Goal: Task Accomplishment & Management: Complete application form

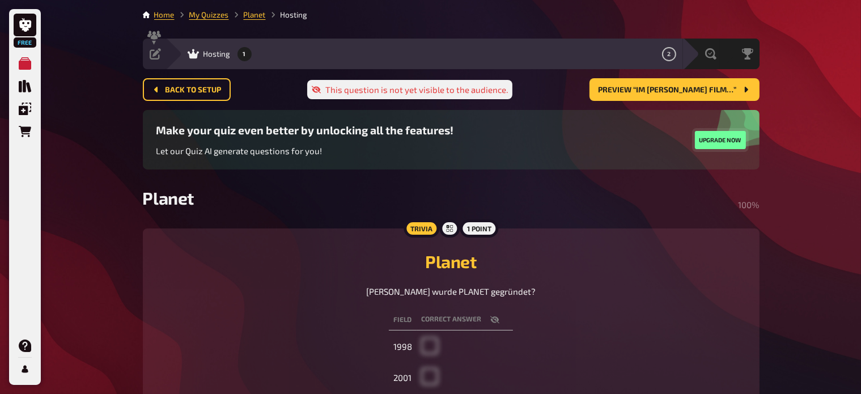
click at [709, 138] on button "Upgrade now" at bounding box center [720, 140] width 51 height 18
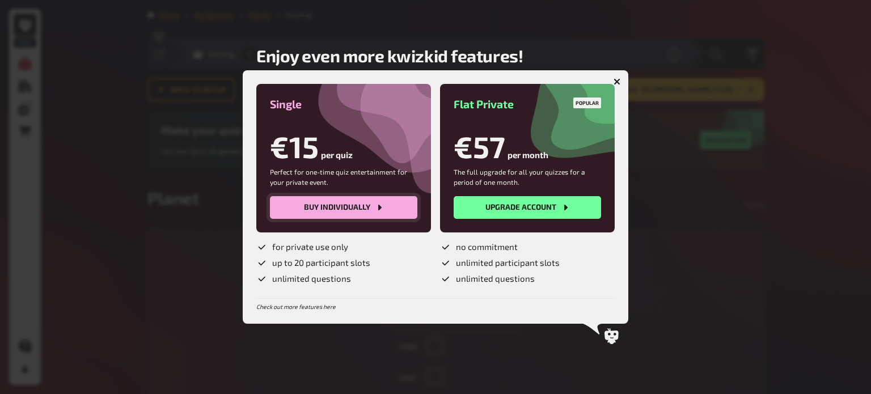
click at [347, 211] on button "Buy individually" at bounding box center [343, 207] width 147 height 23
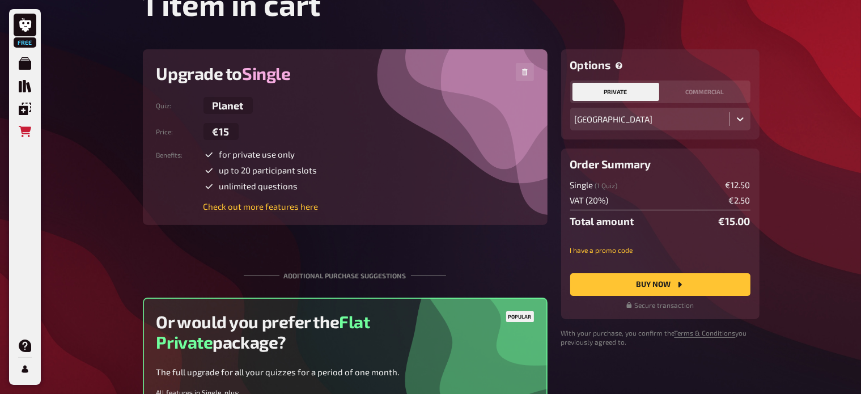
scroll to position [68, 0]
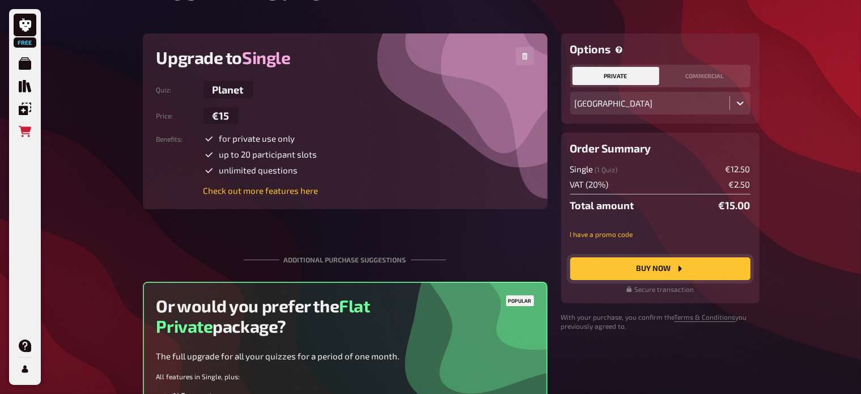
click at [630, 265] on button "Buy Now" at bounding box center [660, 268] width 180 height 23
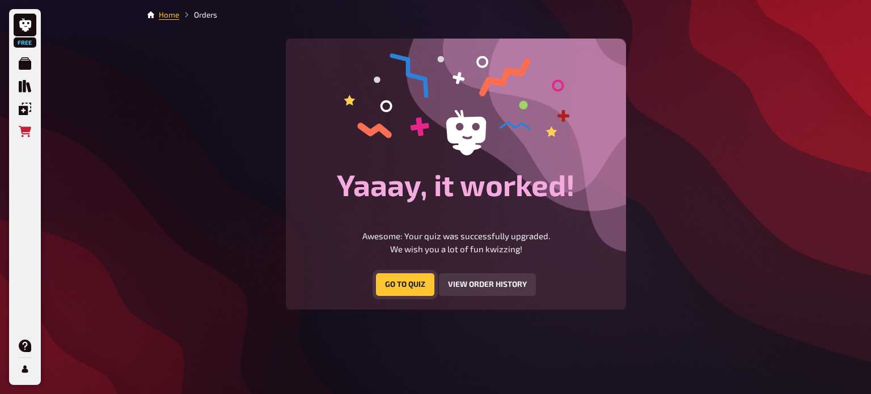
click at [408, 283] on button "Go to Quiz" at bounding box center [405, 284] width 58 height 23
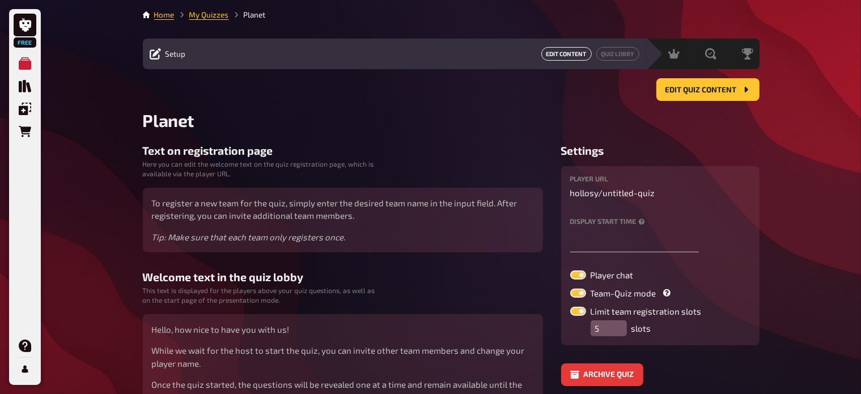
click at [562, 51] on button "Edit Content" at bounding box center [566, 54] width 50 height 14
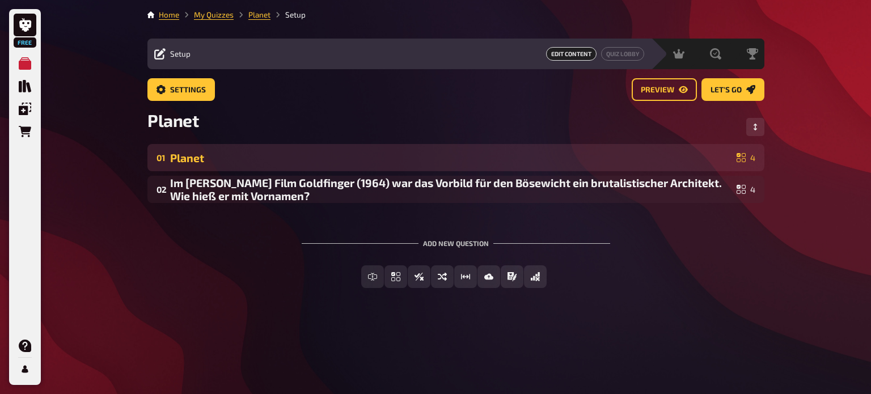
click at [213, 154] on div "Planet" at bounding box center [451, 157] width 562 height 13
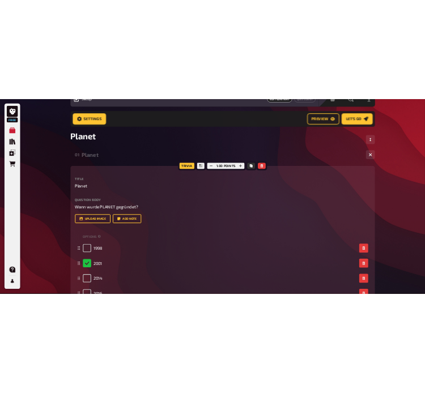
scroll to position [138, 0]
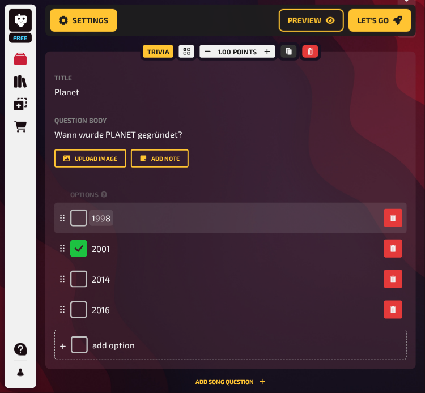
click at [108, 216] on span "1998" at bounding box center [101, 218] width 19 height 10
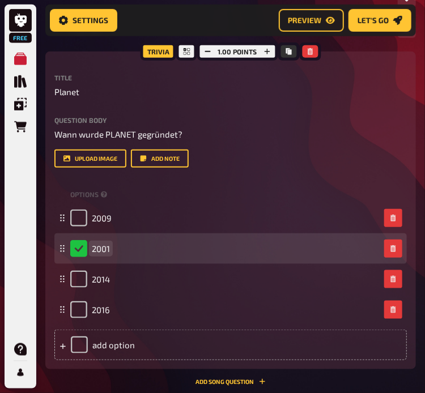
click at [110, 245] on span "2001" at bounding box center [101, 249] width 18 height 10
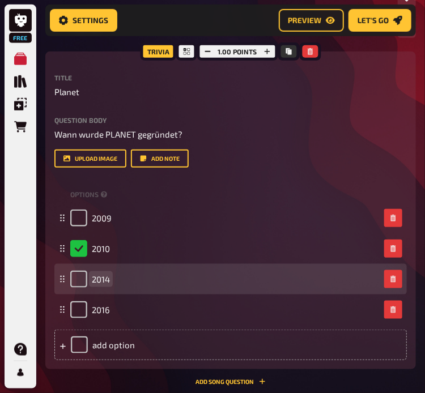
click at [110, 278] on span "2014" at bounding box center [101, 279] width 18 height 10
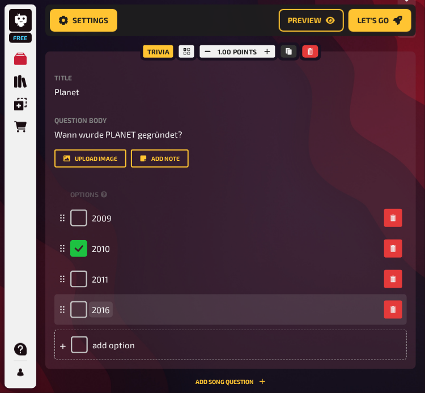
click at [108, 310] on span "2016" at bounding box center [101, 310] width 18 height 10
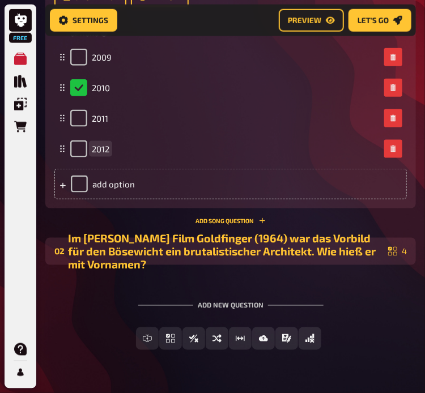
scroll to position [300, 0]
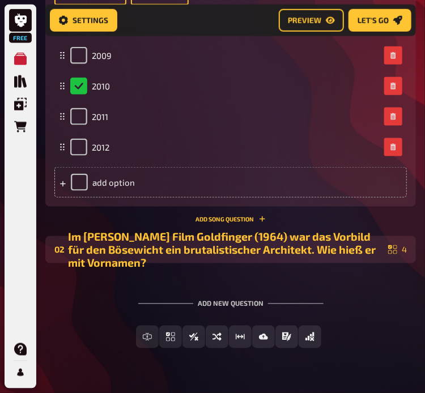
click at [203, 249] on div "Im James Bond Film Goldfinger (1964) war das Vorbild für den Bösewicht ein brut…" at bounding box center [226, 250] width 316 height 39
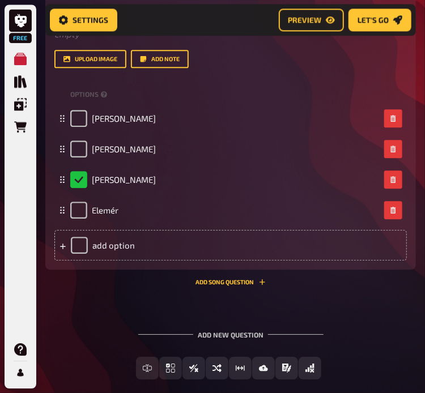
scroll to position [693, 0]
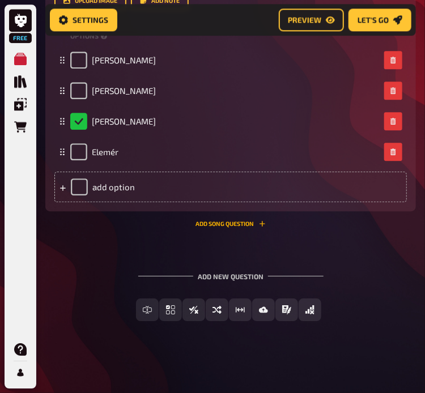
click at [245, 226] on button "Add Song question" at bounding box center [231, 224] width 70 height 7
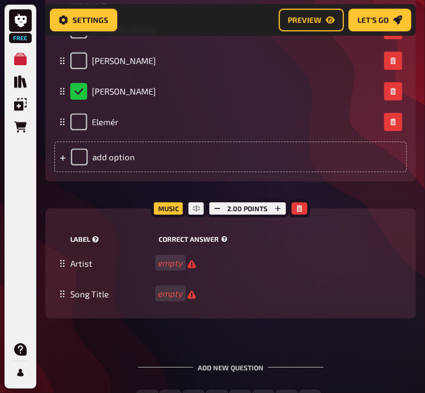
scroll to position [720, 0]
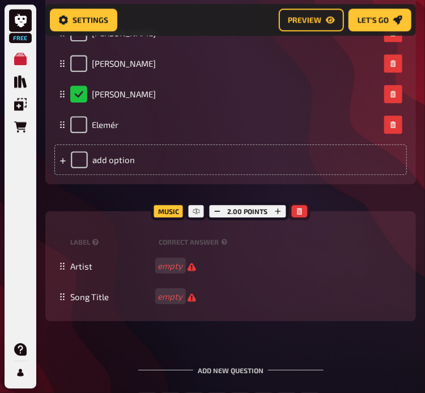
click at [294, 214] on button "button" at bounding box center [299, 211] width 16 height 12
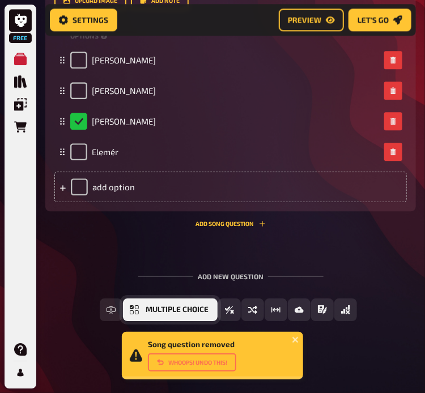
click at [195, 307] on span "Multiple Choice" at bounding box center [177, 310] width 63 height 8
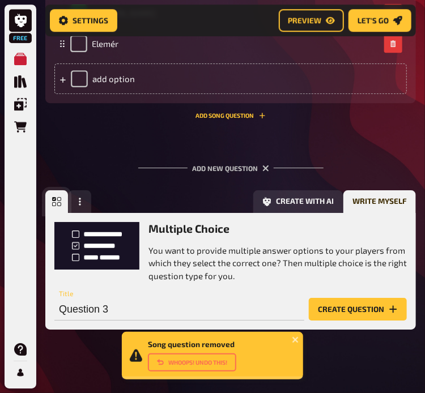
scroll to position [810, 0]
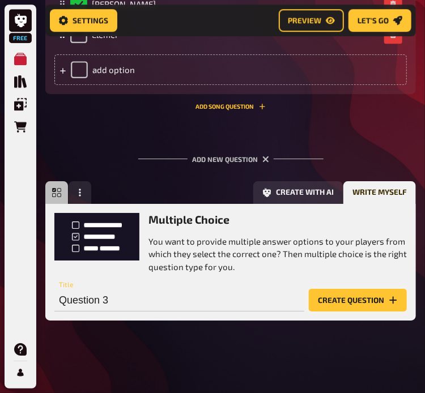
click at [348, 298] on button "Create question" at bounding box center [358, 300] width 98 height 23
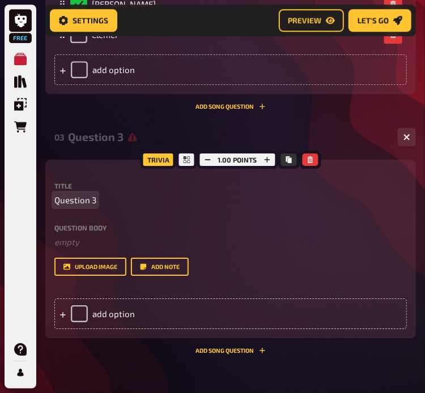
click at [98, 202] on p "Question 3" at bounding box center [230, 200] width 353 height 13
paste span
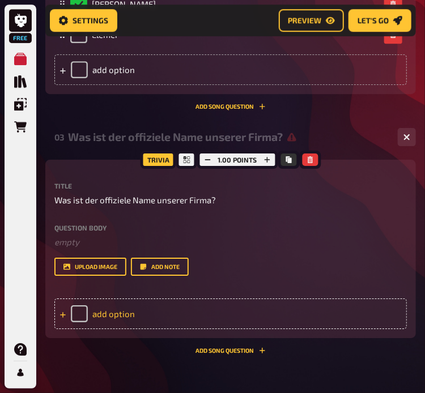
click at [132, 311] on div "add option" at bounding box center [230, 314] width 353 height 31
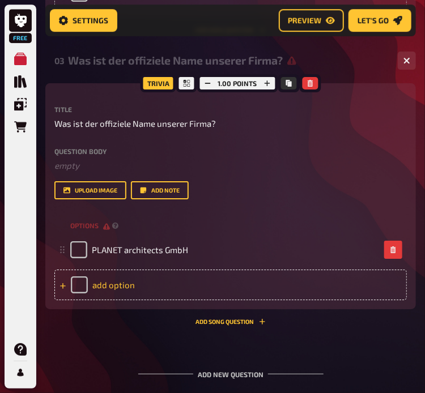
scroll to position [887, 0]
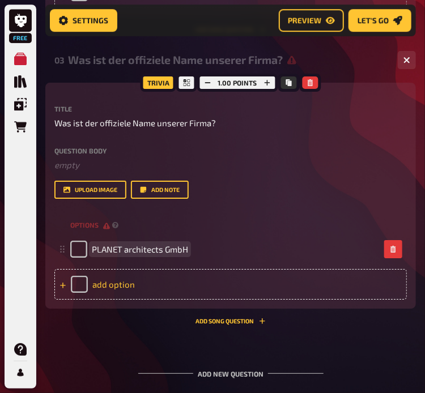
click at [165, 287] on div "add option" at bounding box center [230, 284] width 353 height 31
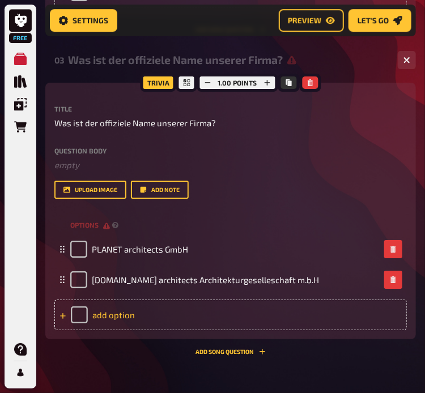
click at [137, 316] on div "add option" at bounding box center [230, 315] width 353 height 31
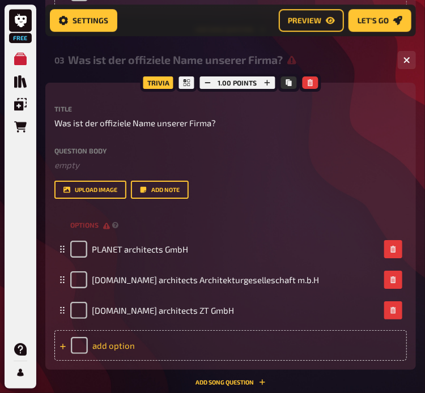
click at [141, 348] on div "add option" at bounding box center [230, 346] width 353 height 31
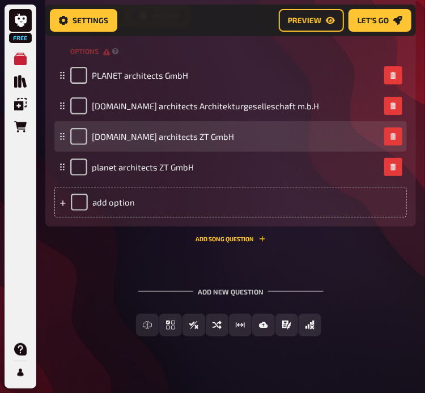
scroll to position [1066, 0]
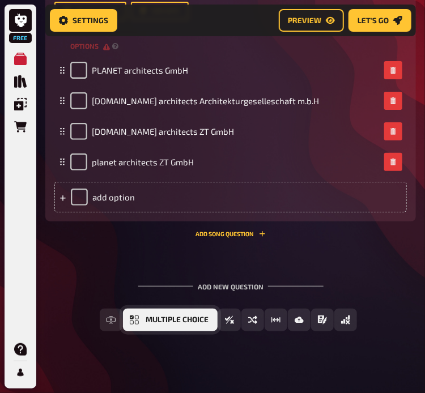
click at [146, 321] on span "Multiple Choice" at bounding box center [177, 320] width 63 height 8
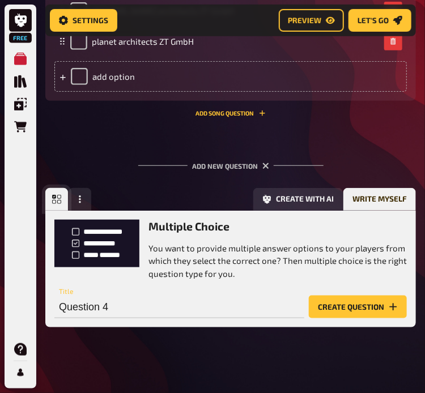
scroll to position [1194, 0]
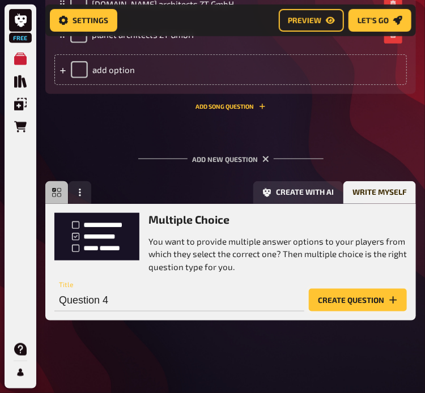
click at [338, 300] on button "Create question" at bounding box center [358, 300] width 98 height 23
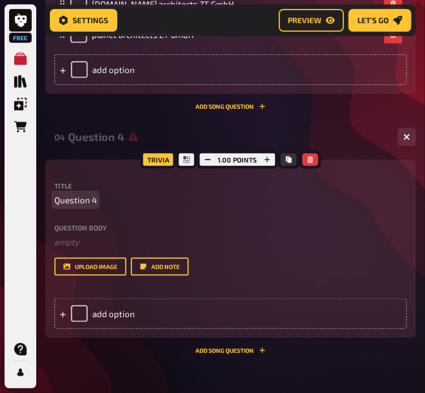
click at [124, 201] on p "Question 4" at bounding box center [230, 200] width 353 height 13
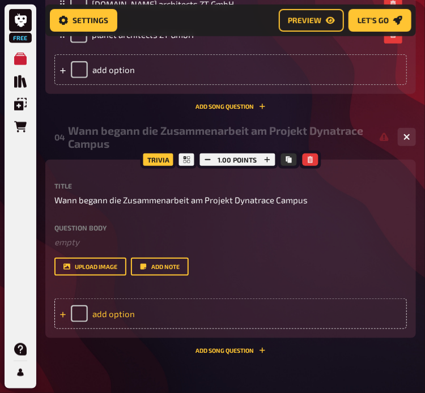
click at [224, 311] on div "add option" at bounding box center [230, 314] width 353 height 31
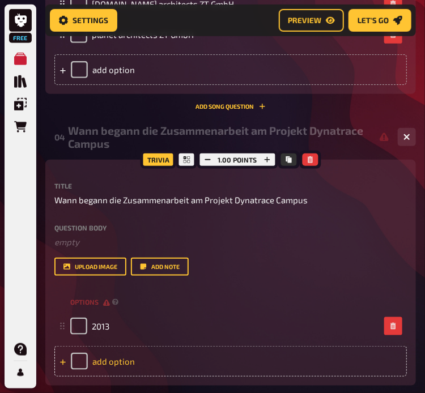
click at [160, 358] on div "add option" at bounding box center [230, 361] width 353 height 31
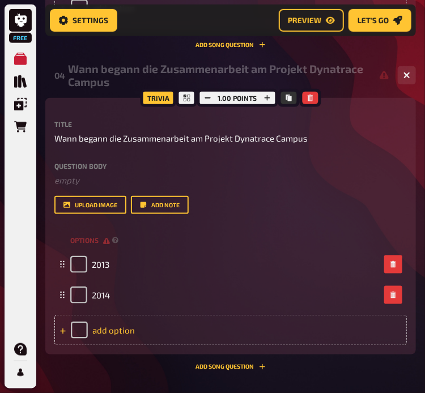
scroll to position [1258, 0]
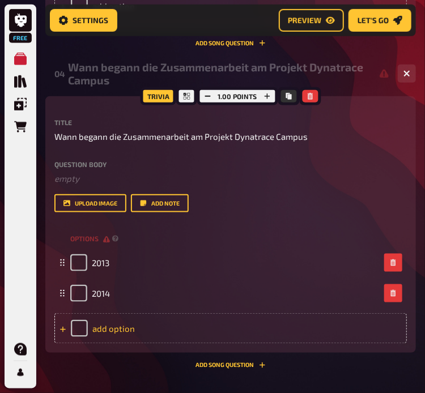
click at [142, 329] on div "add option" at bounding box center [230, 329] width 353 height 31
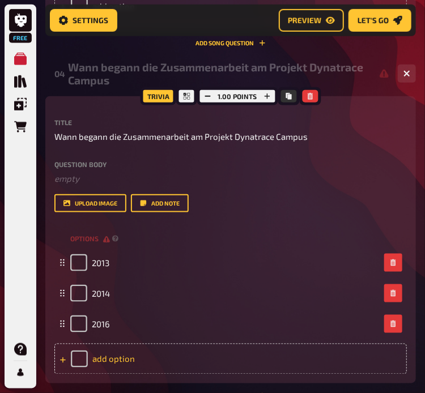
click at [133, 355] on div "add option" at bounding box center [230, 359] width 353 height 31
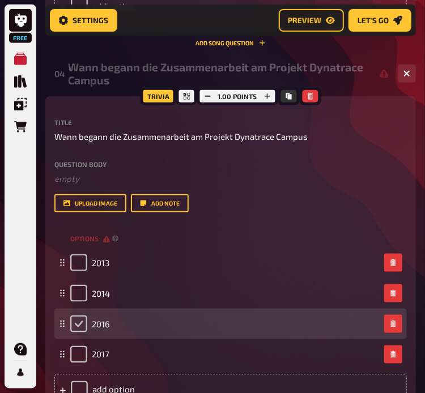
click at [75, 319] on input "checkbox" at bounding box center [78, 324] width 17 height 17
checkbox input "true"
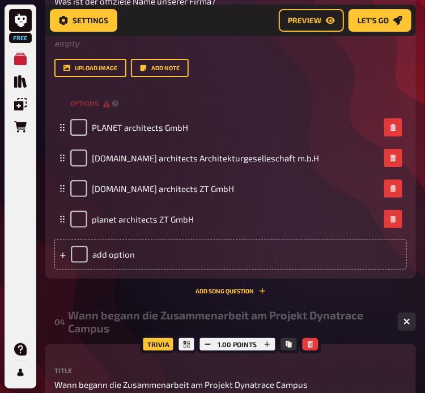
scroll to position [1008, 0]
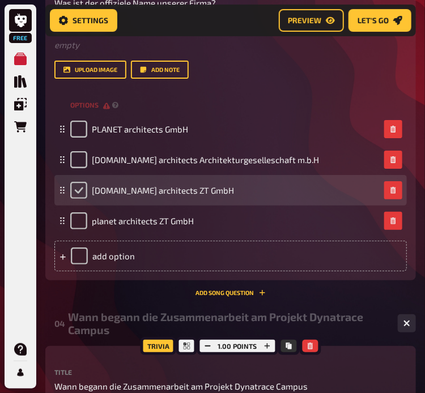
click at [84, 188] on input "checkbox" at bounding box center [78, 190] width 17 height 17
checkbox input "true"
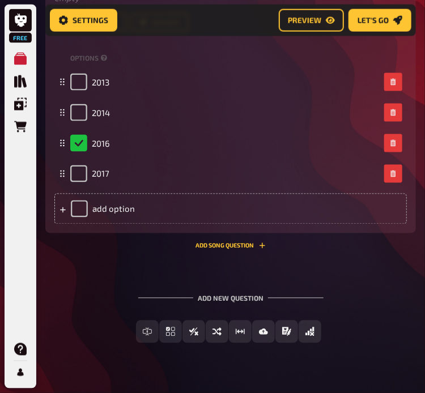
scroll to position [1461, 0]
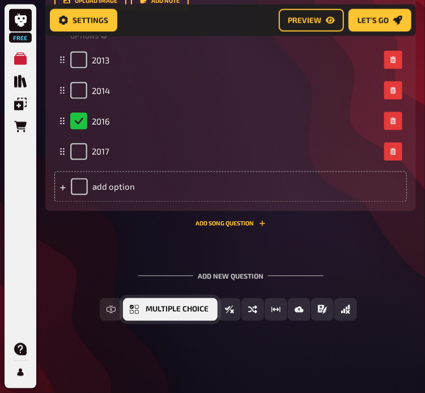
click at [156, 312] on span "Multiple Choice" at bounding box center [177, 310] width 63 height 8
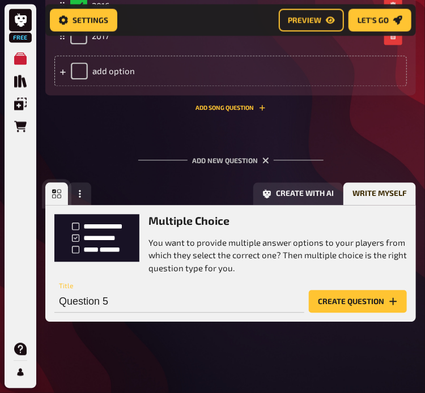
scroll to position [1578, 0]
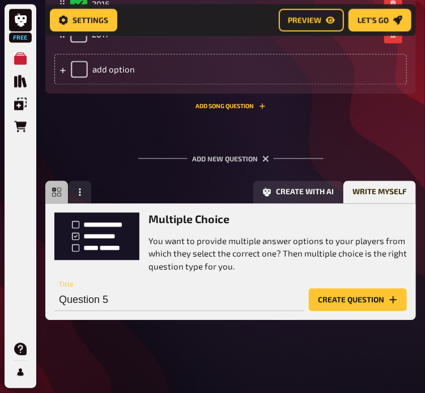
click at [345, 303] on button "Create question" at bounding box center [358, 300] width 98 height 23
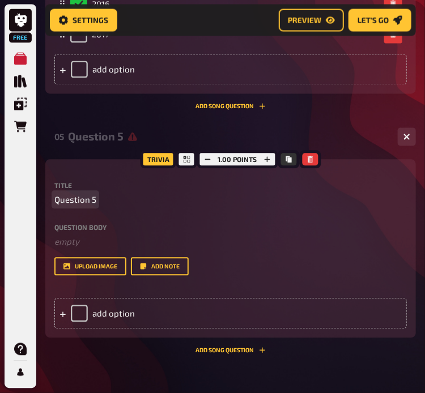
click at [84, 198] on span "Question 5" at bounding box center [75, 200] width 42 height 13
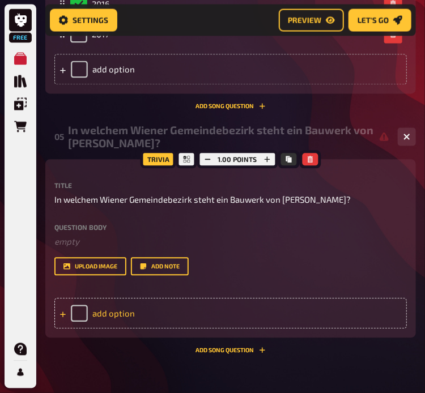
click at [128, 308] on div "add option" at bounding box center [230, 314] width 353 height 31
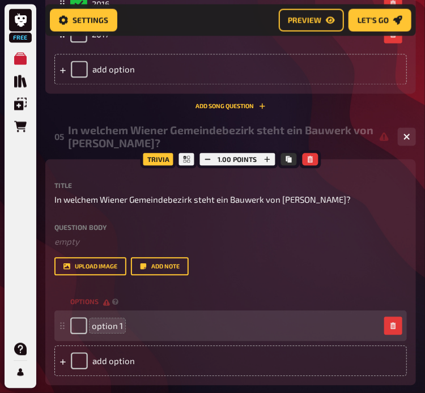
click at [118, 329] on span "option 1" at bounding box center [107, 326] width 31 height 10
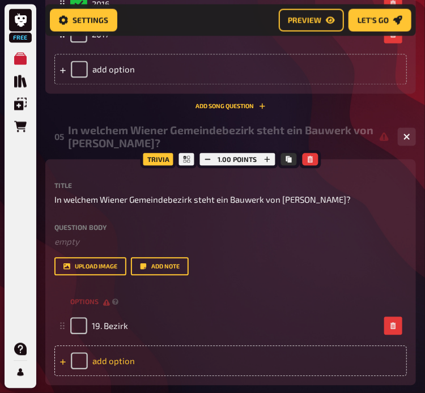
click at [136, 357] on div "add option" at bounding box center [230, 361] width 353 height 31
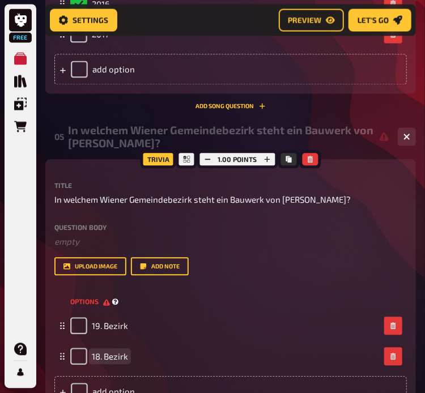
scroll to position [1661, 0]
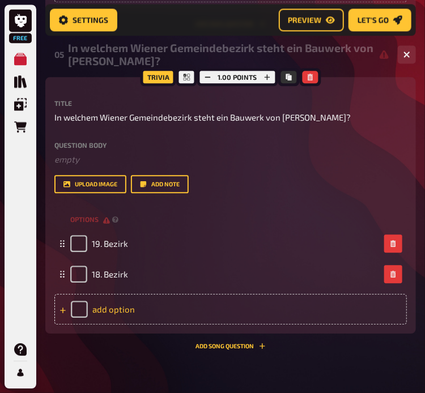
click at [148, 309] on div "add option" at bounding box center [230, 309] width 353 height 31
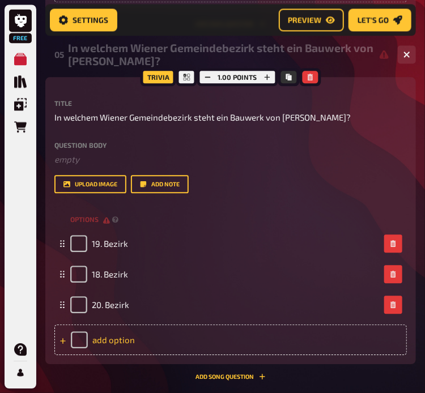
click at [136, 337] on div "add option" at bounding box center [230, 340] width 353 height 31
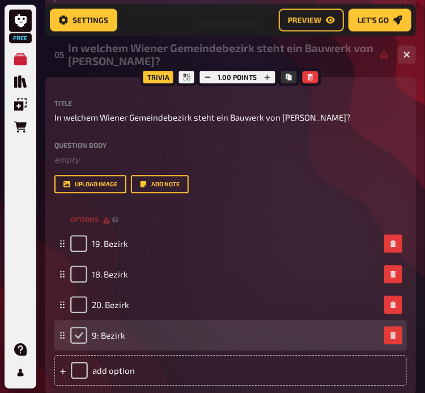
click at [81, 335] on input "checkbox" at bounding box center [78, 335] width 17 height 17
checkbox input "true"
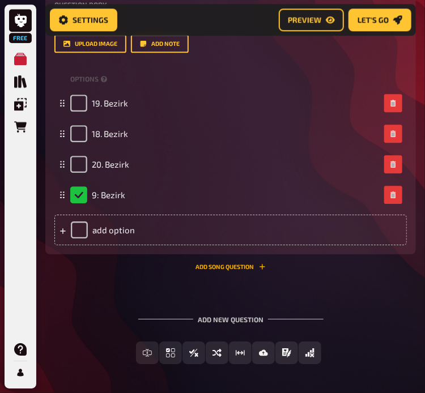
scroll to position [1802, 0]
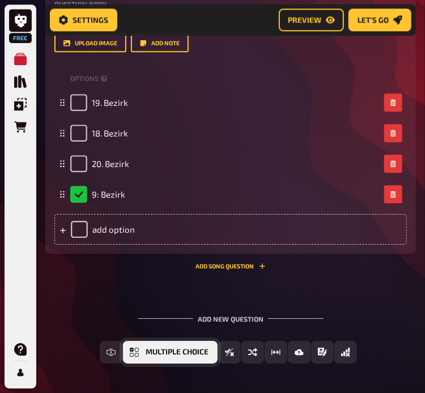
click at [168, 354] on span "Multiple Choice" at bounding box center [177, 353] width 63 height 8
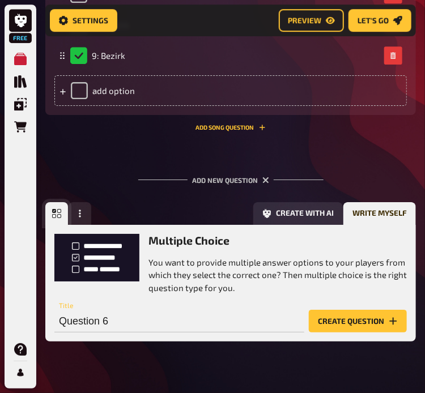
scroll to position [1962, 0]
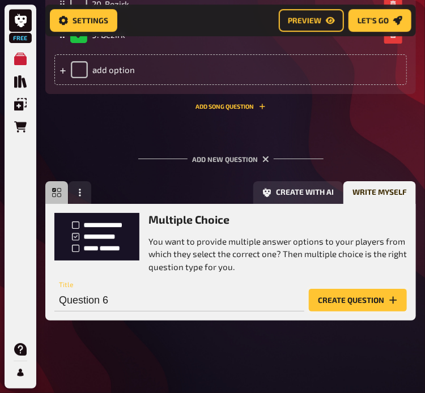
click at [354, 301] on button "Create question" at bounding box center [358, 300] width 98 height 23
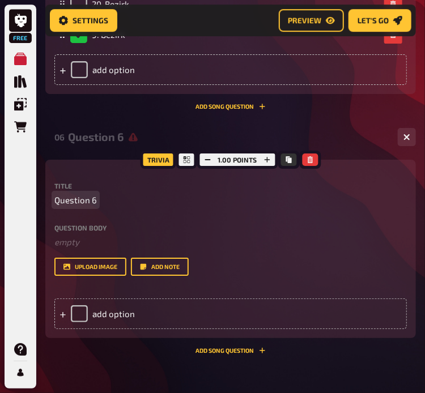
click at [96, 197] on p "Question 6" at bounding box center [230, 200] width 353 height 13
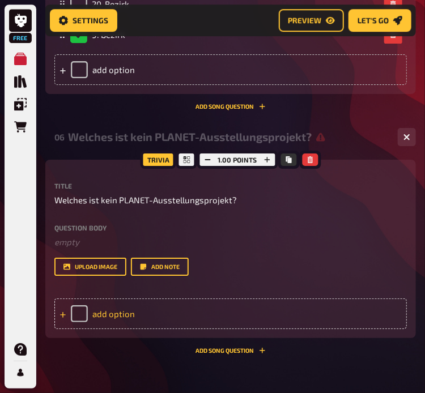
click at [121, 316] on div "add option" at bounding box center [230, 314] width 353 height 31
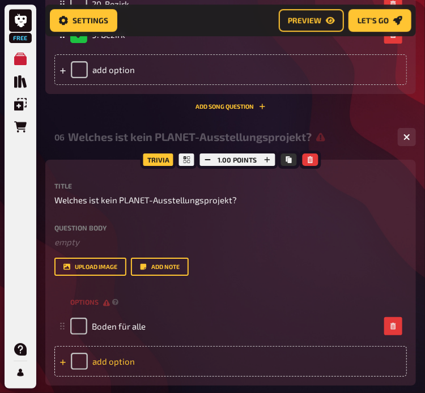
click at [142, 359] on div "add option" at bounding box center [230, 361] width 353 height 31
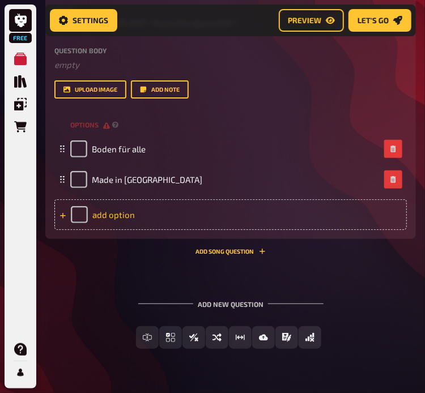
scroll to position [2144, 0]
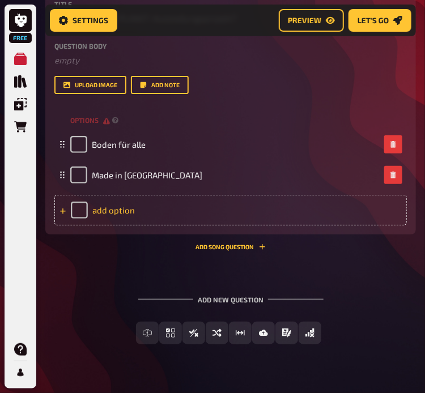
click at [127, 207] on div "add option" at bounding box center [230, 210] width 353 height 31
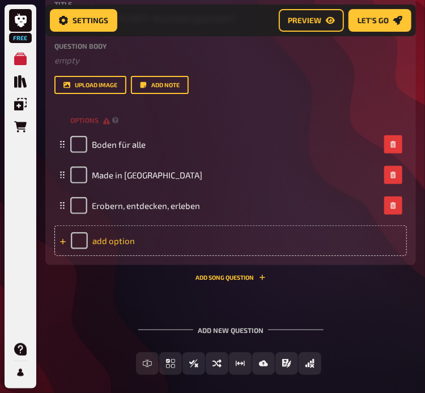
click at [213, 238] on div "add option" at bounding box center [230, 241] width 353 height 31
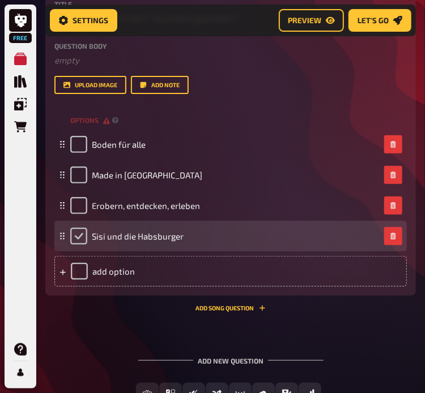
click at [77, 236] on input "checkbox" at bounding box center [78, 236] width 17 height 17
checkbox input "true"
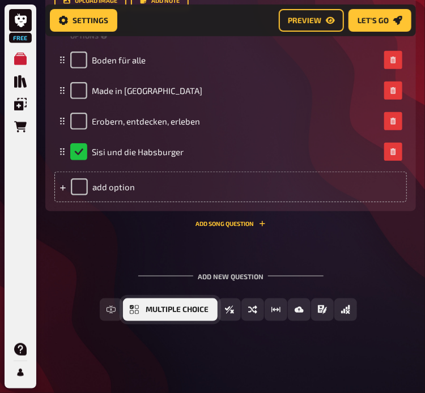
click at [170, 306] on span "Multiple Choice" at bounding box center [177, 310] width 63 height 8
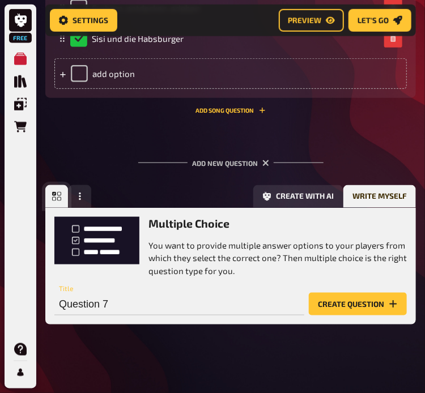
scroll to position [2346, 0]
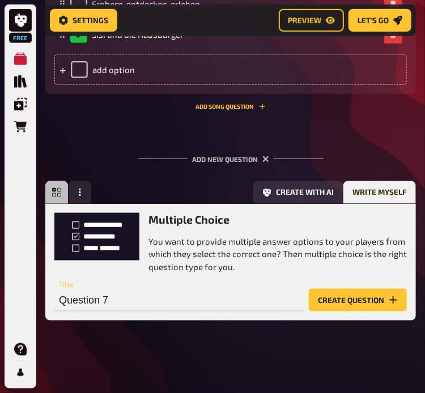
click at [331, 307] on button "Create question" at bounding box center [358, 300] width 98 height 23
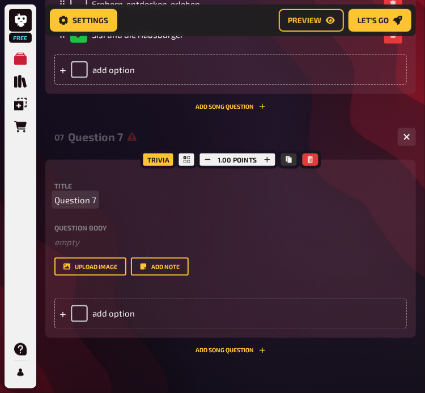
click at [101, 198] on p "Question 7" at bounding box center [230, 200] width 353 height 13
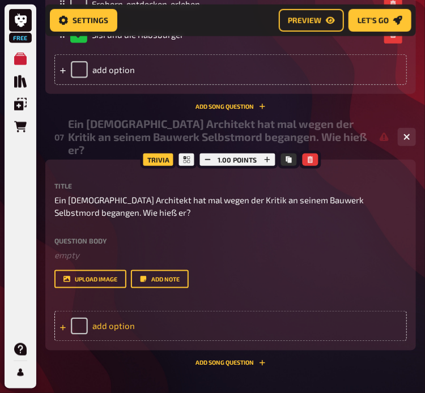
click at [166, 321] on div "add option" at bounding box center [230, 326] width 353 height 31
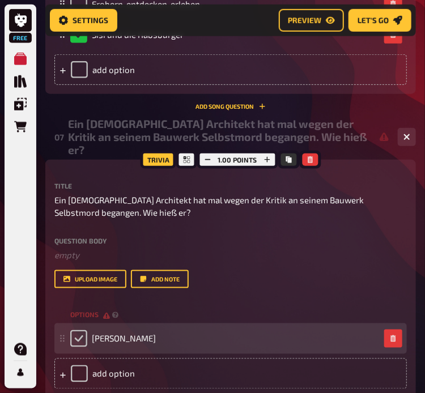
click at [82, 335] on input "checkbox" at bounding box center [78, 339] width 17 height 17
checkbox input "true"
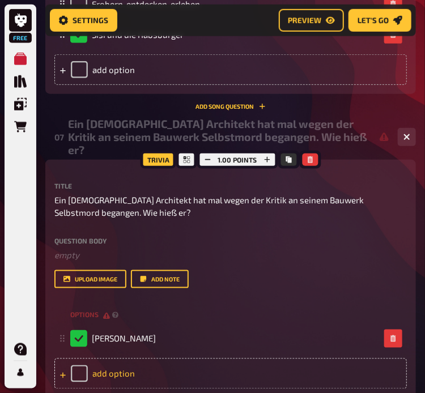
click at [130, 366] on div "add option" at bounding box center [230, 374] width 353 height 31
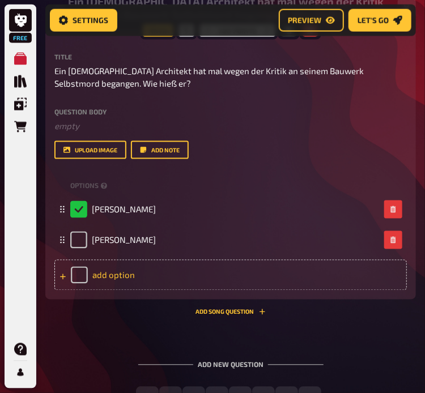
scroll to position [2482, 0]
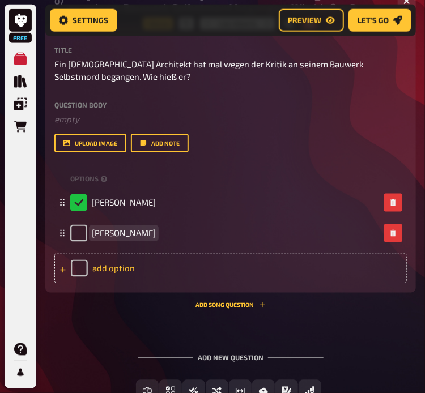
click at [126, 269] on div "add option" at bounding box center [230, 268] width 353 height 31
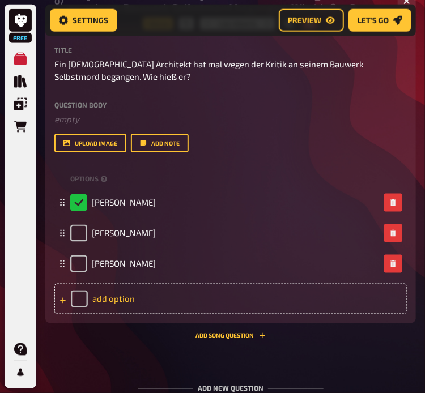
click at [207, 300] on div "add option" at bounding box center [230, 299] width 353 height 31
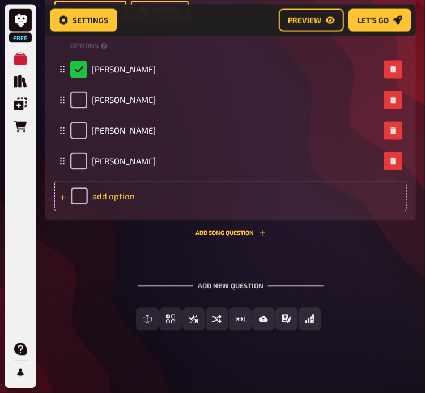
scroll to position [2615, 0]
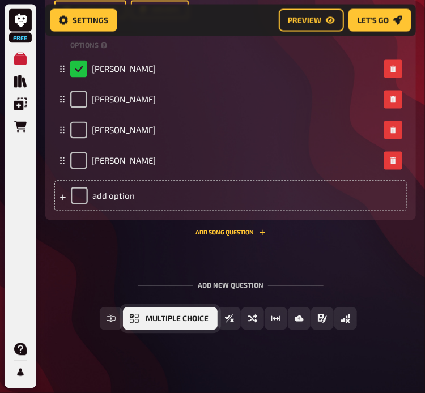
click at [149, 317] on span "Multiple Choice" at bounding box center [177, 320] width 63 height 8
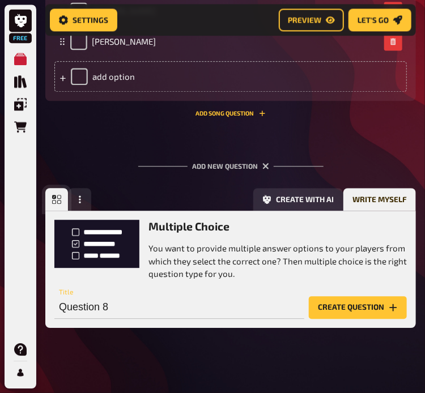
scroll to position [2742, 0]
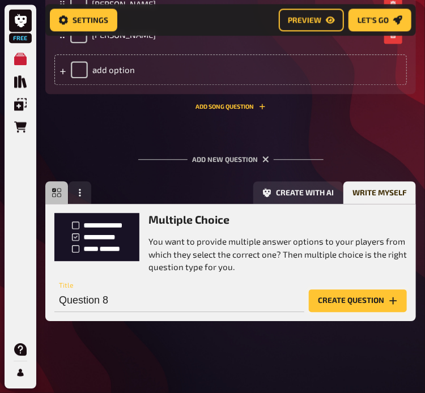
click at [364, 298] on button "Create question" at bounding box center [358, 301] width 98 height 23
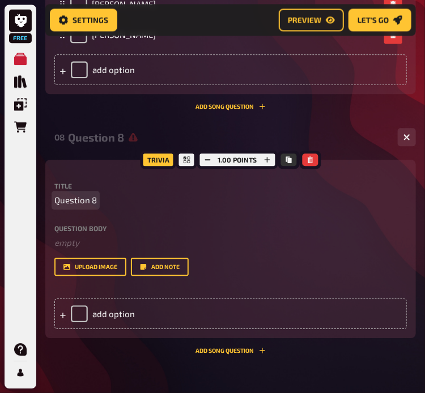
click at [100, 194] on p "Question 8" at bounding box center [230, 200] width 353 height 13
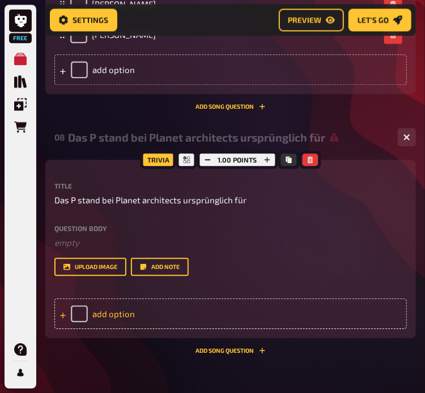
click at [128, 315] on div "add option" at bounding box center [230, 314] width 353 height 31
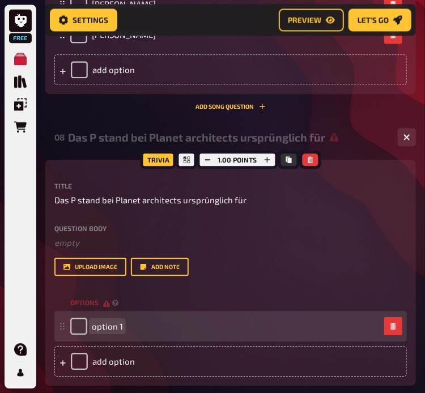
click at [116, 321] on span "option 1" at bounding box center [107, 326] width 31 height 10
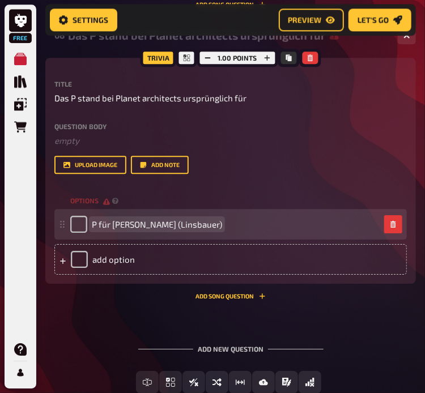
scroll to position [2847, 0]
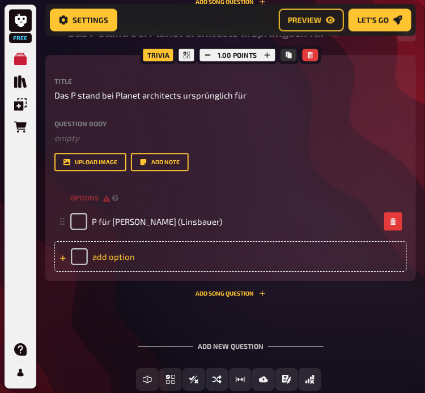
click at [175, 258] on div "add option" at bounding box center [230, 257] width 353 height 31
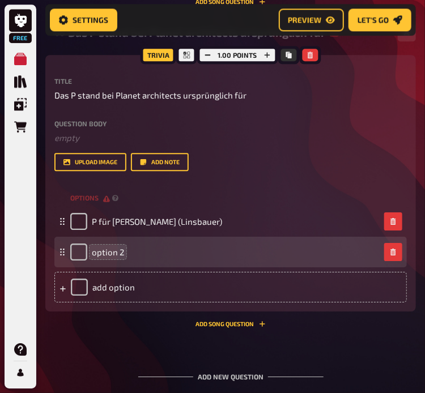
click at [120, 255] on span "option 2" at bounding box center [108, 252] width 32 height 10
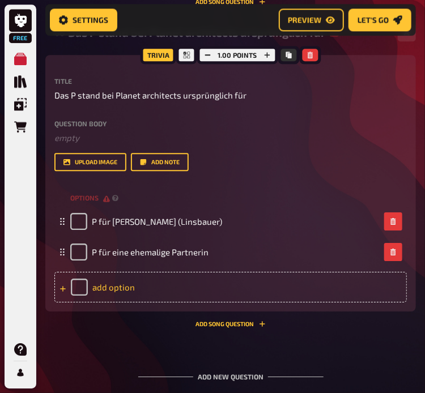
click at [154, 286] on div "add option" at bounding box center [230, 287] width 353 height 31
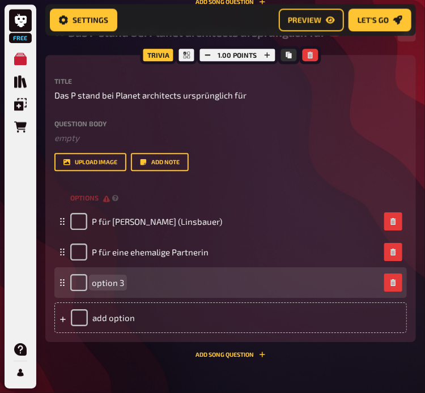
click at [120, 286] on span "option 3" at bounding box center [108, 283] width 32 height 10
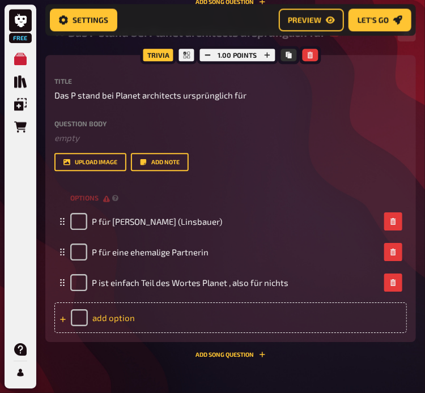
click at [117, 321] on div "add option" at bounding box center [230, 318] width 353 height 31
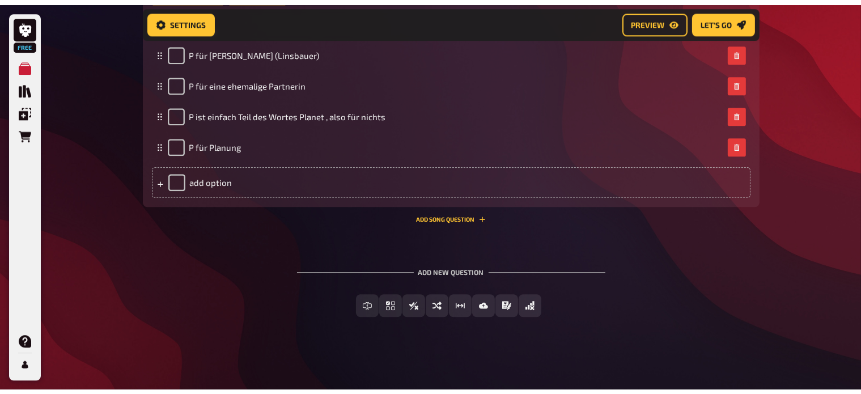
scroll to position [2983, 0]
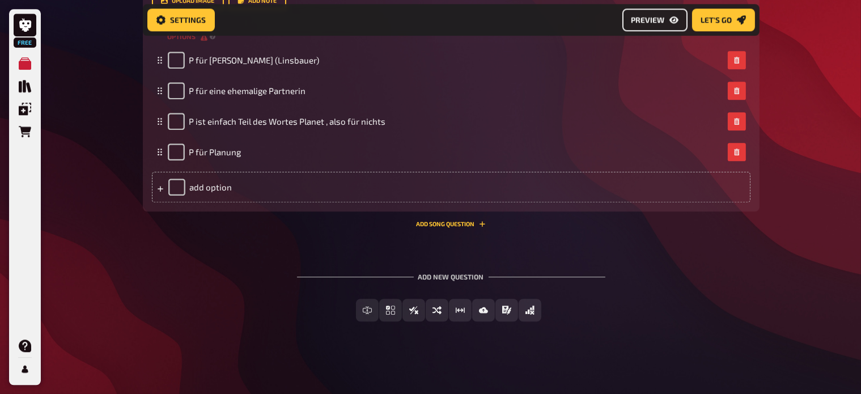
click at [640, 19] on span "Preview" at bounding box center [648, 20] width 33 height 8
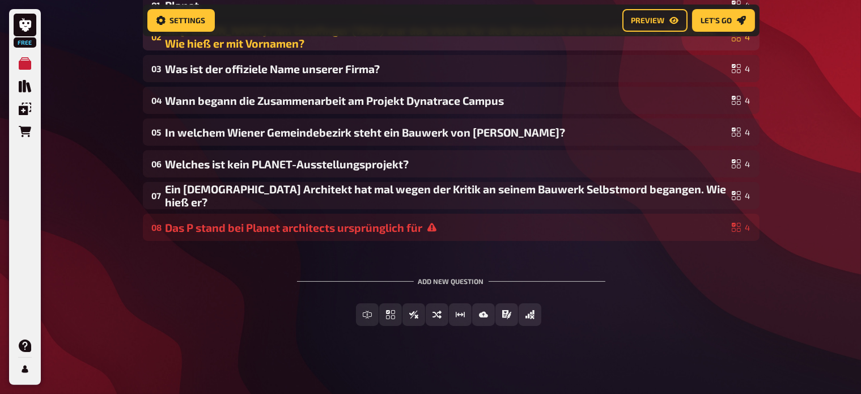
scroll to position [162, 0]
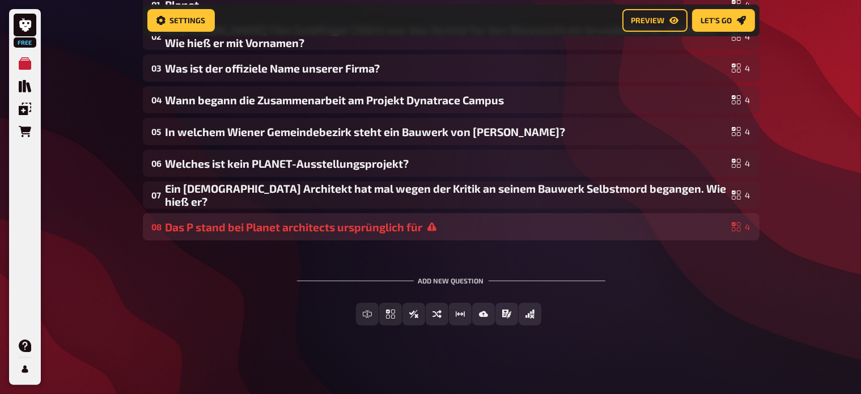
click at [388, 227] on div "Das P stand bei Planet architects ursprünglich für" at bounding box center [447, 227] width 562 height 13
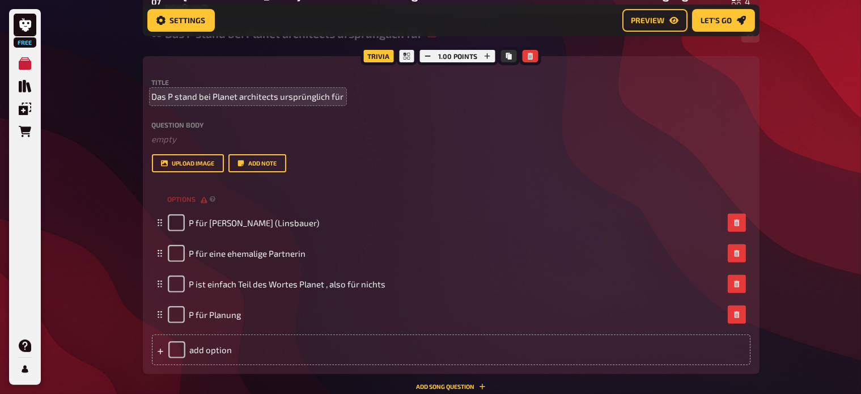
scroll to position [356, 0]
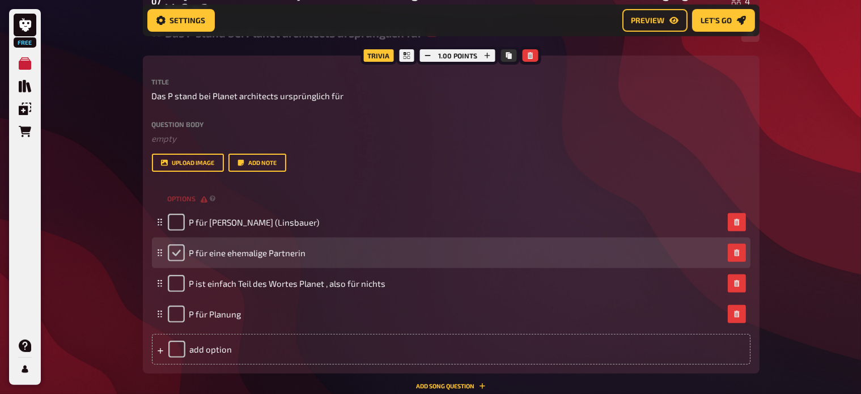
click at [173, 256] on input "checkbox" at bounding box center [176, 252] width 17 height 17
checkbox input "true"
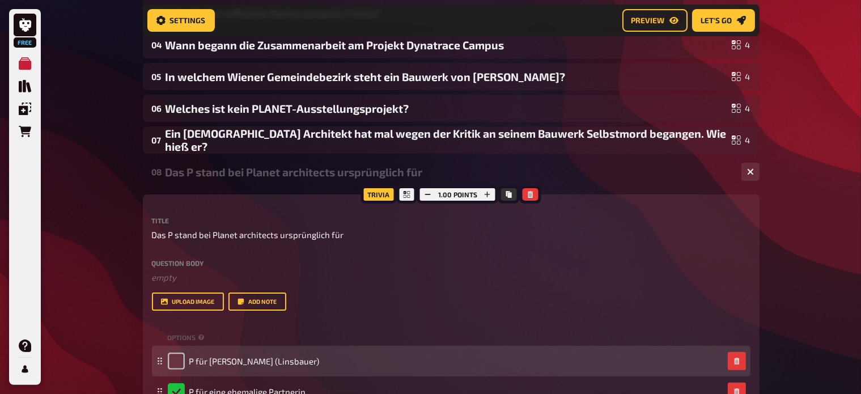
scroll to position [204, 0]
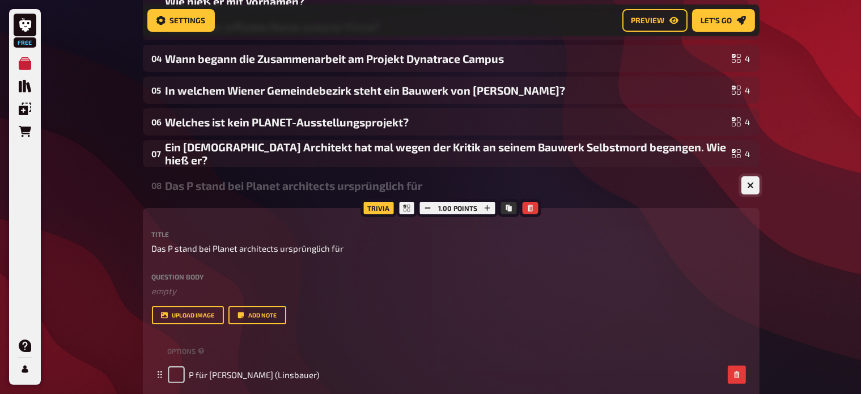
click at [749, 185] on icon "button" at bounding box center [750, 185] width 11 height 11
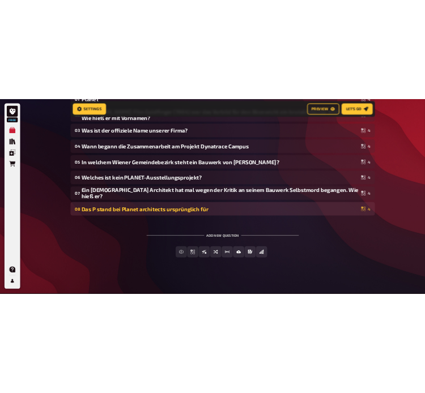
scroll to position [166, 0]
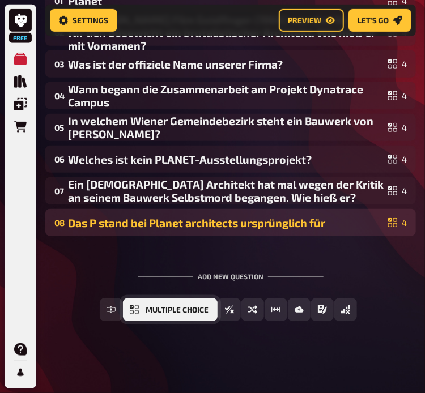
click at [172, 311] on span "Multiple Choice" at bounding box center [177, 311] width 63 height 8
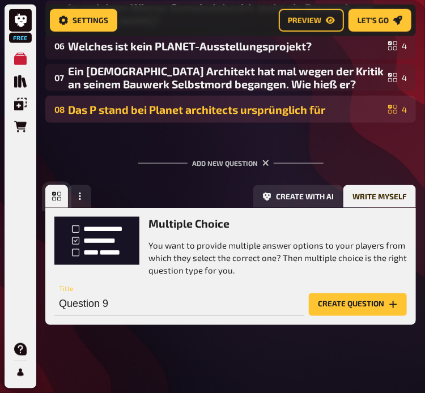
scroll to position [283, 0]
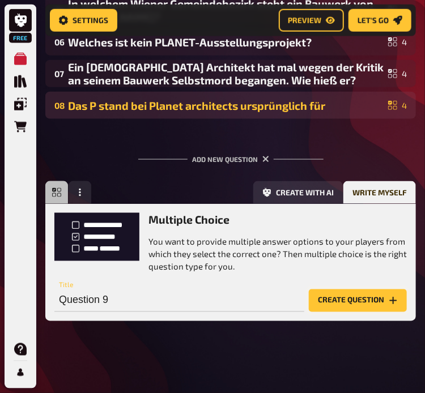
click at [335, 291] on button "Create question" at bounding box center [358, 301] width 98 height 23
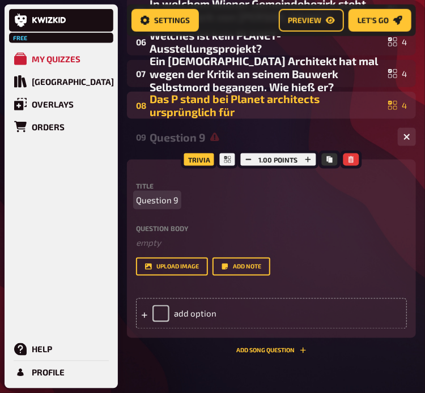
click at [176, 198] on span "Question 9" at bounding box center [157, 200] width 43 height 13
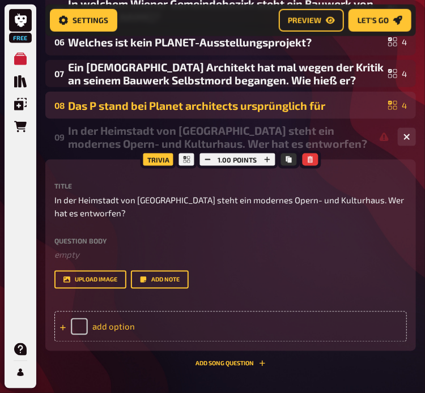
click at [120, 323] on div "add option" at bounding box center [230, 327] width 353 height 31
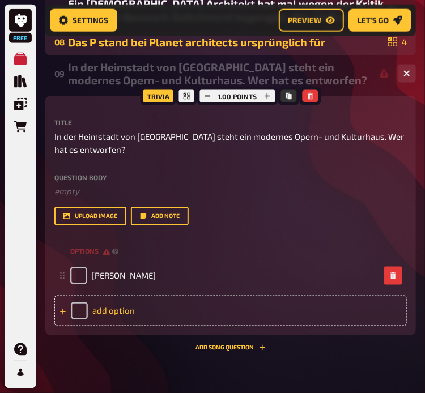
scroll to position [350, 0]
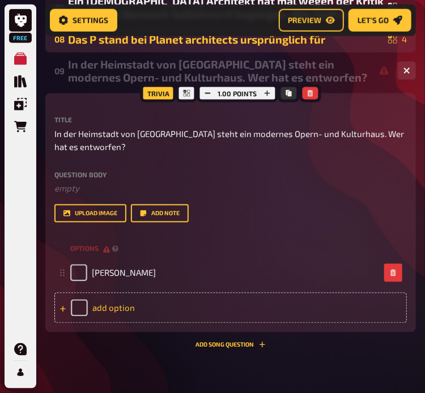
click at [145, 305] on div "add option" at bounding box center [230, 308] width 353 height 31
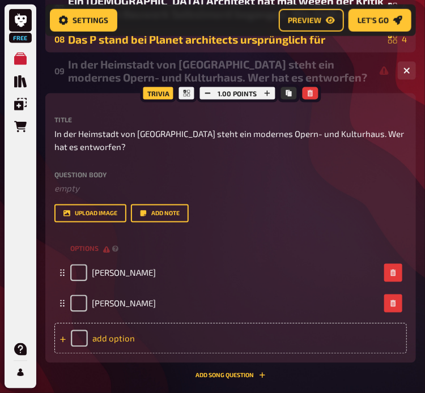
click at [146, 334] on div "add option" at bounding box center [230, 339] width 353 height 31
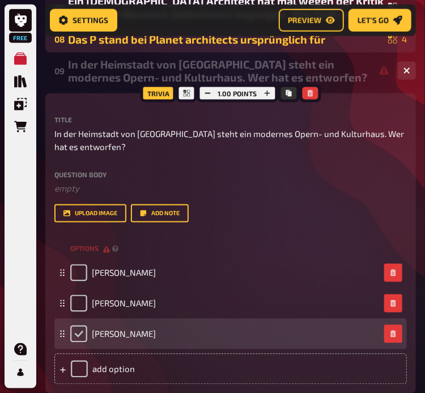
click at [76, 332] on input "checkbox" at bounding box center [78, 334] width 17 height 17
checkbox input "true"
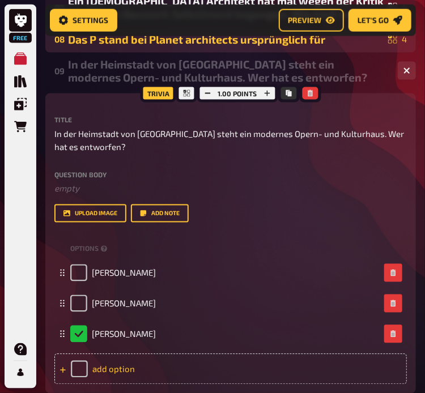
click at [132, 370] on div "add option" at bounding box center [230, 369] width 353 height 31
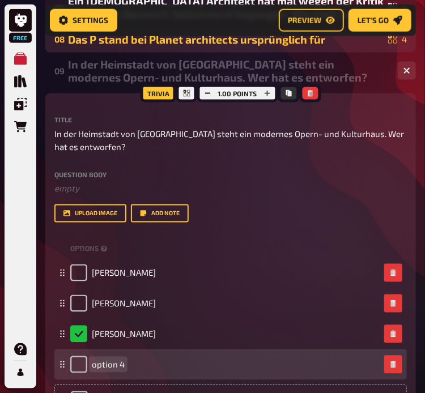
click at [127, 363] on div "option 4" at bounding box center [225, 365] width 310 height 17
click at [122, 364] on span "option 4" at bounding box center [108, 365] width 33 height 10
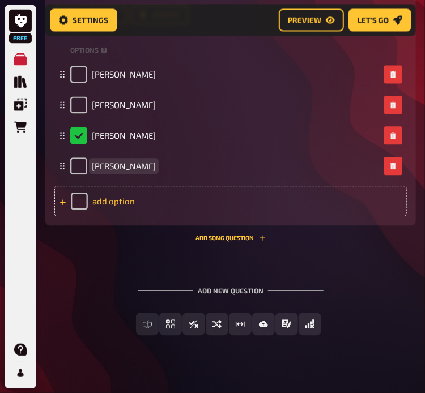
scroll to position [551, 0]
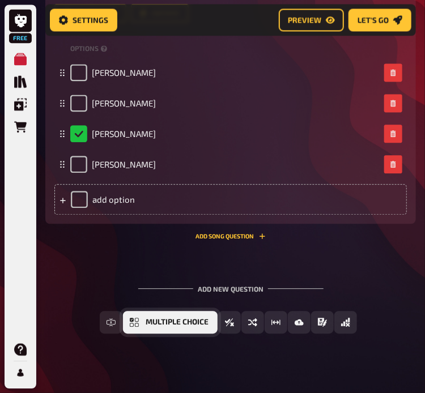
click at [151, 323] on span "Multiple Choice" at bounding box center [177, 323] width 63 height 8
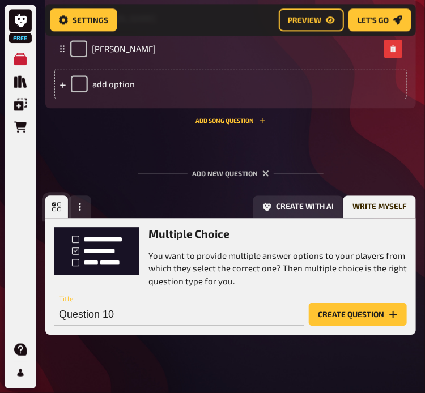
scroll to position [680, 0]
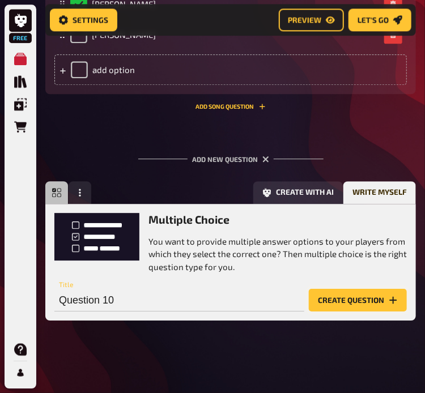
click at [354, 291] on button "Create question" at bounding box center [358, 300] width 98 height 23
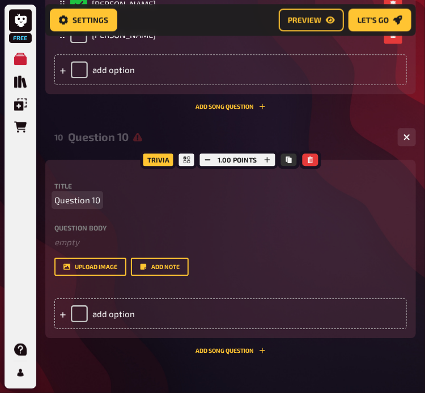
click at [81, 189] on div "Title Question 10" at bounding box center [230, 195] width 353 height 24
click at [90, 198] on span "Question 10" at bounding box center [77, 200] width 46 height 13
paste span
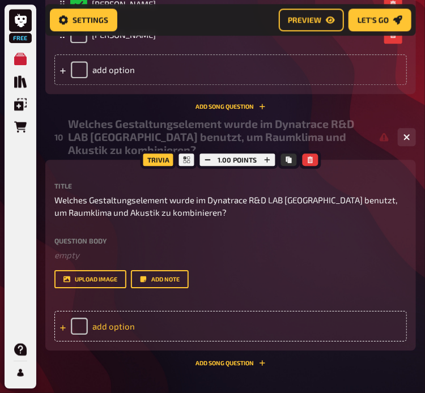
click at [138, 325] on div "add option" at bounding box center [230, 326] width 353 height 31
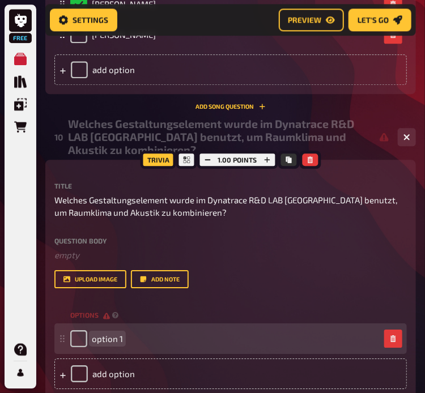
click at [109, 338] on span "option 1" at bounding box center [107, 339] width 31 height 10
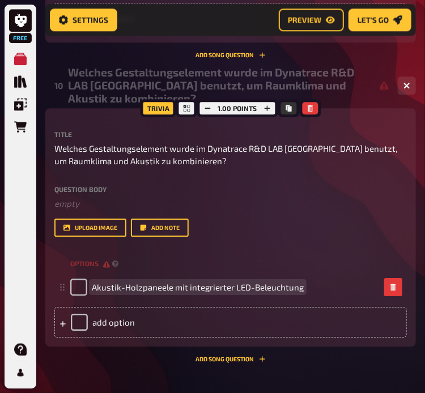
scroll to position [733, 0]
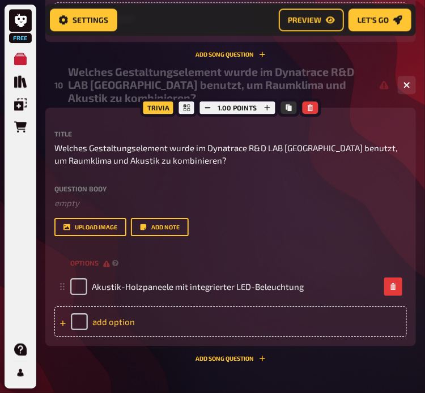
click at [119, 329] on div "add option" at bounding box center [230, 322] width 353 height 31
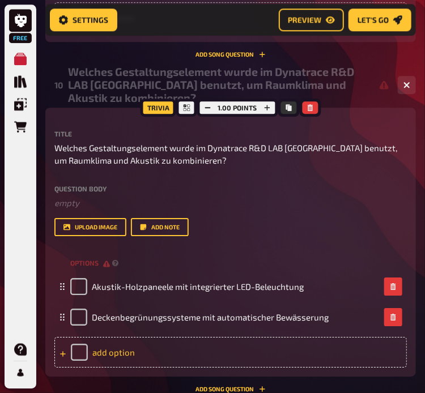
click at [121, 357] on div "add option" at bounding box center [230, 352] width 353 height 31
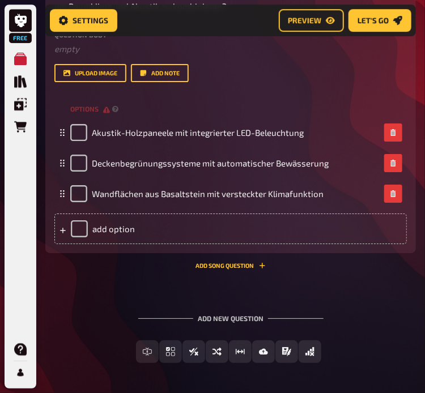
scroll to position [887, 0]
click at [138, 223] on div "add option" at bounding box center [230, 229] width 353 height 31
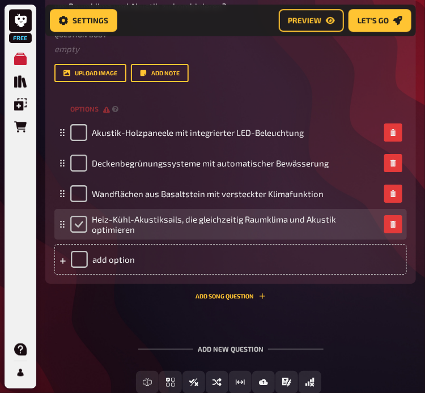
click at [74, 227] on input "checkbox" at bounding box center [78, 224] width 17 height 17
checkbox input "true"
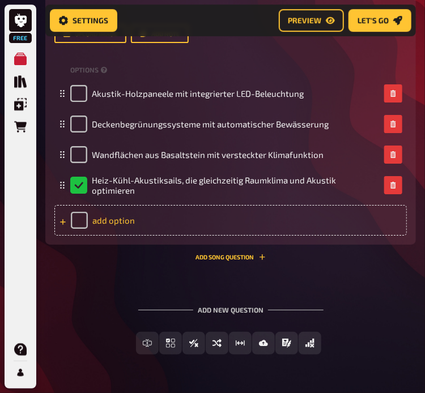
scroll to position [927, 0]
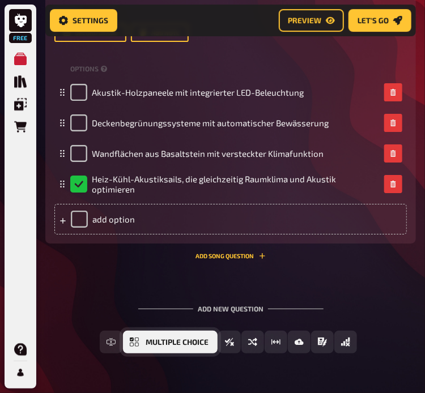
click at [170, 339] on span "Multiple Choice" at bounding box center [177, 343] width 63 height 8
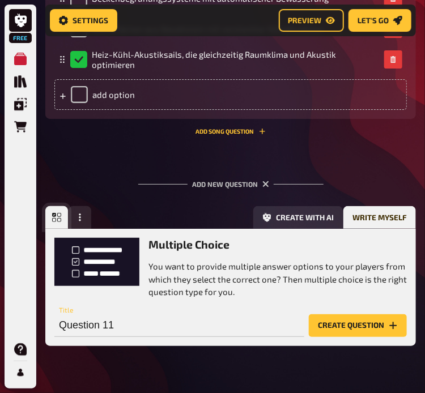
scroll to position [1077, 0]
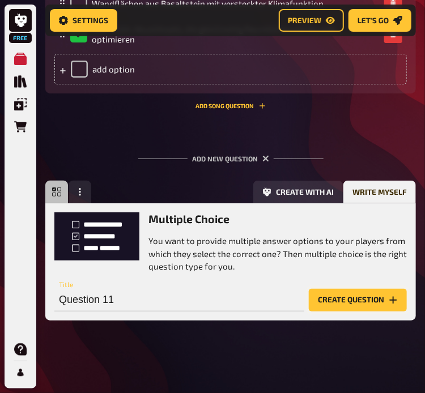
click at [349, 296] on button "Create question" at bounding box center [358, 300] width 98 height 23
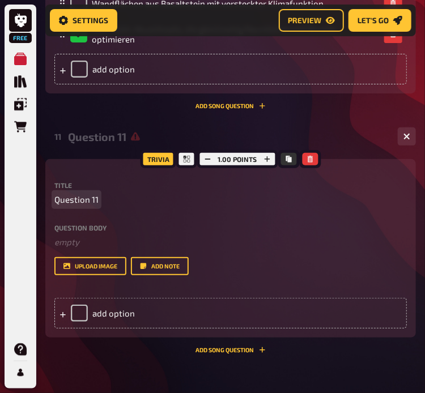
click at [96, 198] on span "Question 11" at bounding box center [76, 199] width 44 height 13
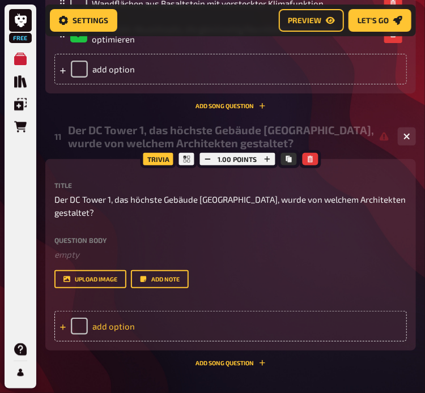
click at [131, 327] on div "add option" at bounding box center [230, 326] width 353 height 31
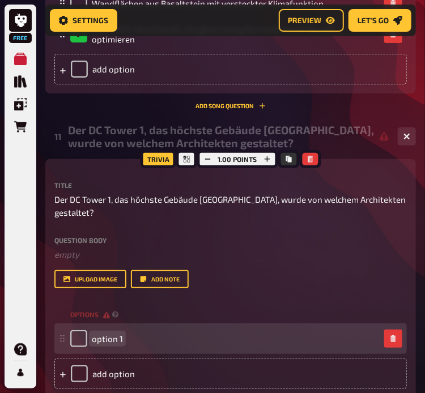
click at [120, 337] on span "option 1" at bounding box center [107, 339] width 31 height 10
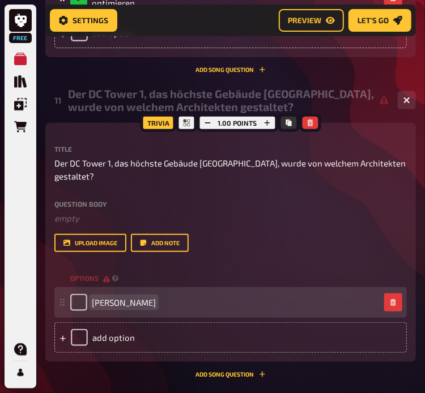
scroll to position [1115, 0]
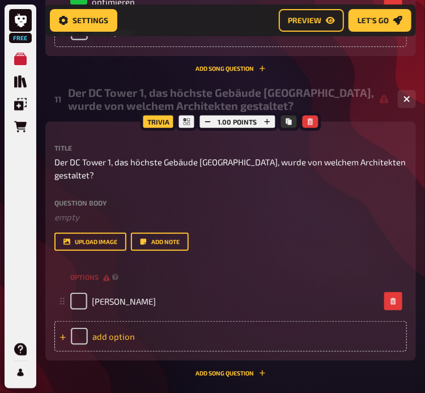
click at [163, 335] on div "add option" at bounding box center [230, 336] width 353 height 31
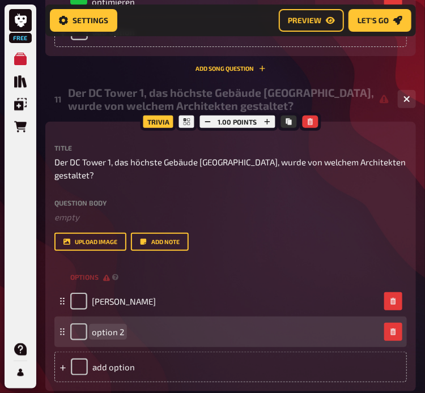
click at [123, 333] on span "option 2" at bounding box center [108, 332] width 32 height 10
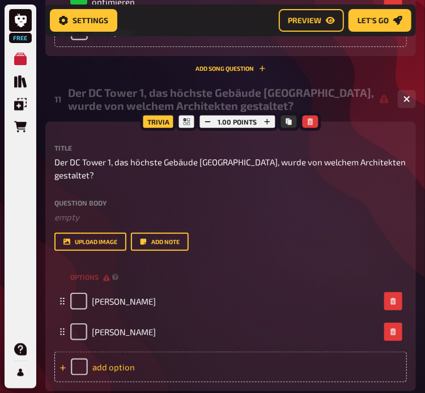
click at [155, 367] on div "add option" at bounding box center [230, 367] width 353 height 31
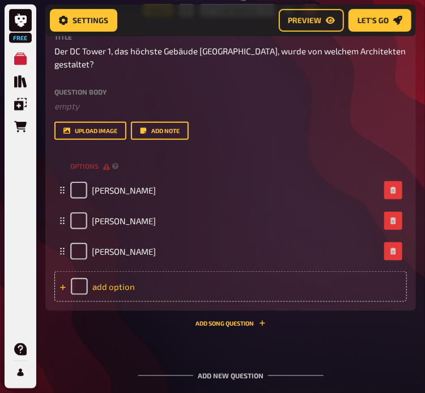
scroll to position [1231, 0]
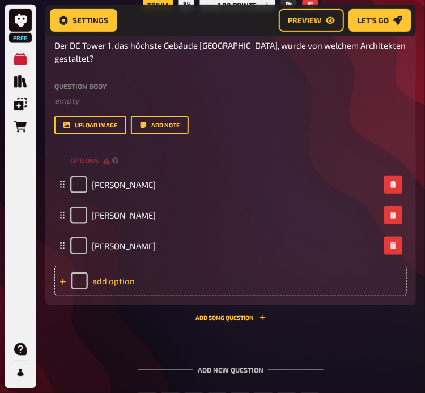
click at [130, 278] on div "add option" at bounding box center [230, 281] width 353 height 31
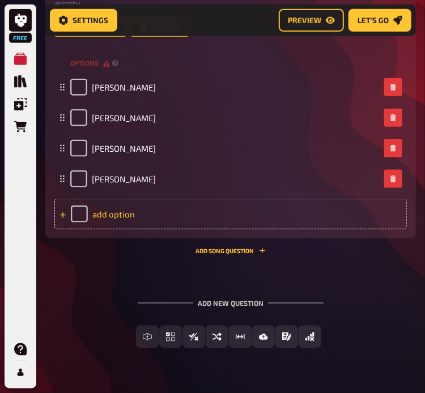
scroll to position [1330, 0]
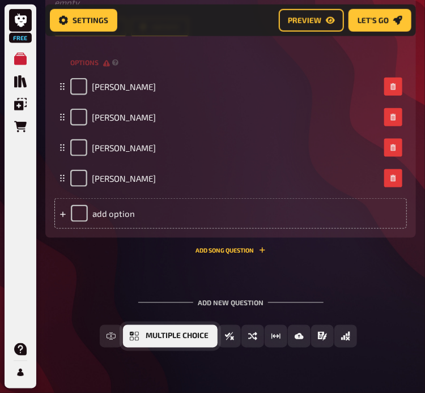
click at [168, 340] on button "Multiple Choice" at bounding box center [170, 336] width 95 height 23
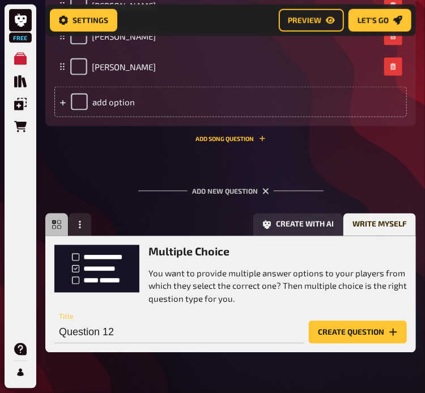
scroll to position [1474, 0]
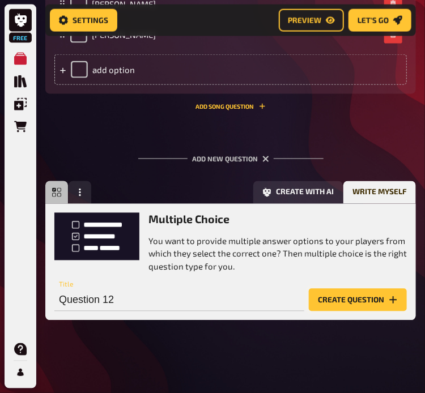
click at [339, 300] on button "Create question" at bounding box center [358, 300] width 98 height 23
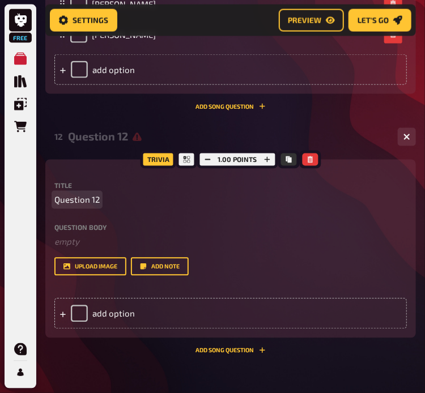
click at [118, 202] on p "Question 12" at bounding box center [230, 200] width 353 height 13
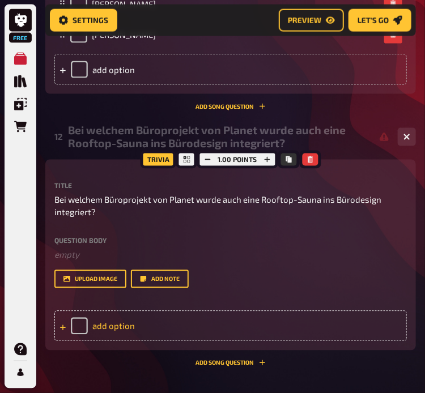
click at [183, 321] on div "add option" at bounding box center [230, 326] width 353 height 31
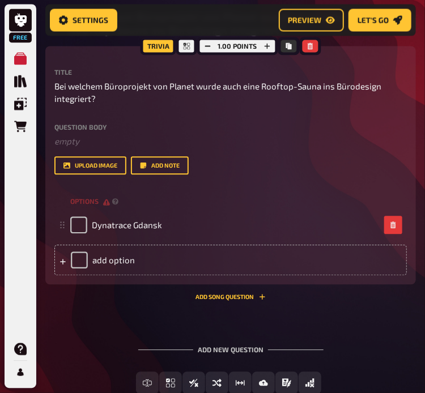
scroll to position [1589, 0]
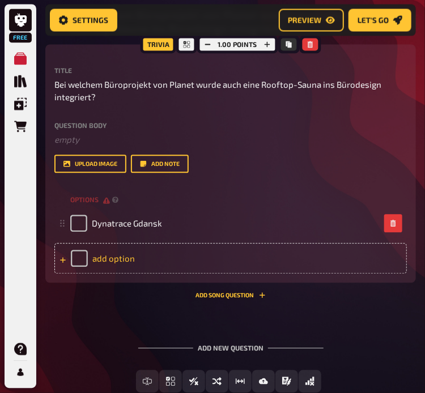
click at [139, 254] on div "add option" at bounding box center [230, 259] width 353 height 31
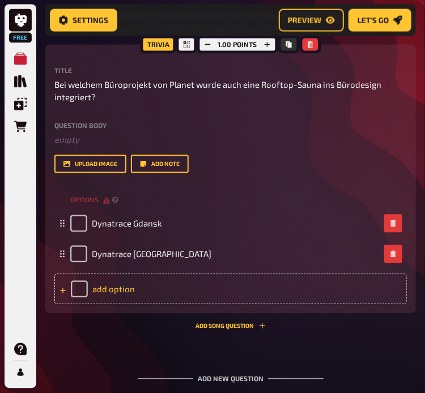
click at [147, 291] on div "add option" at bounding box center [230, 289] width 353 height 31
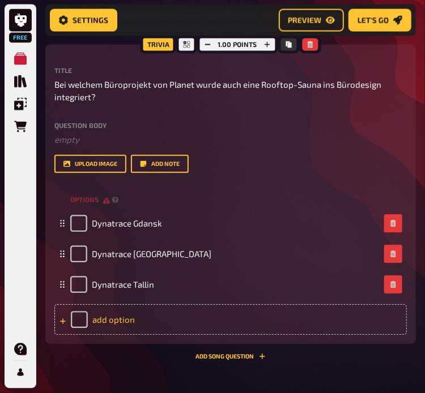
click at [185, 325] on div "add option" at bounding box center [230, 320] width 353 height 31
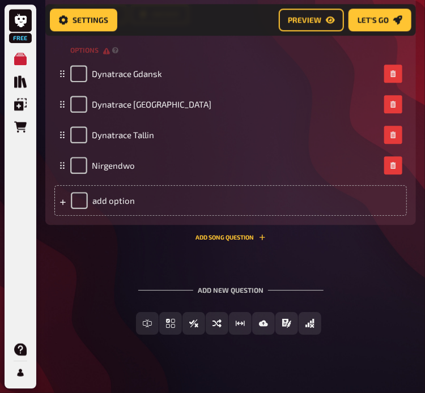
scroll to position [1753, 0]
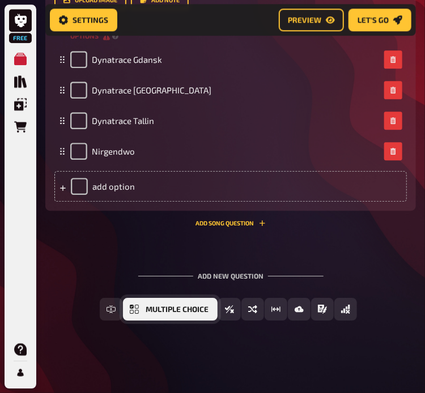
click at [167, 313] on span "Multiple Choice" at bounding box center [177, 310] width 63 height 8
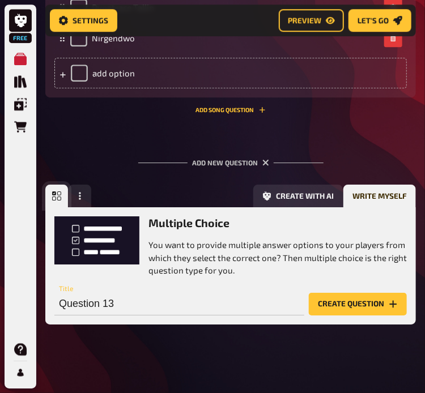
scroll to position [1870, 0]
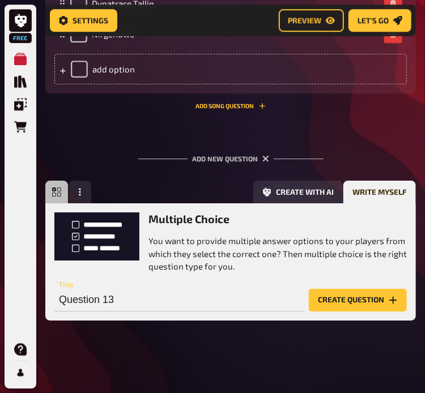
click at [366, 302] on button "Create question" at bounding box center [358, 300] width 98 height 23
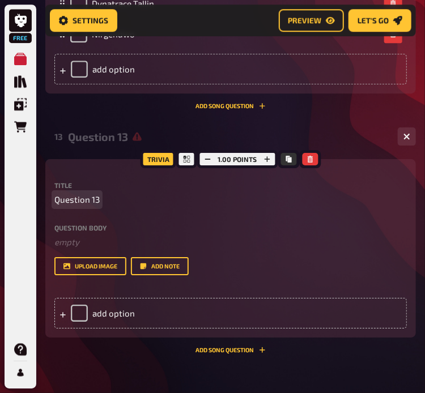
click at [97, 196] on span "Question 13" at bounding box center [76, 199] width 45 height 13
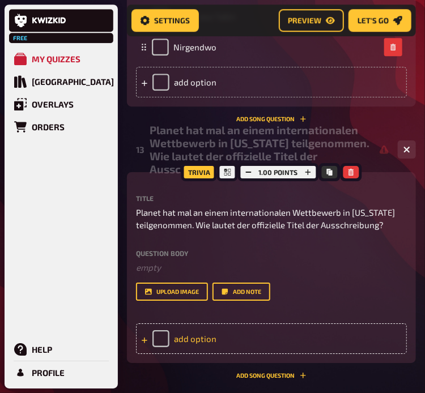
click at [214, 324] on div "add option" at bounding box center [271, 339] width 271 height 31
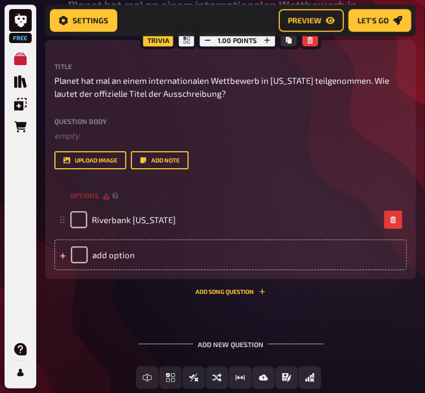
scroll to position [1992, 0]
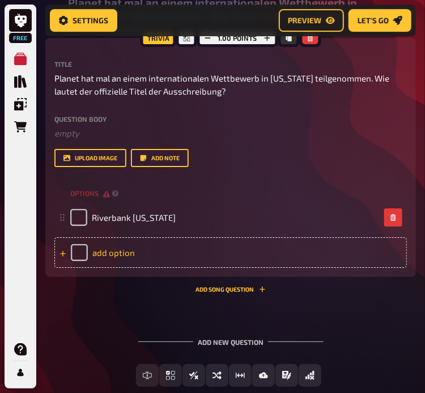
click at [158, 256] on div "add option" at bounding box center [230, 253] width 353 height 31
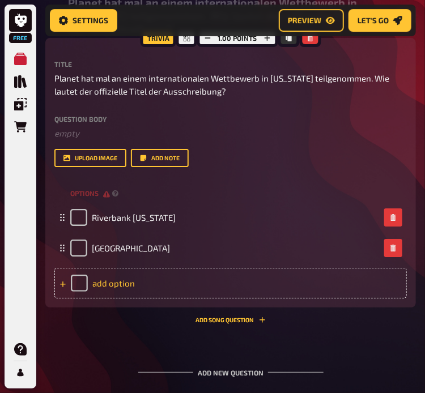
click at [136, 276] on div "add option" at bounding box center [230, 283] width 353 height 31
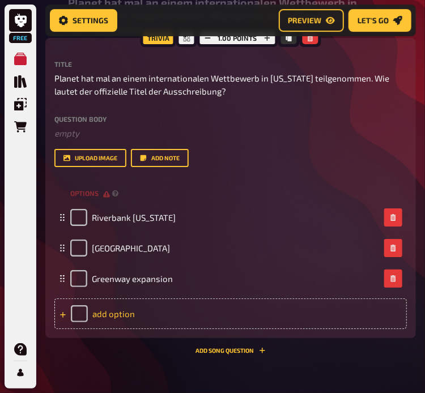
click at [111, 313] on div "add option" at bounding box center [230, 314] width 353 height 31
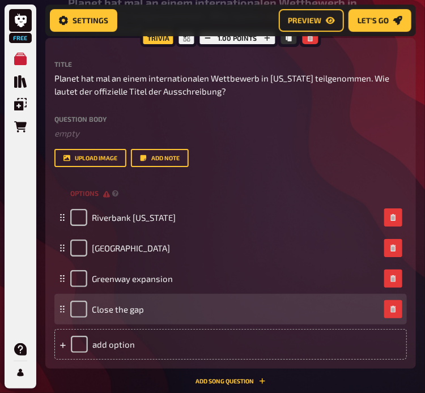
scroll to position [2108, 0]
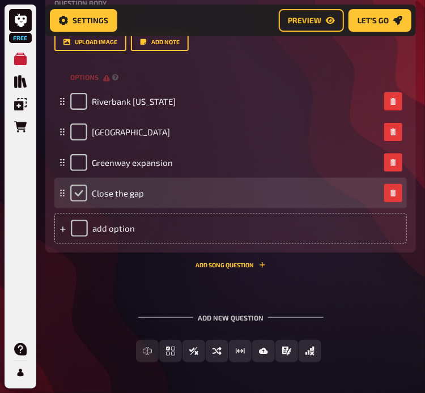
click at [70, 194] on input "checkbox" at bounding box center [78, 193] width 17 height 17
checkbox input "true"
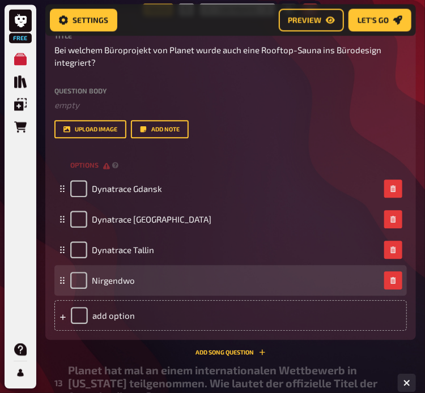
scroll to position [1623, 0]
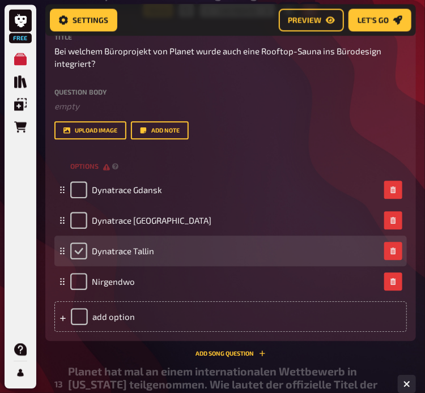
click at [82, 251] on input "checkbox" at bounding box center [78, 251] width 17 height 17
checkbox input "true"
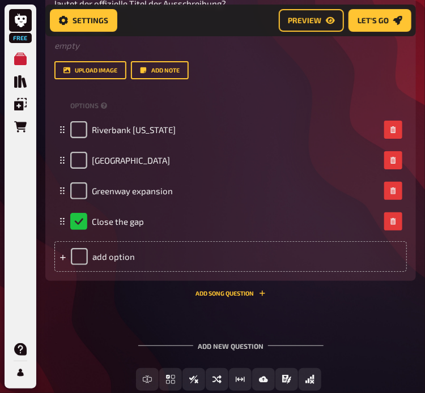
scroll to position [2150, 0]
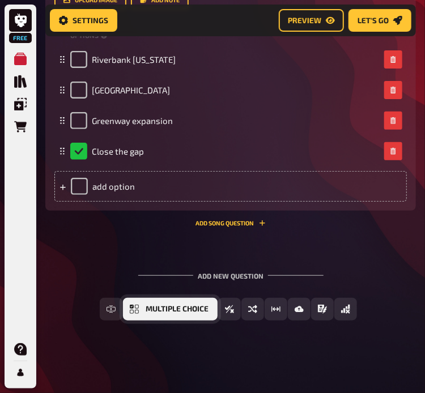
click at [173, 316] on button "Multiple Choice" at bounding box center [170, 309] width 95 height 23
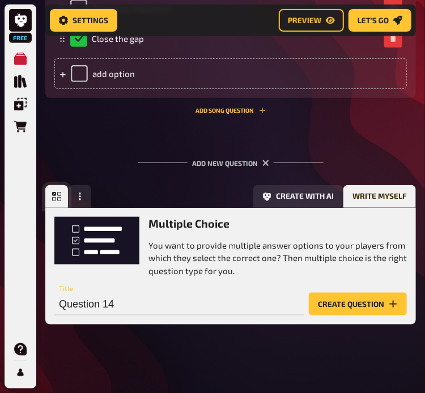
scroll to position [2267, 0]
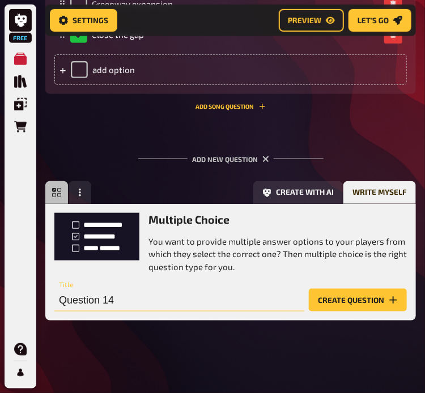
click at [122, 300] on input "Question 14" at bounding box center [179, 300] width 250 height 23
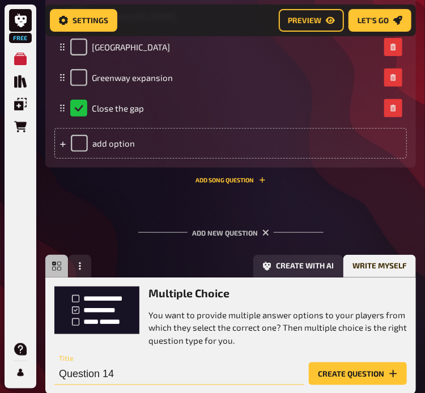
scroll to position [2194, 0]
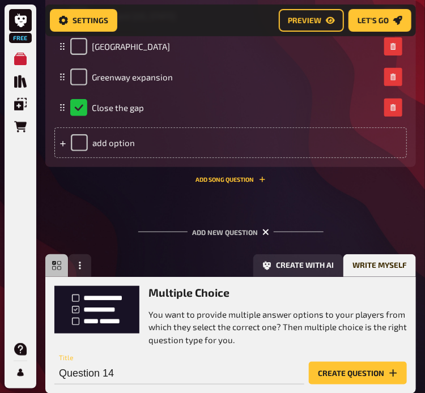
click at [266, 231] on icon "button" at bounding box center [266, 232] width 11 height 11
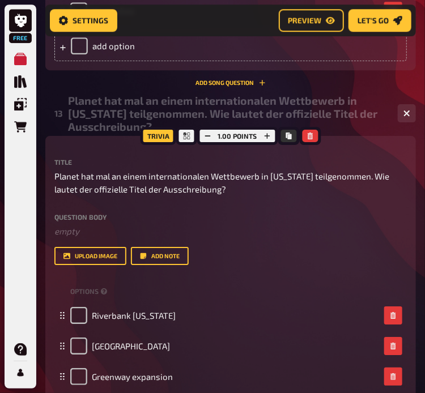
scroll to position [1896, 0]
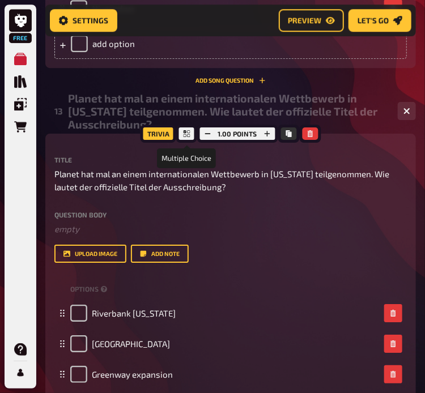
click at [188, 133] on icon at bounding box center [186, 133] width 7 height 7
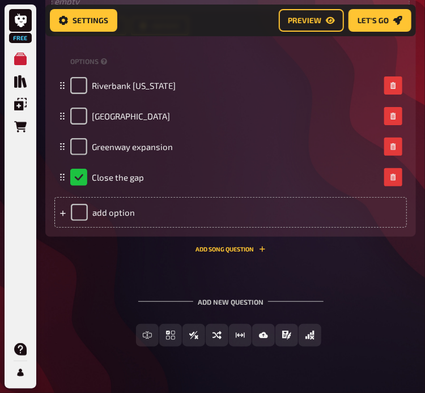
scroll to position [2125, 0]
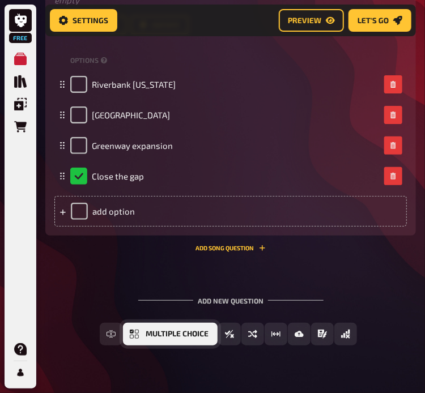
click at [166, 344] on button "Multiple Choice" at bounding box center [170, 334] width 95 height 23
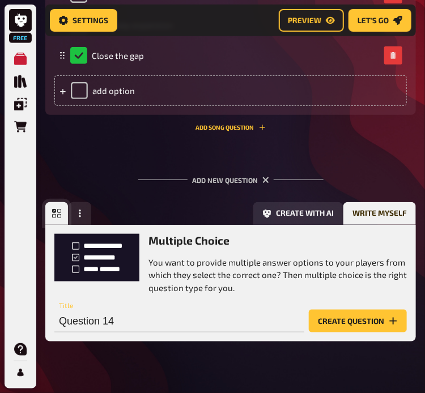
scroll to position [2267, 0]
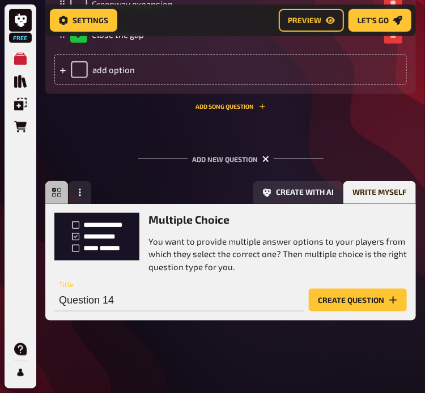
click at [265, 158] on icon "button" at bounding box center [266, 159] width 11 height 11
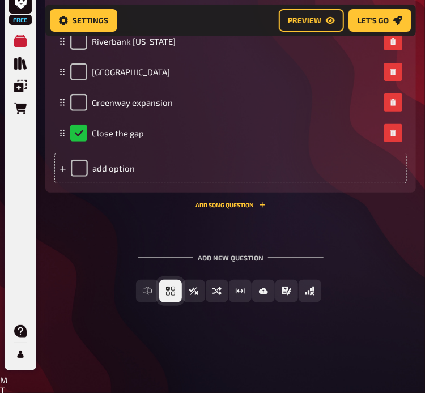
scroll to position [2150, 0]
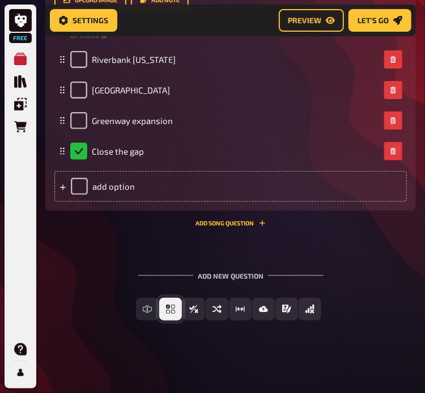
click at [147, 293] on div "Add new question Free Text Input Multiple Choice True / False Sorting Question …" at bounding box center [230, 296] width 371 height 85
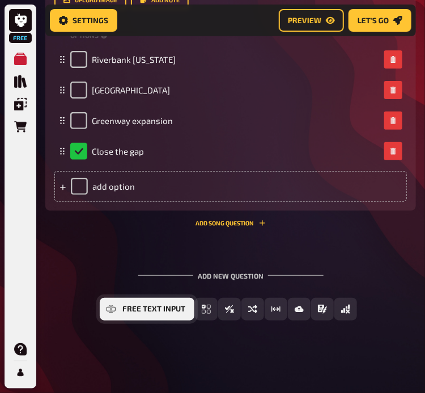
click at [164, 308] on span "Free Text Input" at bounding box center [153, 310] width 63 height 8
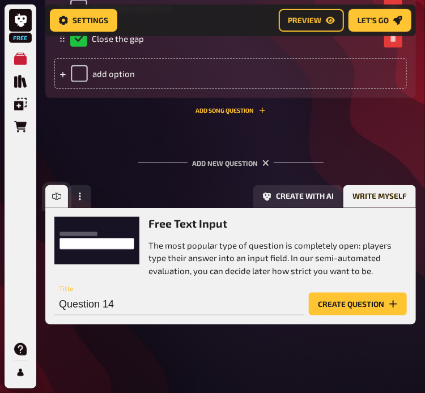
scroll to position [2267, 0]
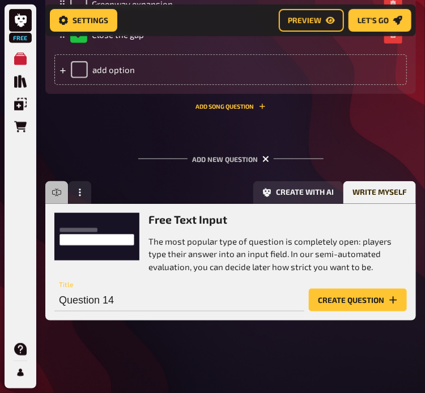
click at [265, 156] on icon "button" at bounding box center [266, 159] width 7 height 7
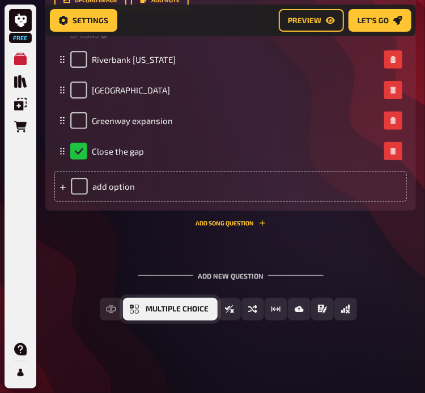
click at [149, 311] on span "Multiple Choice" at bounding box center [177, 310] width 63 height 8
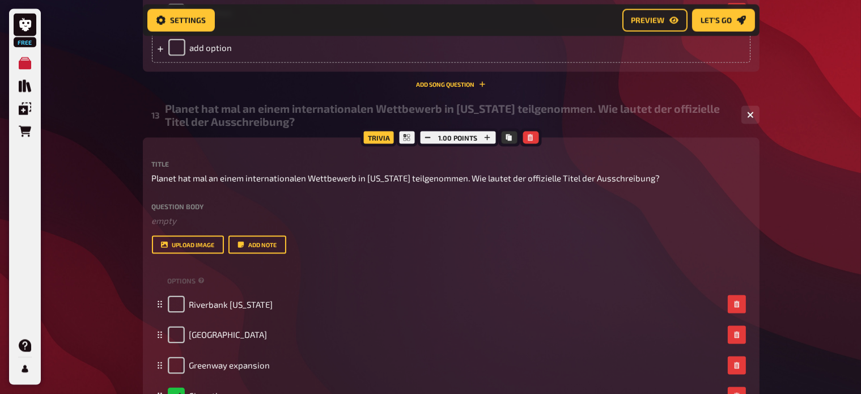
scroll to position [1840, 0]
click at [754, 116] on button "button" at bounding box center [751, 116] width 18 height 18
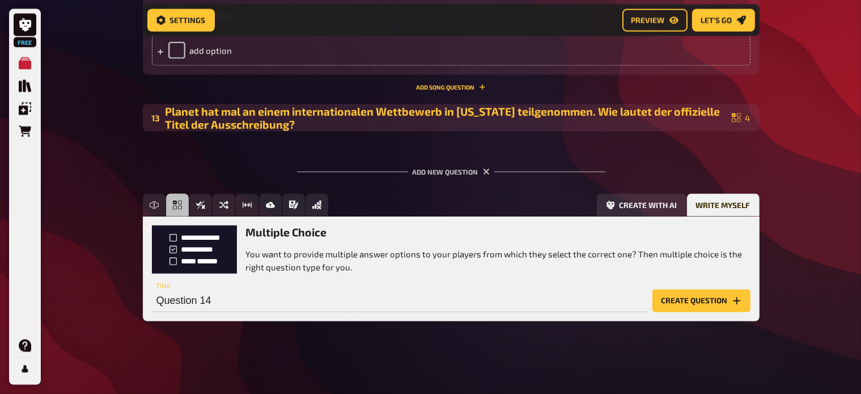
scroll to position [1838, 0]
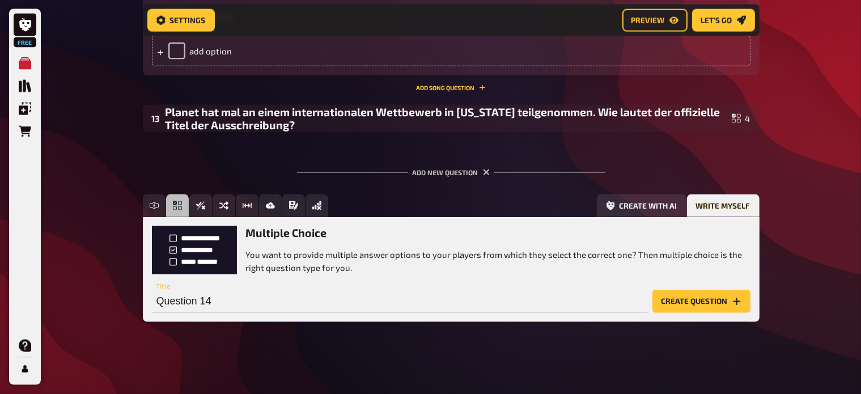
drag, startPoint x: 276, startPoint y: 113, endPoint x: 270, endPoint y: 150, distance: 37.8
click at [213, 302] on input "Question 14" at bounding box center [400, 301] width 496 height 23
click at [687, 310] on button "Create question" at bounding box center [702, 301] width 98 height 23
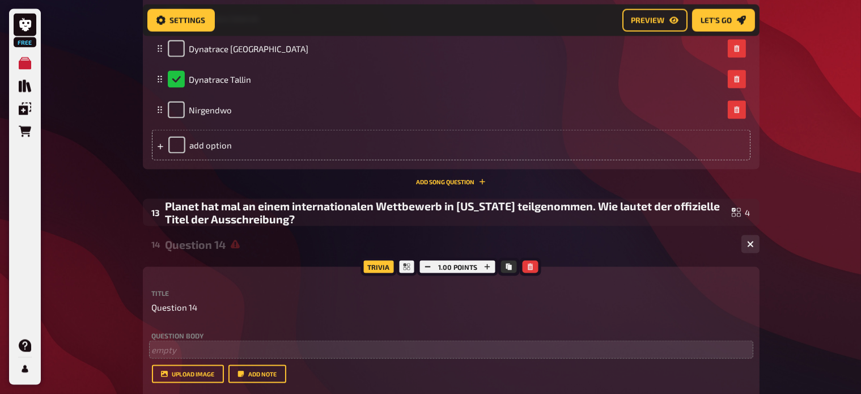
scroll to position [1738, 0]
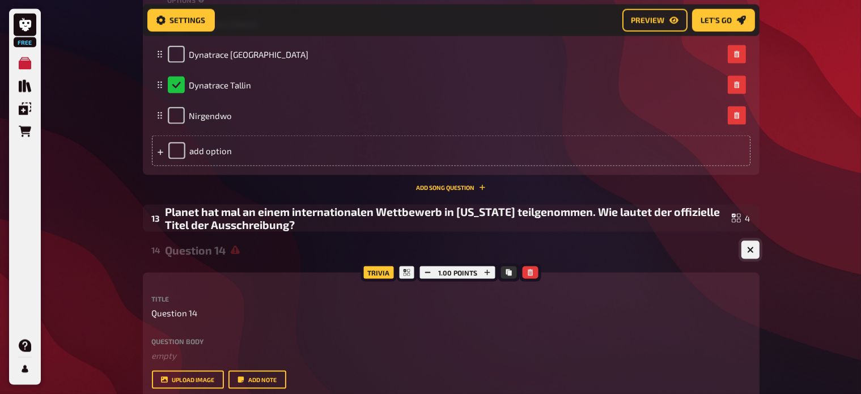
click at [751, 247] on icon "button" at bounding box center [750, 250] width 7 height 7
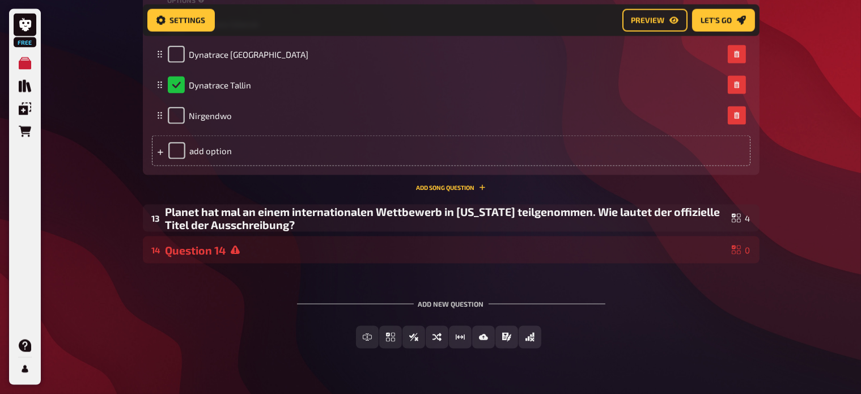
drag, startPoint x: 192, startPoint y: 255, endPoint x: 192, endPoint y: 202, distance: 52.7
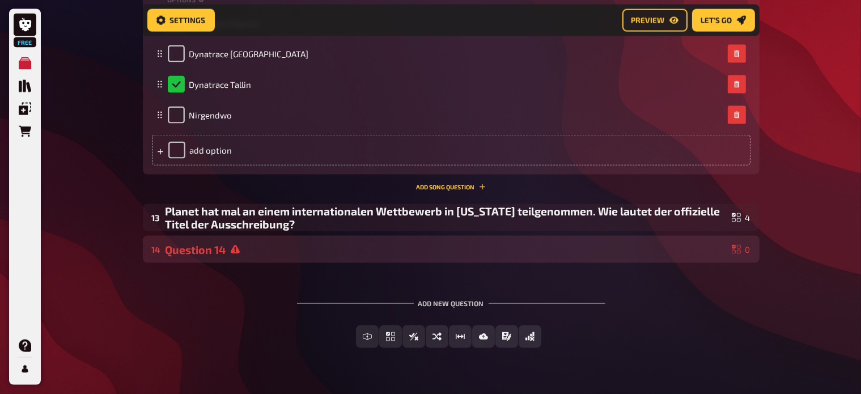
scroll to position [1742, 0]
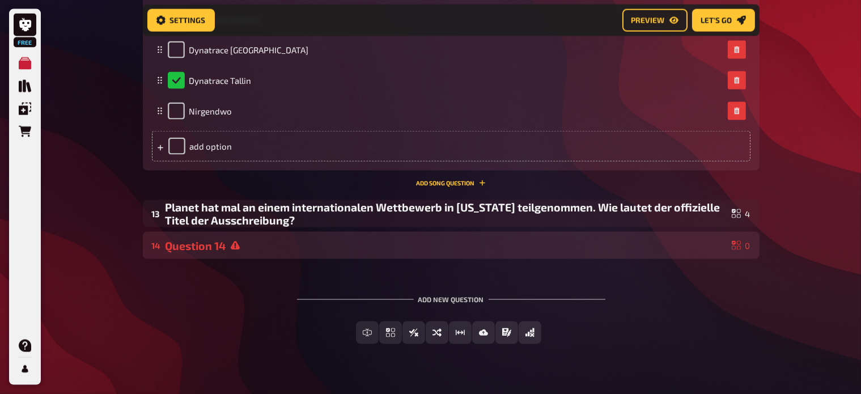
click at [492, 239] on div "Question 14" at bounding box center [447, 245] width 562 height 13
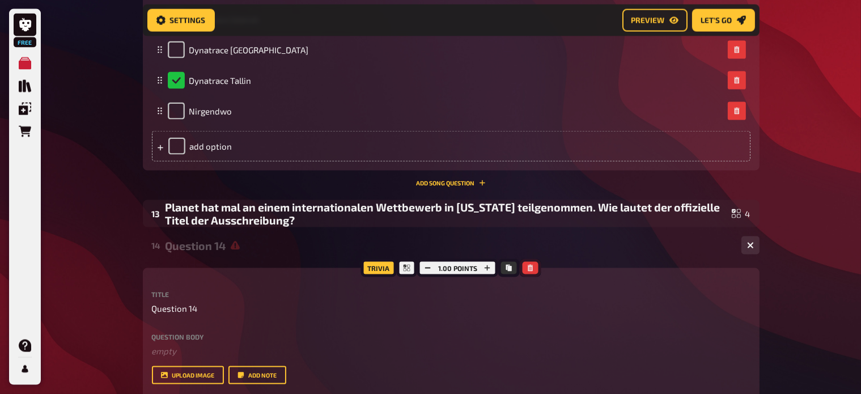
click at [533, 268] on button "button" at bounding box center [531, 268] width 16 height 12
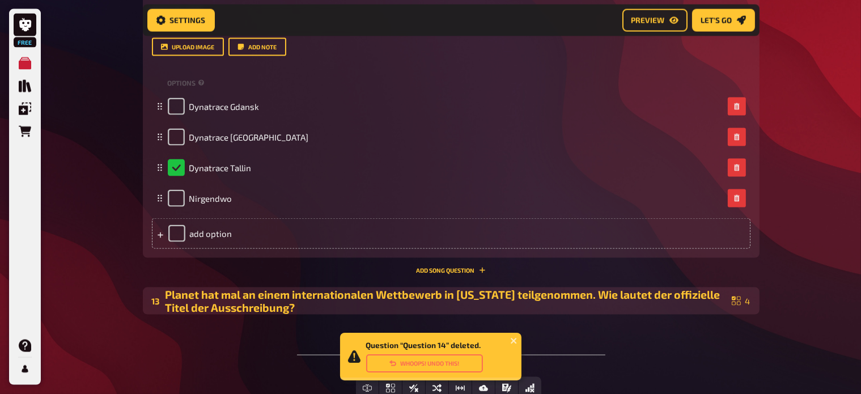
scroll to position [1733, 0]
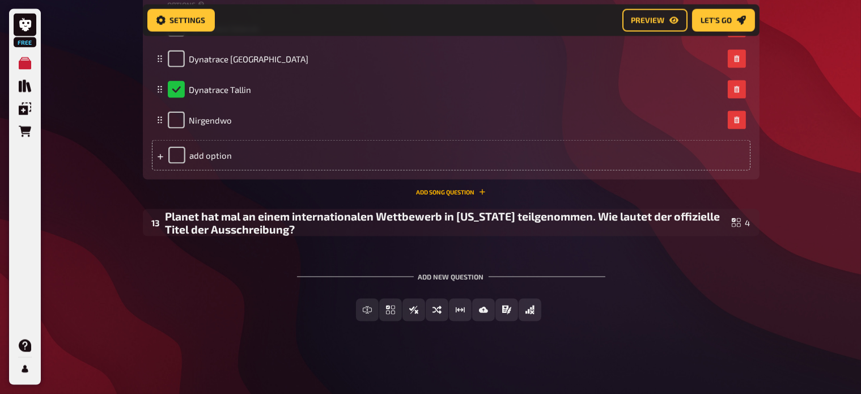
click at [466, 193] on button "Add Song question" at bounding box center [451, 192] width 70 height 7
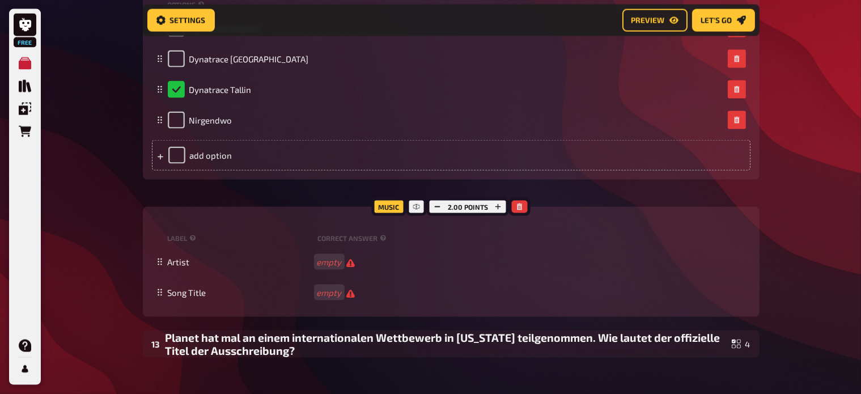
click at [528, 208] on div at bounding box center [520, 207] width 22 height 18
click at [521, 208] on icon "button" at bounding box center [519, 207] width 5 height 7
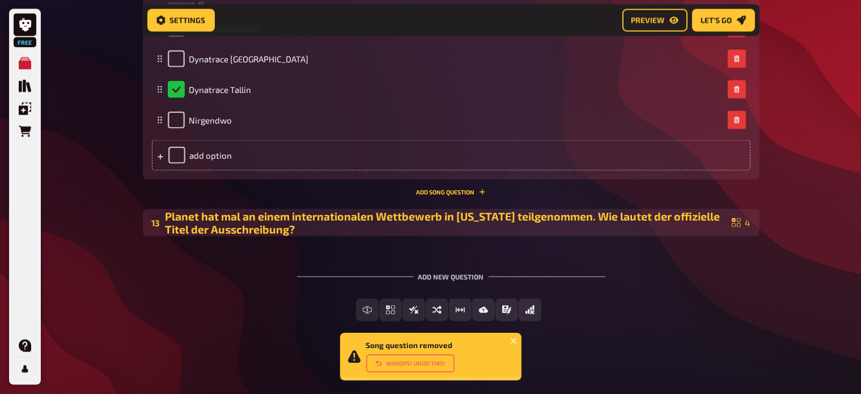
click at [732, 223] on icon at bounding box center [736, 222] width 9 height 9
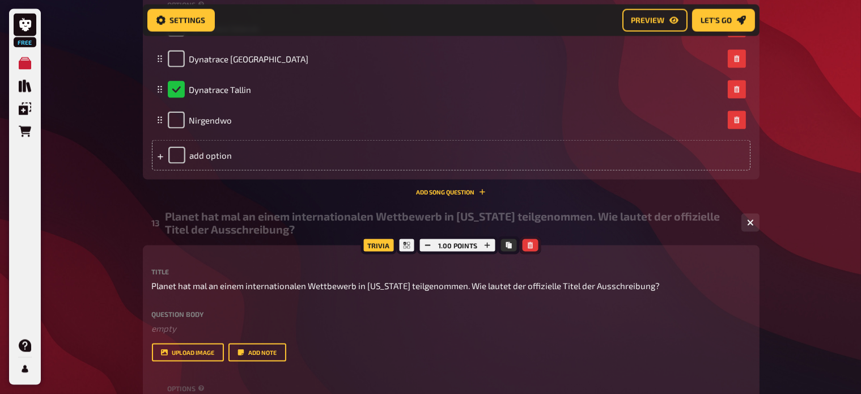
click at [533, 248] on button "button" at bounding box center [531, 245] width 16 height 12
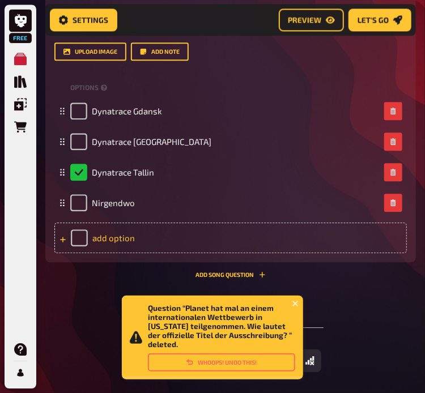
scroll to position [1753, 0]
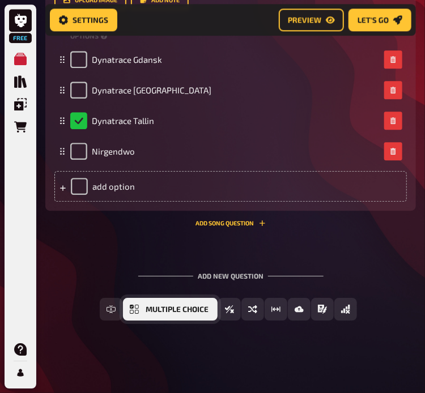
click at [143, 308] on button "Multiple Choice" at bounding box center [170, 309] width 95 height 23
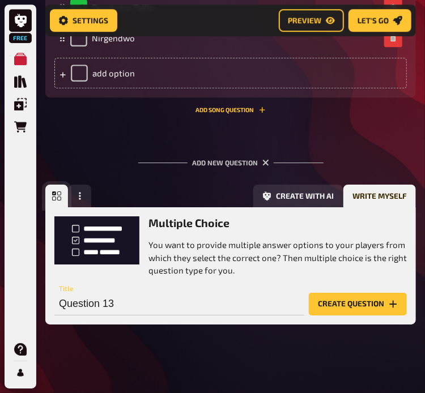
scroll to position [1870, 0]
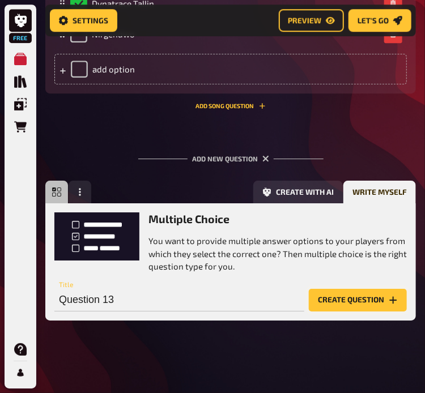
click at [369, 302] on button "Create question" at bounding box center [358, 300] width 98 height 23
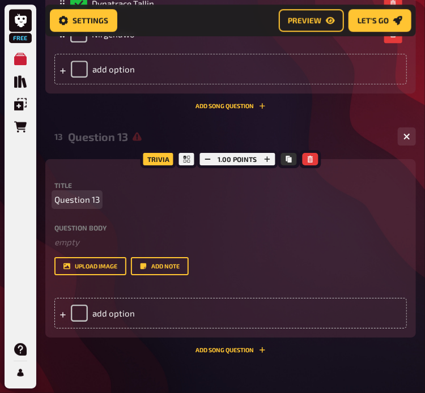
click at [100, 198] on p "Question 13" at bounding box center [230, 199] width 353 height 13
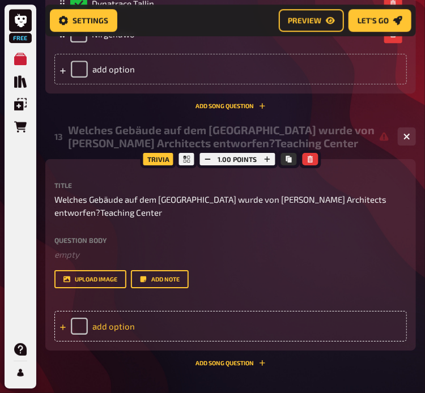
click at [163, 335] on div "add option" at bounding box center [230, 326] width 353 height 31
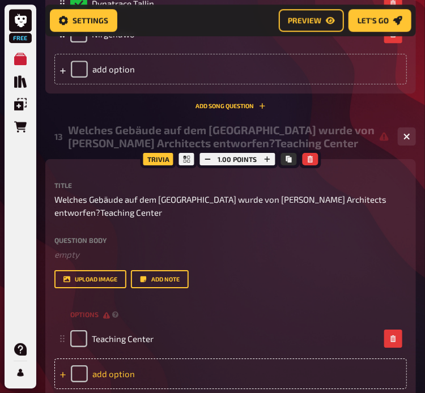
click at [128, 379] on div "add option" at bounding box center [230, 374] width 353 height 31
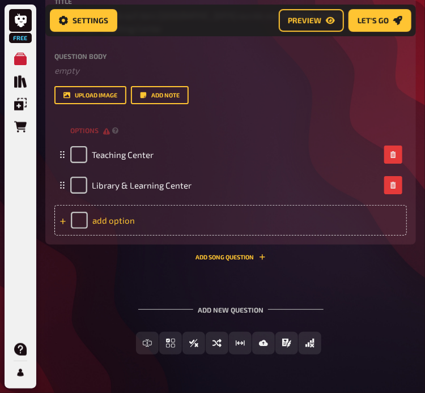
scroll to position [2057, 0]
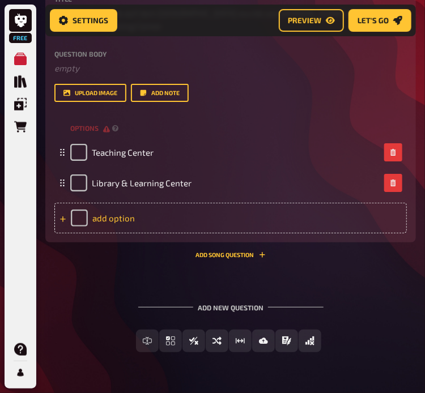
click at [152, 220] on div "add option" at bounding box center [230, 218] width 353 height 31
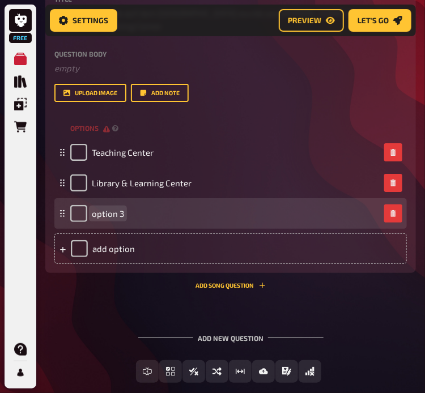
click at [117, 214] on span "option 3" at bounding box center [108, 214] width 32 height 10
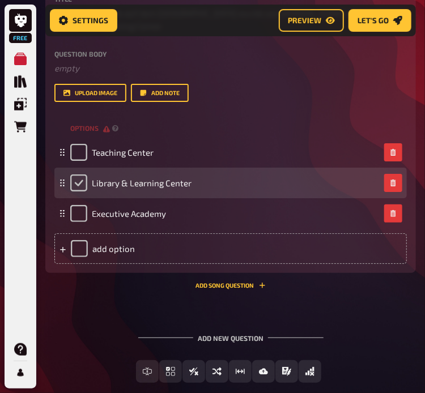
click at [75, 185] on input "checkbox" at bounding box center [78, 183] width 17 height 17
checkbox input "true"
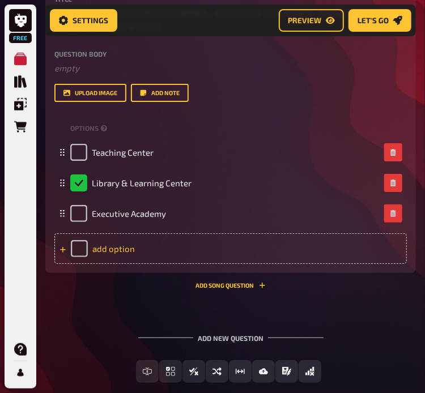
click at [143, 250] on div "add option" at bounding box center [230, 249] width 353 height 31
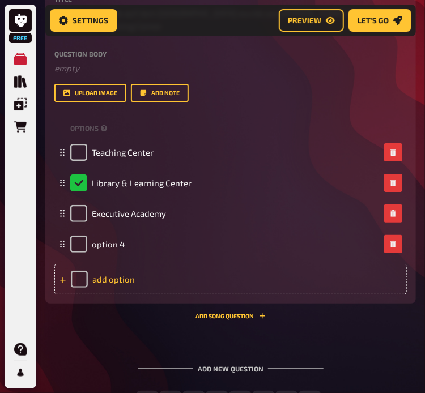
click at [139, 276] on div "add option" at bounding box center [230, 279] width 353 height 31
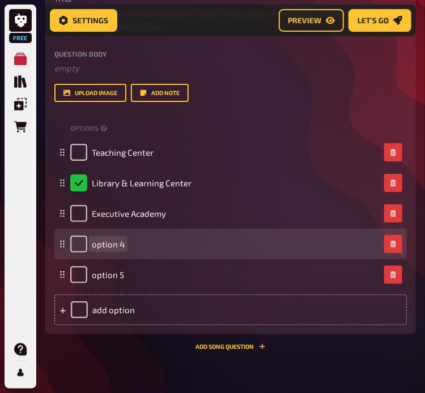
click at [115, 251] on div "option 4" at bounding box center [97, 244] width 54 height 17
paste span
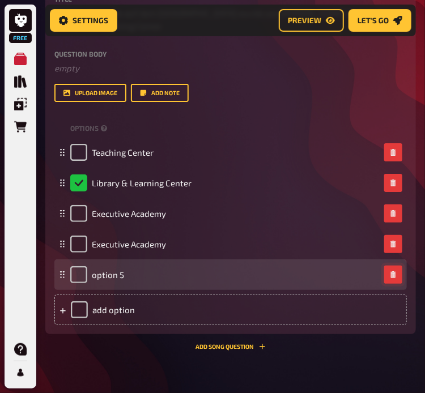
click at [399, 271] on button "button" at bounding box center [393, 275] width 18 height 18
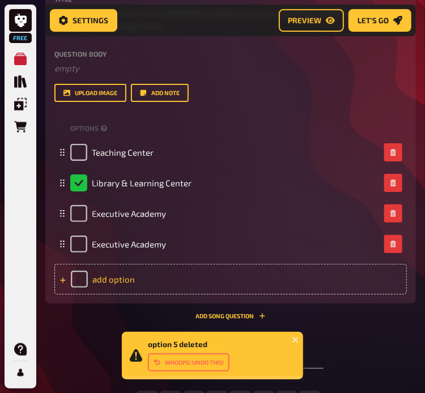
scroll to position [2150, 0]
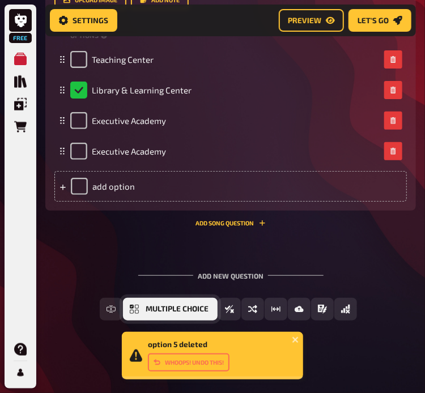
click at [169, 308] on span "Multiple Choice" at bounding box center [177, 310] width 63 height 8
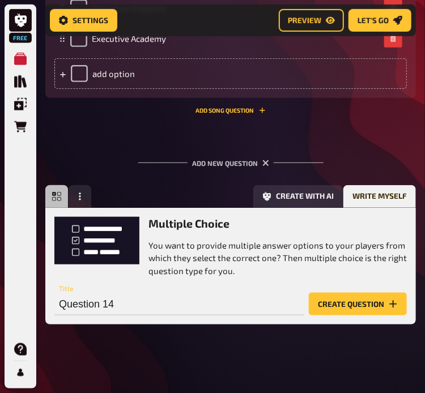
scroll to position [2267, 0]
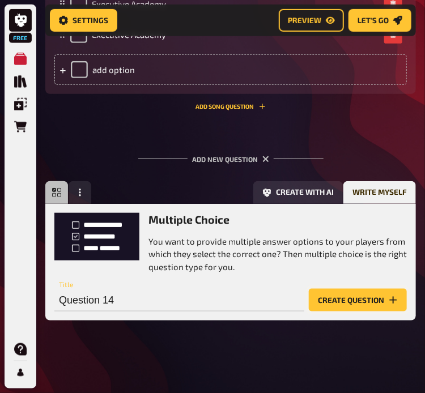
click at [350, 298] on button "Create question" at bounding box center [358, 300] width 98 height 23
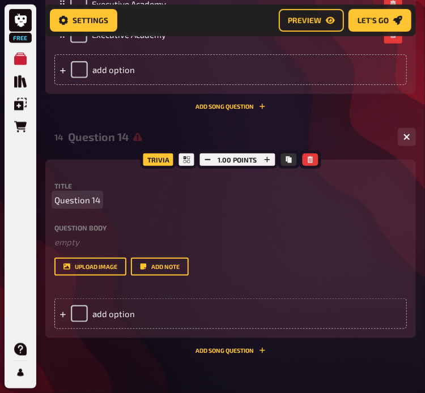
click at [100, 201] on p "Question 14" at bounding box center [230, 200] width 353 height 13
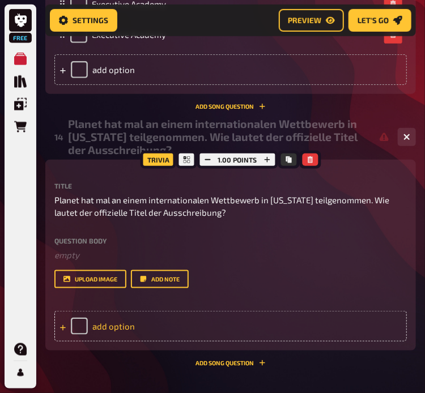
click at [109, 326] on div "add option" at bounding box center [230, 326] width 353 height 31
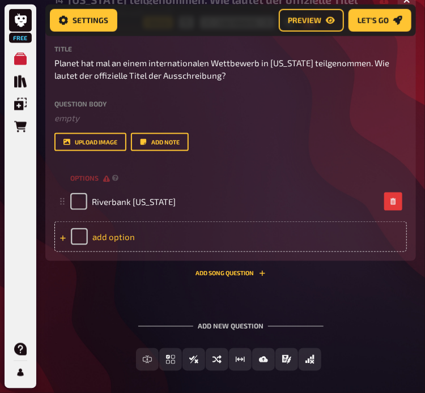
scroll to position [2406, 0]
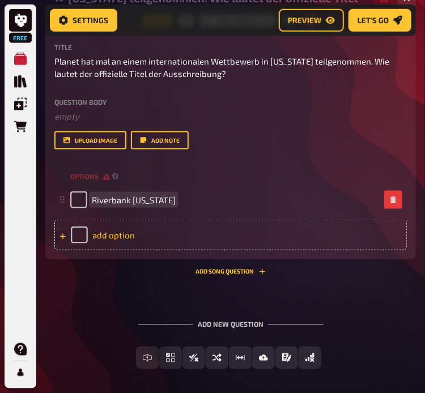
click at [127, 237] on div "add option" at bounding box center [230, 235] width 353 height 31
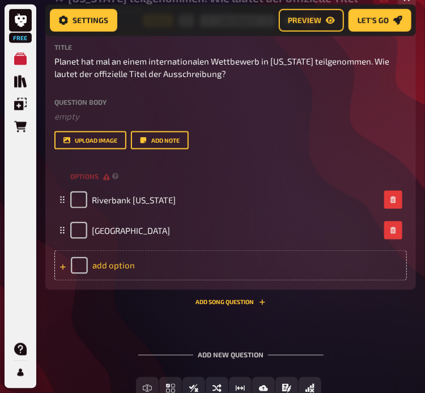
click at [142, 264] on div "add option" at bounding box center [230, 266] width 353 height 31
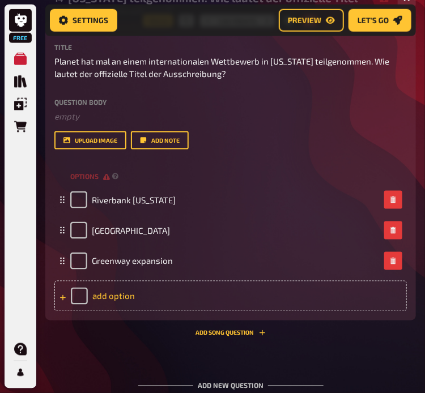
click at [134, 294] on div "add option" at bounding box center [230, 296] width 353 height 31
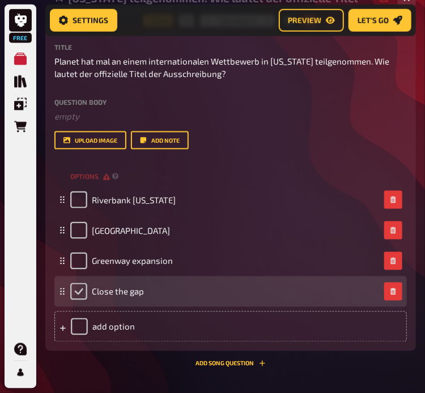
click at [83, 290] on input "checkbox" at bounding box center [78, 291] width 17 height 17
checkbox input "true"
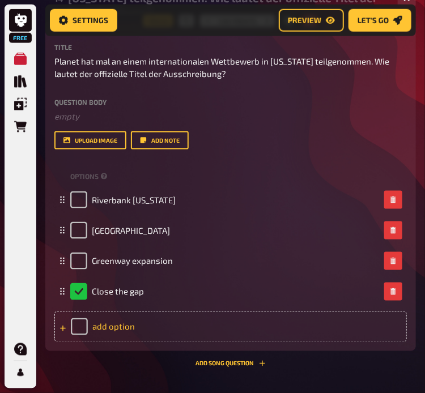
scroll to position [2546, 0]
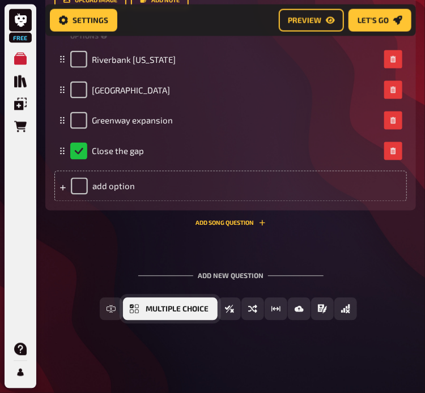
click at [171, 313] on span "Multiple Choice" at bounding box center [177, 310] width 63 height 8
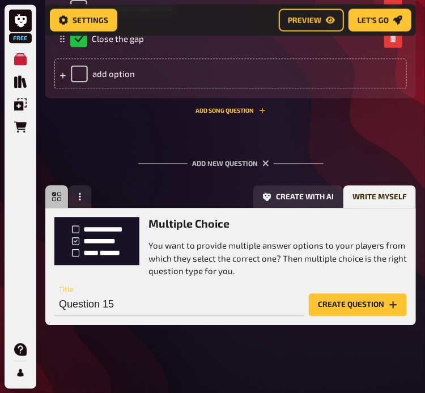
scroll to position [2663, 0]
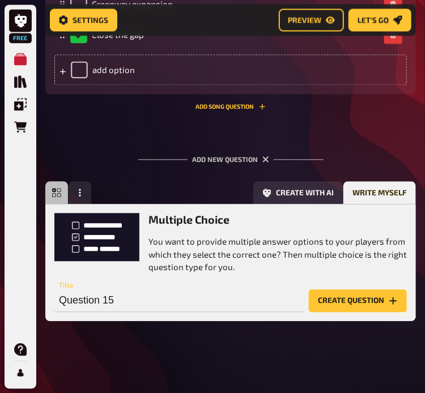
click at [344, 296] on button "Create question" at bounding box center [358, 301] width 98 height 23
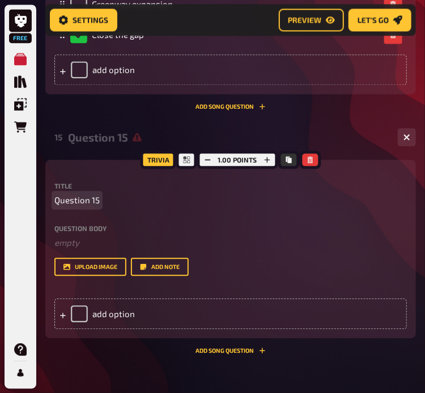
click at [100, 200] on p "Question 15" at bounding box center [230, 200] width 353 height 13
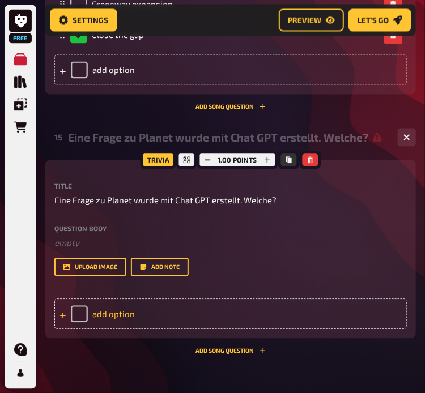
click at [132, 314] on div "add option" at bounding box center [230, 314] width 353 height 31
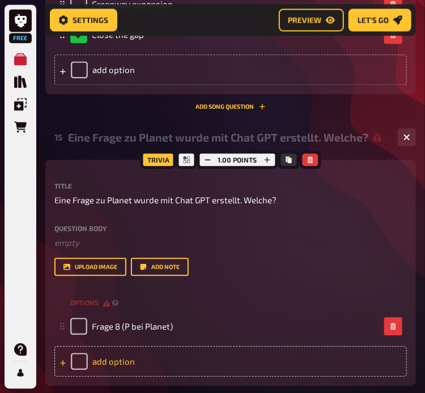
click at [125, 359] on div "add option" at bounding box center [230, 361] width 353 height 31
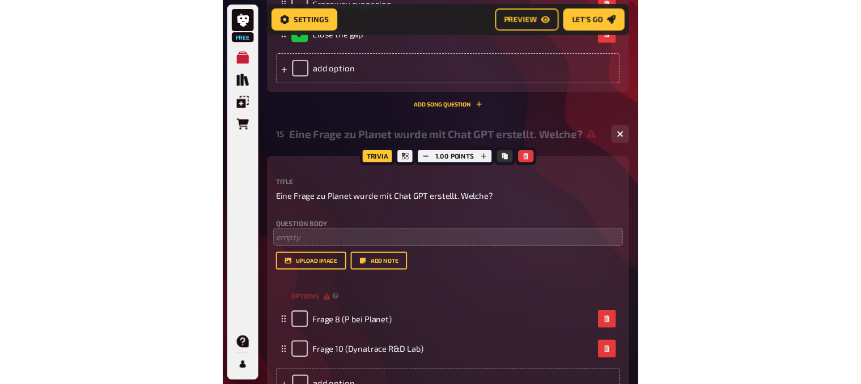
scroll to position [2761, 0]
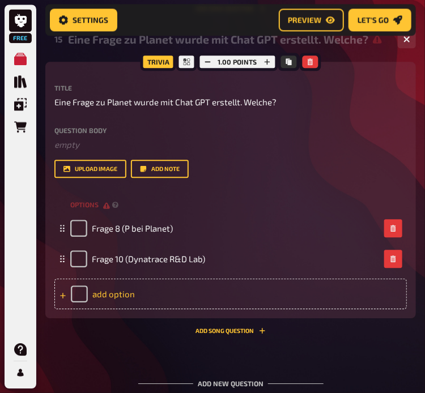
click at [157, 293] on div "add option" at bounding box center [230, 294] width 353 height 31
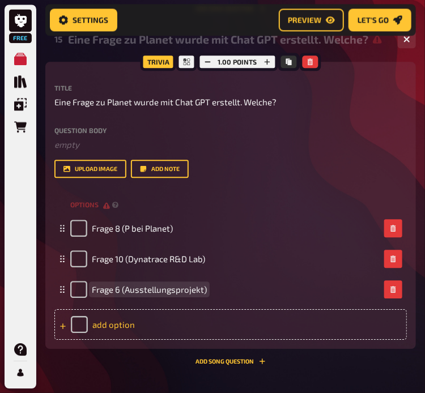
click at [130, 322] on div "add option" at bounding box center [230, 325] width 353 height 31
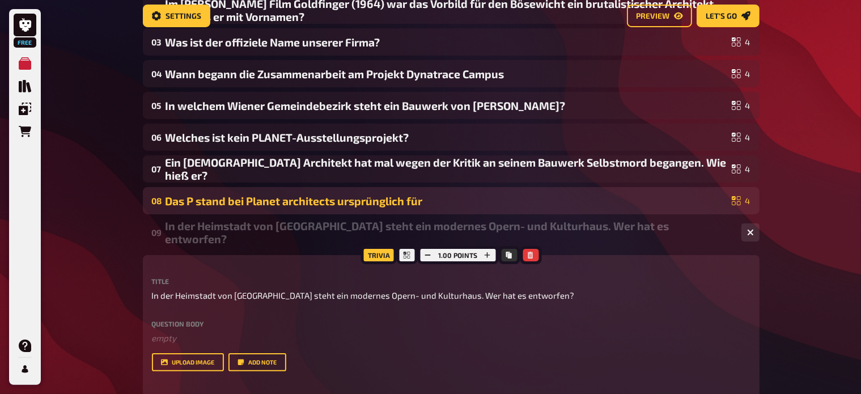
scroll to position [0, 0]
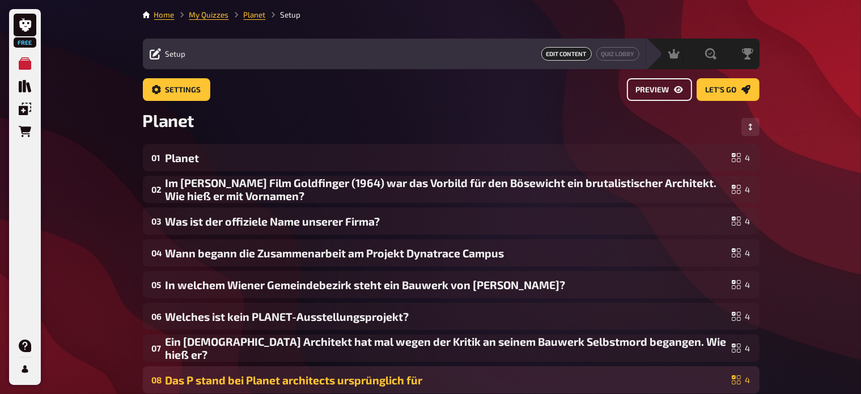
click at [678, 94] on icon "Preview" at bounding box center [678, 89] width 9 height 9
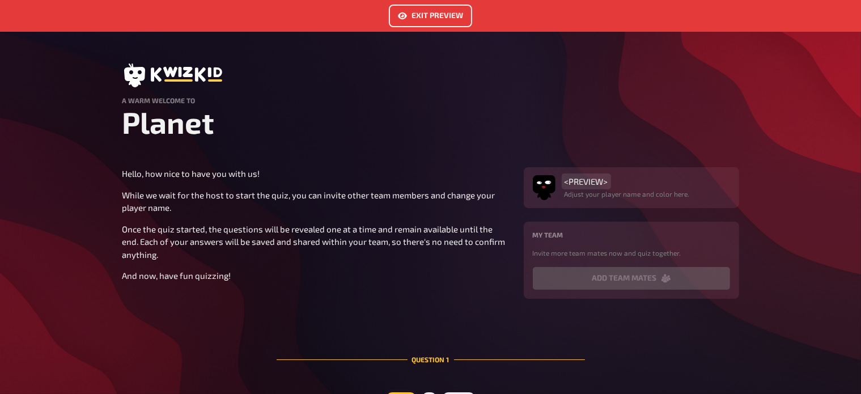
click at [595, 184] on span "<PREVIEW>" at bounding box center [587, 181] width 44 height 10
click at [435, 277] on p "And now, have fun quizzing!" at bounding box center [316, 275] width 388 height 13
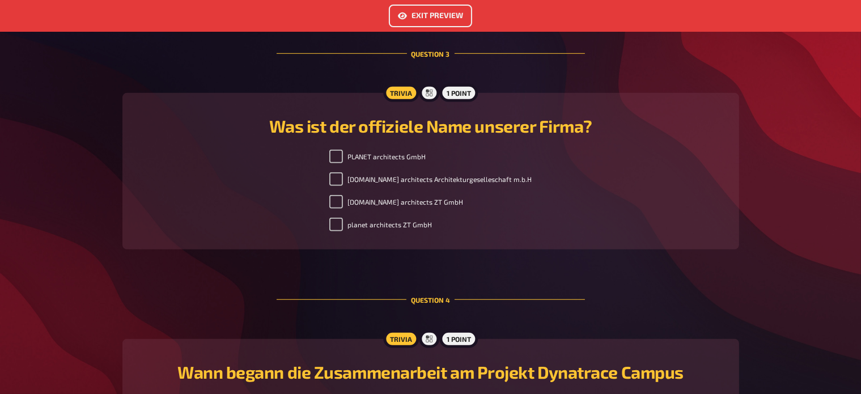
scroll to position [777, 0]
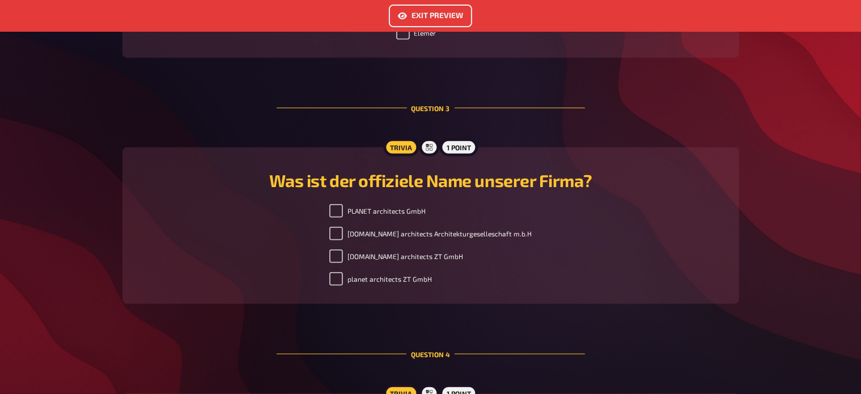
click at [445, 15] on button "Exit Preview" at bounding box center [430, 16] width 83 height 23
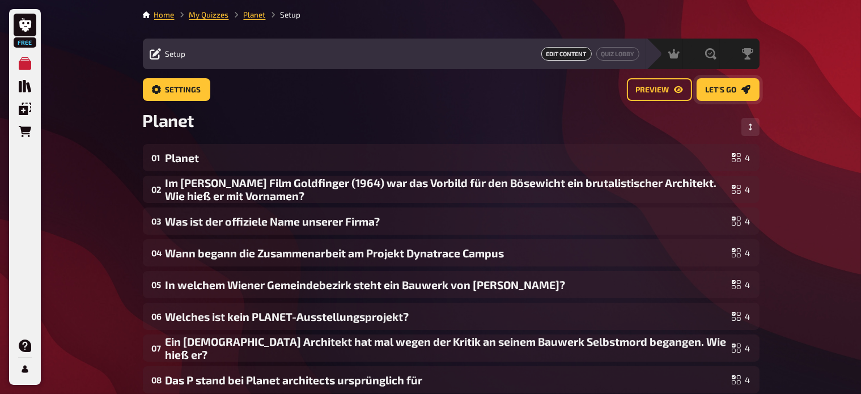
click at [733, 91] on span "Let's go" at bounding box center [721, 90] width 31 height 8
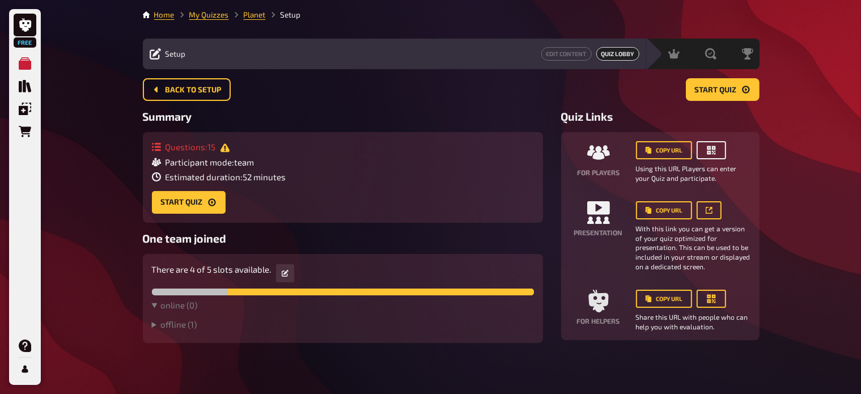
click at [713, 147] on icon "button" at bounding box center [711, 150] width 9 height 9
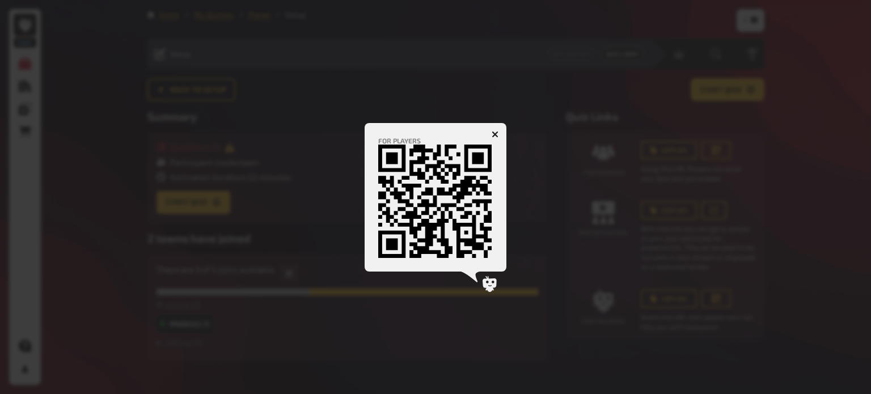
click at [499, 133] on button "button" at bounding box center [495, 134] width 18 height 18
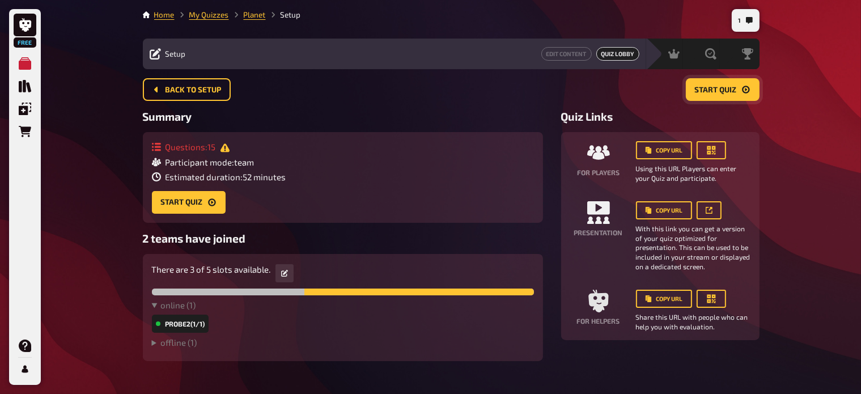
click at [746, 91] on icon "Start Quiz" at bounding box center [746, 89] width 9 height 9
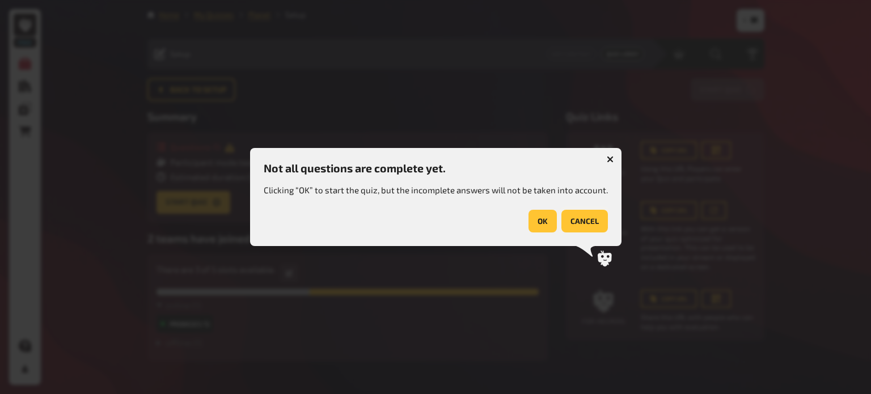
click at [599, 222] on button "cancel" at bounding box center [584, 221] width 46 height 23
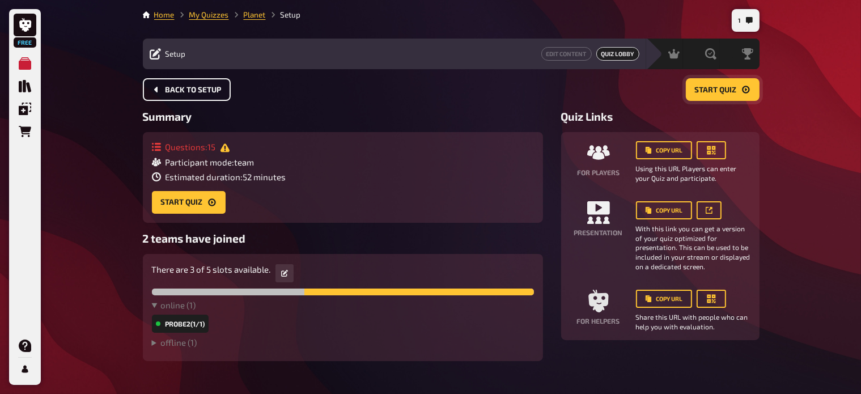
click at [196, 90] on span "Back to setup" at bounding box center [194, 90] width 56 height 8
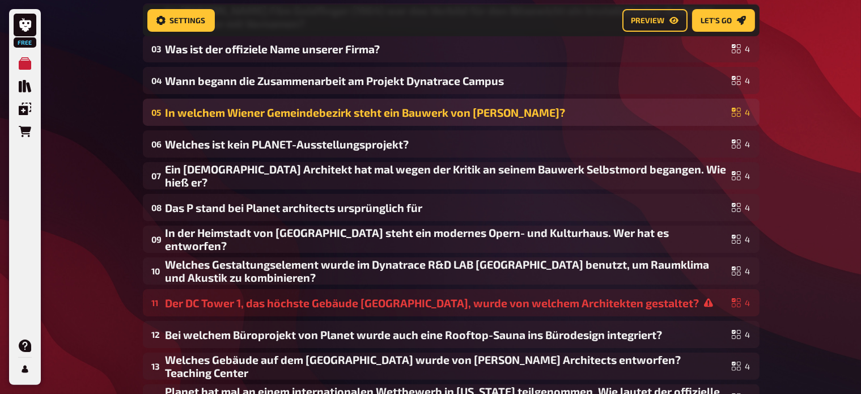
scroll to position [234, 0]
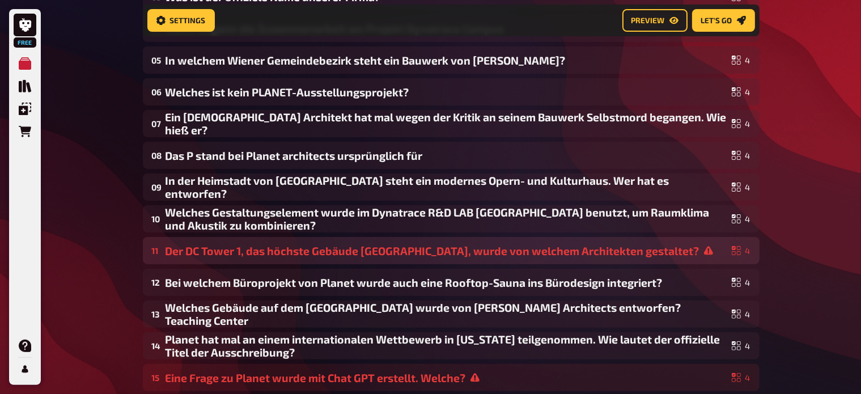
click at [451, 250] on div "Der DC Tower 1, das höchste Gebäude Österreichs, wurde von welchem Architekten …" at bounding box center [447, 250] width 562 height 13
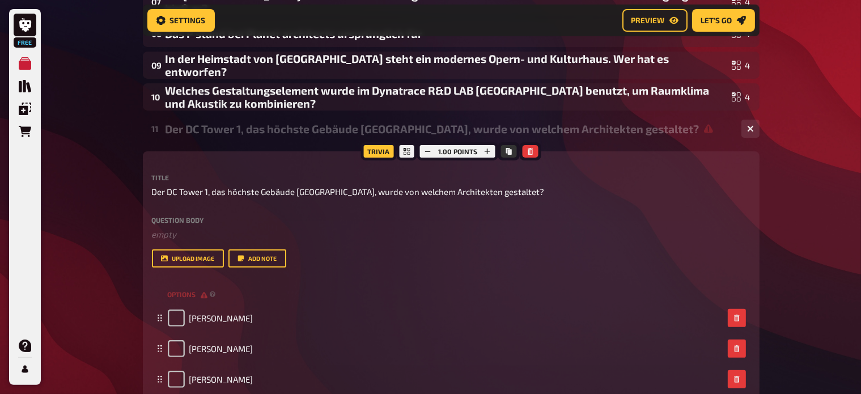
scroll to position [447, 0]
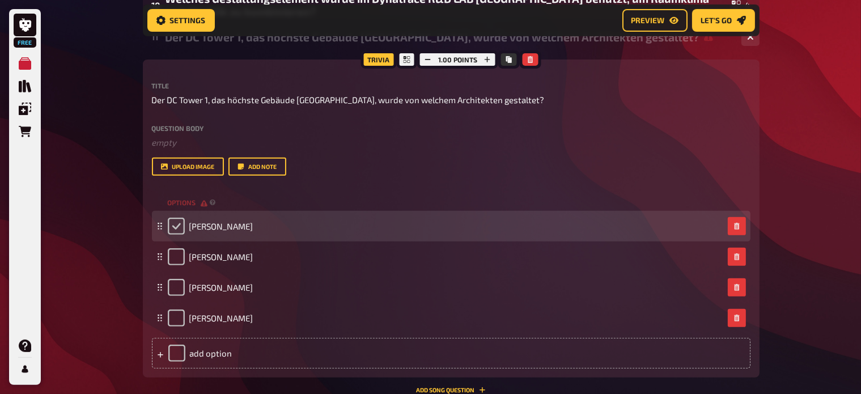
click at [177, 227] on input "checkbox" at bounding box center [176, 226] width 17 height 17
checkbox input "true"
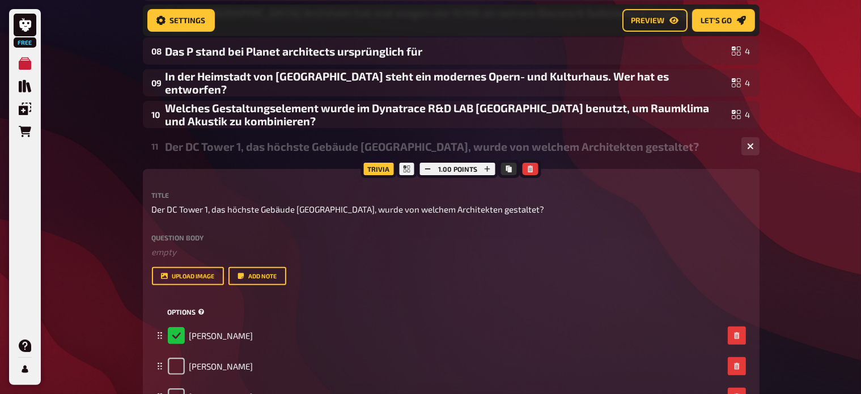
scroll to position [336, 0]
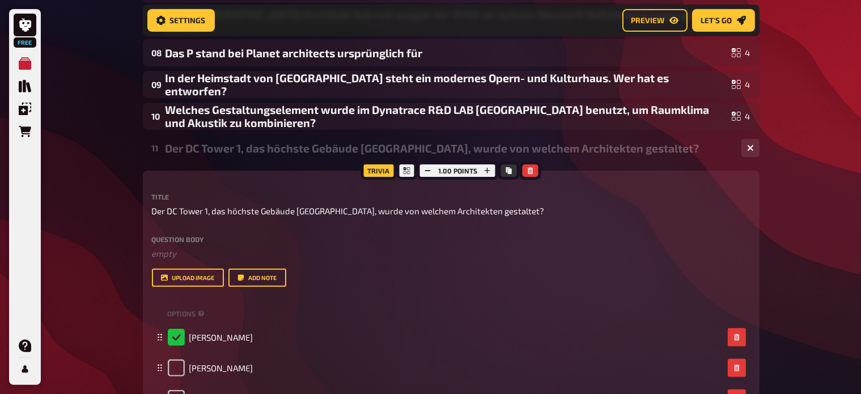
click at [318, 151] on div "Der DC Tower 1, das höchste Gebäude Österreichs, wurde von welchem Architekten …" at bounding box center [449, 148] width 567 height 13
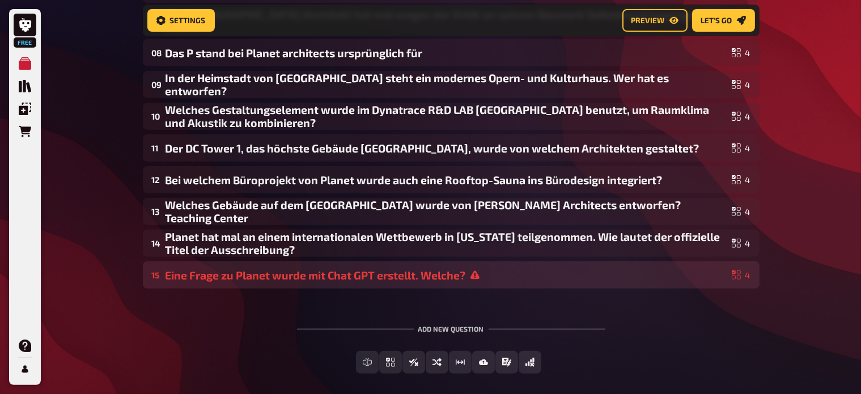
click at [343, 274] on div "Eine Frage zu Planet wurde mit Chat GPT erstellt. Welche?" at bounding box center [447, 275] width 562 height 13
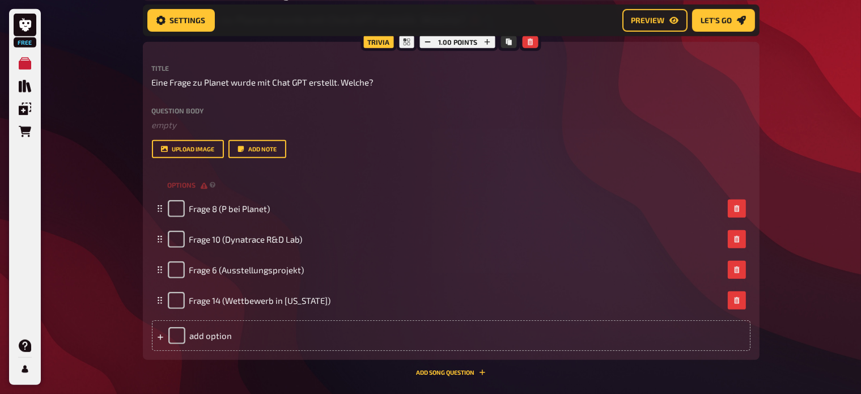
scroll to position [592, 0]
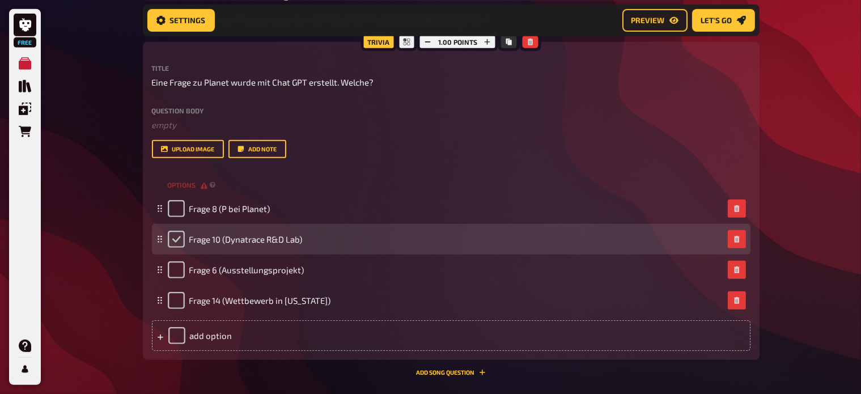
click at [179, 237] on input "checkbox" at bounding box center [176, 239] width 17 height 17
checkbox input "true"
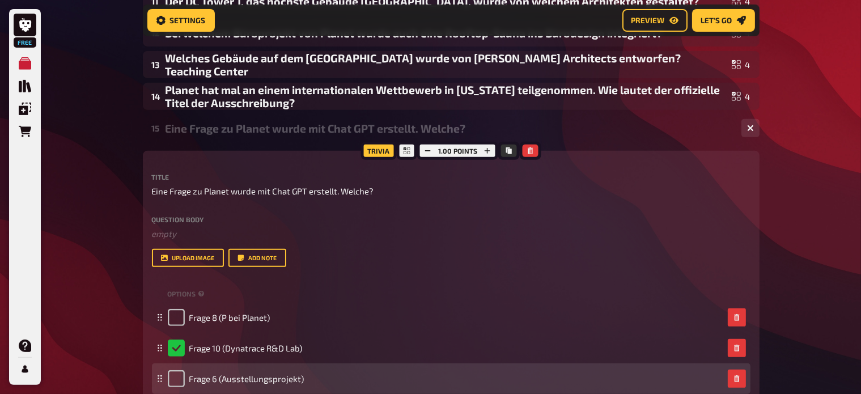
scroll to position [482, 0]
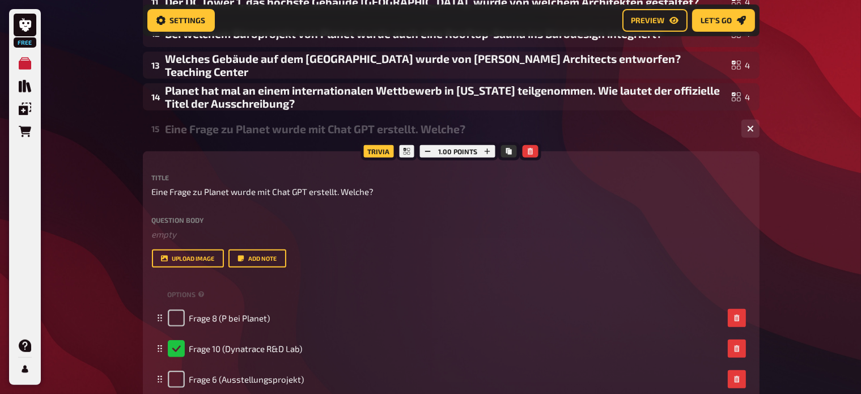
click at [302, 125] on div "Eine Frage zu Planet wurde mit Chat GPT erstellt. Welche?" at bounding box center [449, 128] width 567 height 13
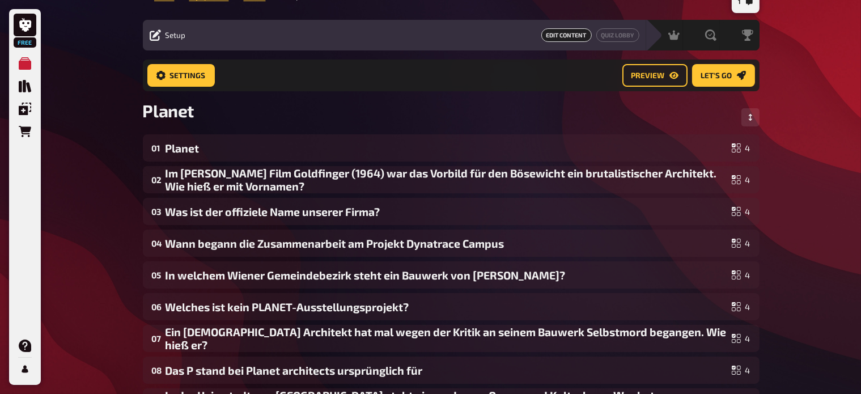
scroll to position [0, 0]
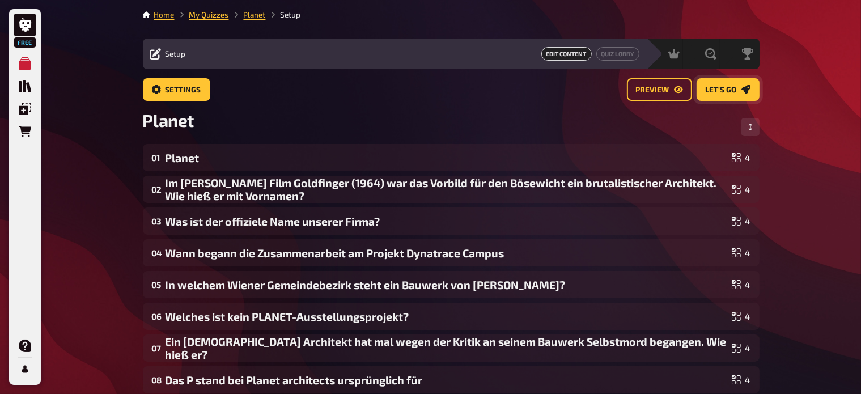
click at [733, 86] on span "Let's go" at bounding box center [721, 90] width 31 height 8
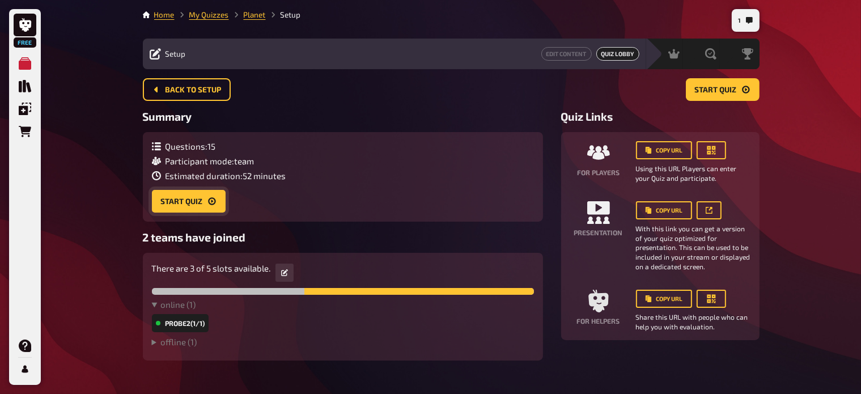
click at [206, 204] on button "Start Quiz" at bounding box center [189, 201] width 74 height 23
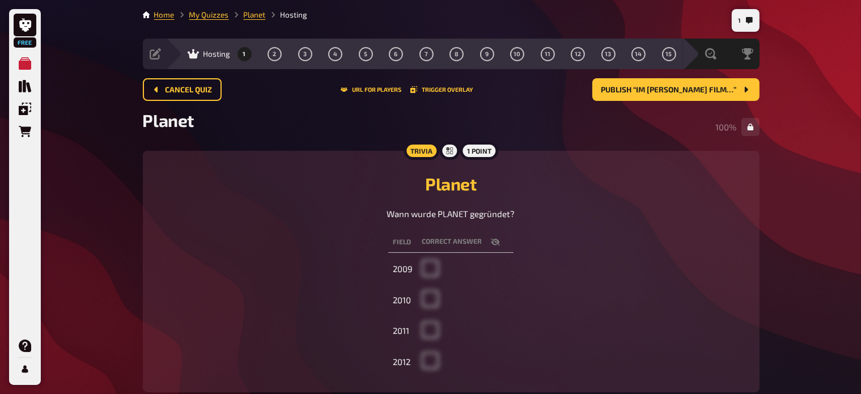
scroll to position [70, 0]
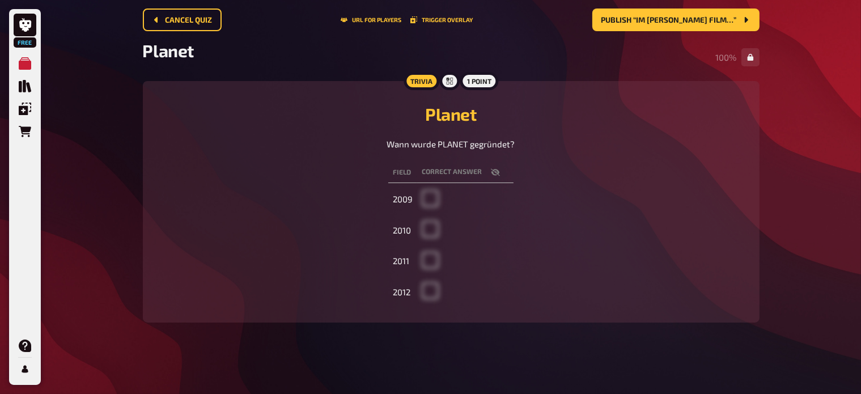
click at [606, 241] on div "Field correct answer 2009 2010 2011 2012" at bounding box center [451, 234] width 590 height 149
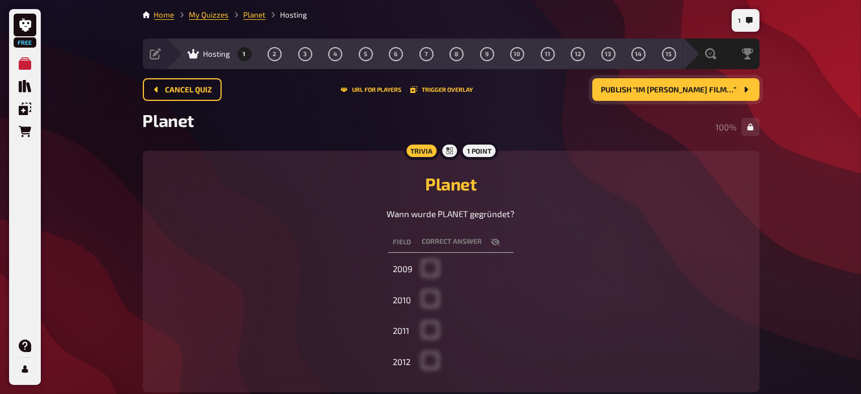
click at [671, 96] on button "Publish “Im James Bond Film…”" at bounding box center [675, 89] width 167 height 23
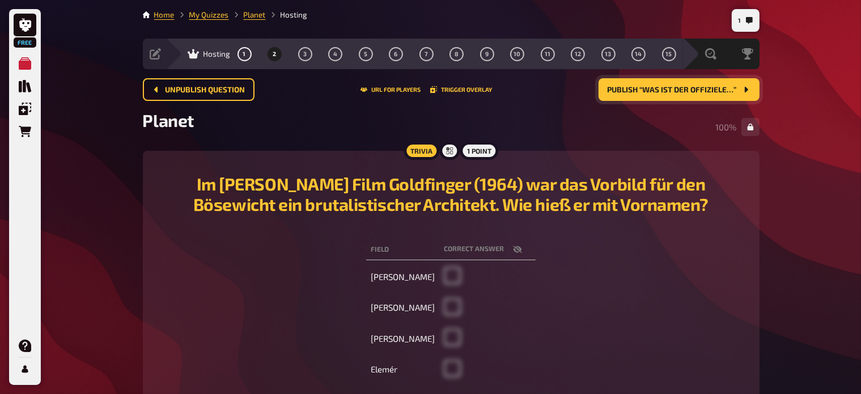
click at [663, 92] on span "Publish “Was ist der offiziele…”" at bounding box center [672, 90] width 129 height 8
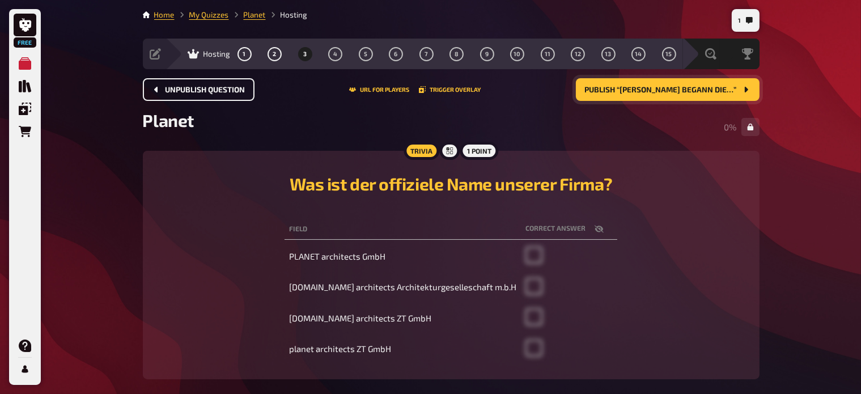
click at [219, 88] on span "Unpublish question" at bounding box center [206, 90] width 80 height 8
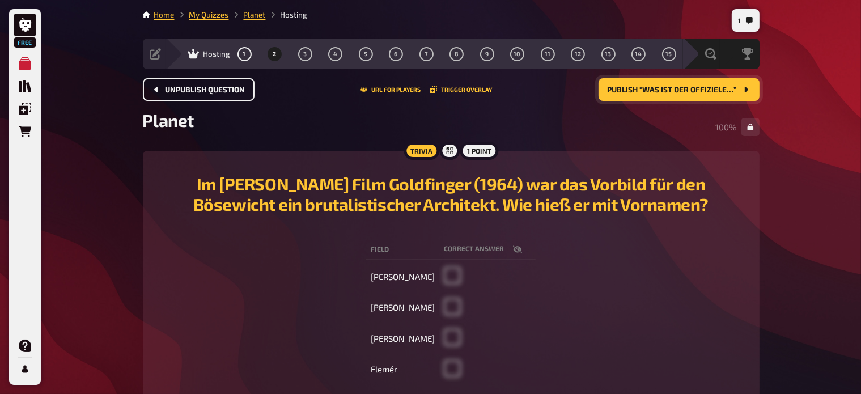
click at [219, 88] on span "Unpublish question" at bounding box center [206, 90] width 80 height 8
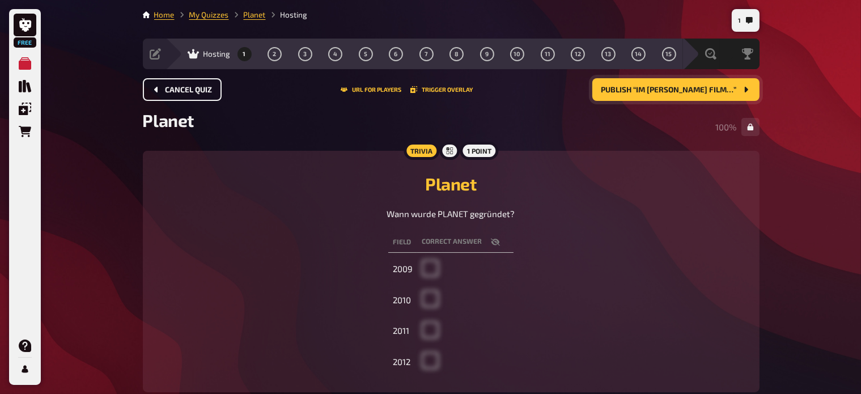
click at [216, 90] on button "Cancel Quiz" at bounding box center [182, 89] width 79 height 23
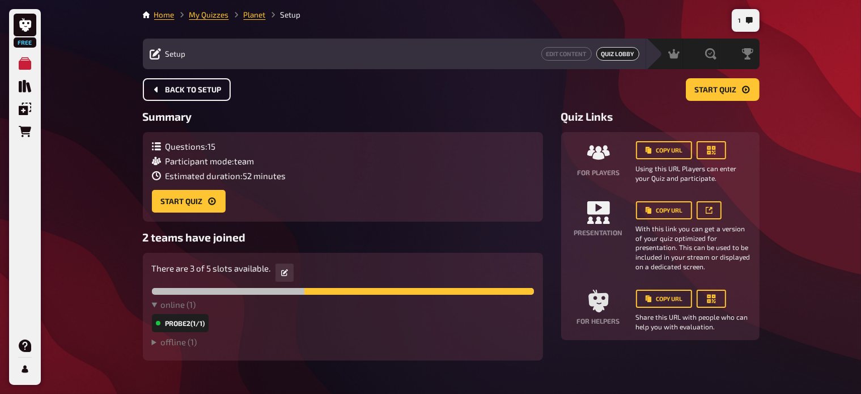
click at [204, 87] on span "Back to setup" at bounding box center [194, 90] width 56 height 8
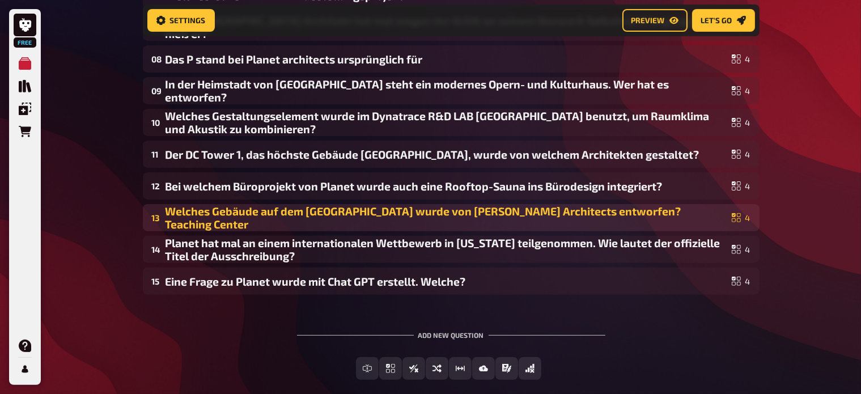
scroll to position [336, 0]
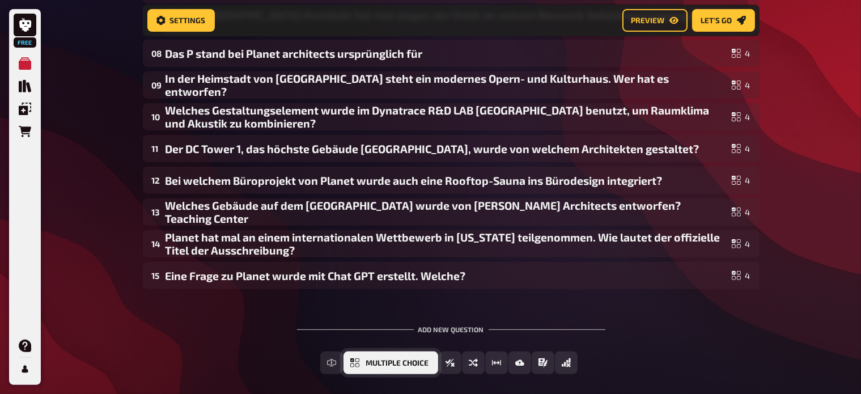
click at [361, 361] on button "Multiple Choice" at bounding box center [391, 363] width 95 height 23
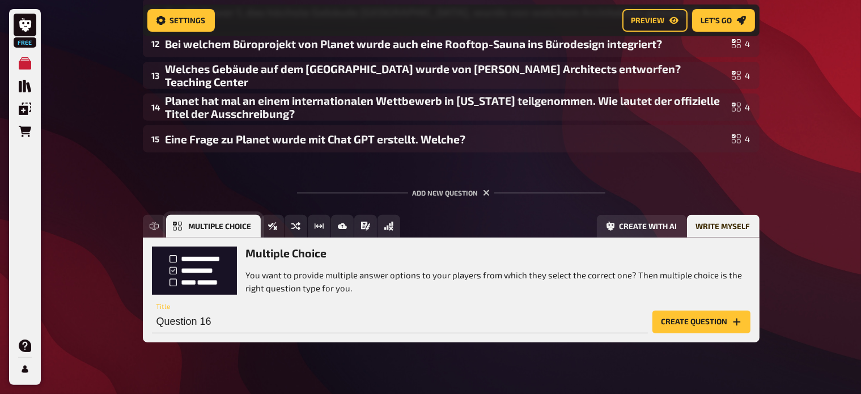
scroll to position [493, 0]
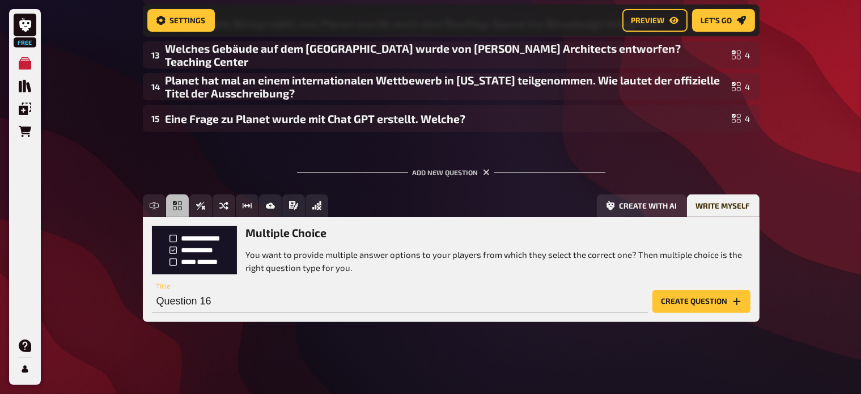
click at [701, 306] on button "Create question" at bounding box center [702, 301] width 98 height 23
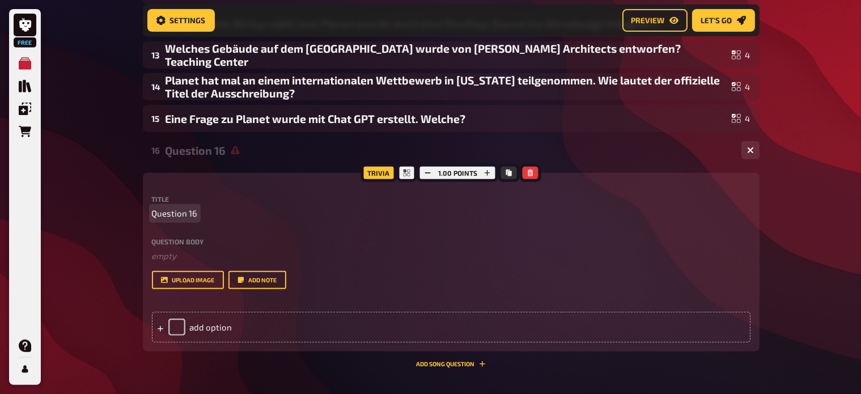
click at [193, 211] on span "Question 16" at bounding box center [175, 213] width 46 height 13
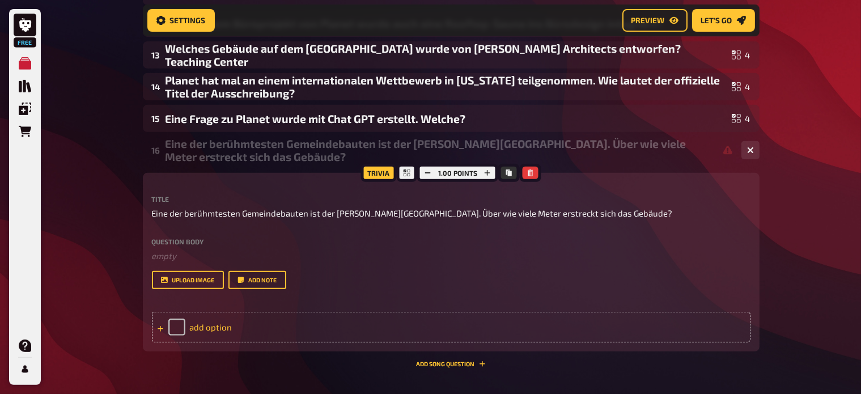
click at [214, 323] on div "add option" at bounding box center [451, 327] width 599 height 31
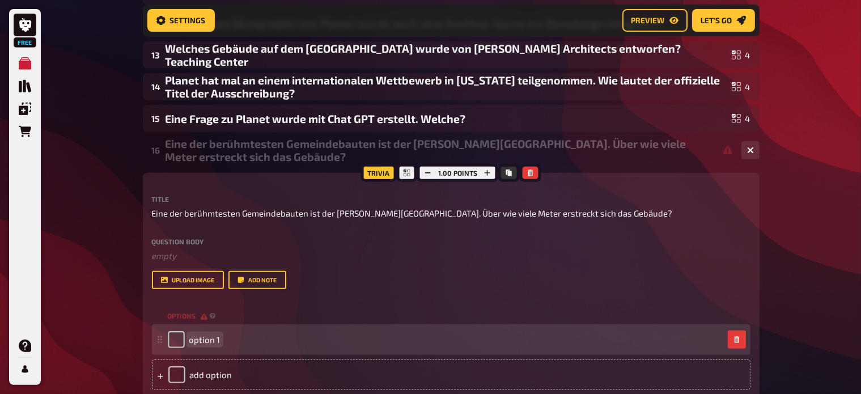
click at [214, 340] on span "option 1" at bounding box center [204, 340] width 31 height 10
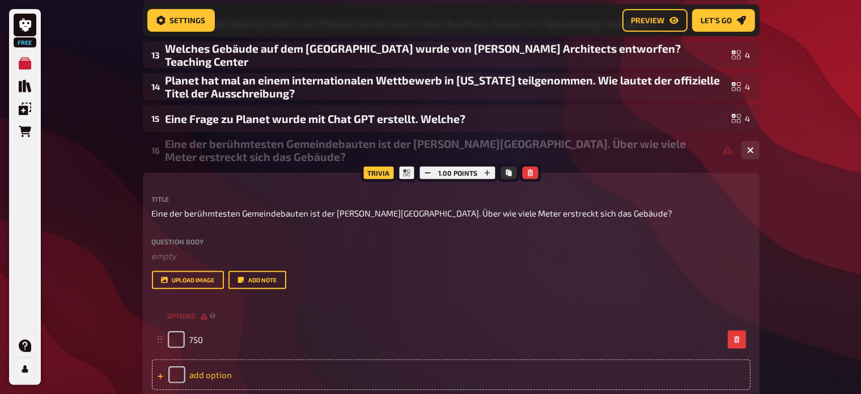
click at [234, 370] on div "add option" at bounding box center [451, 374] width 599 height 31
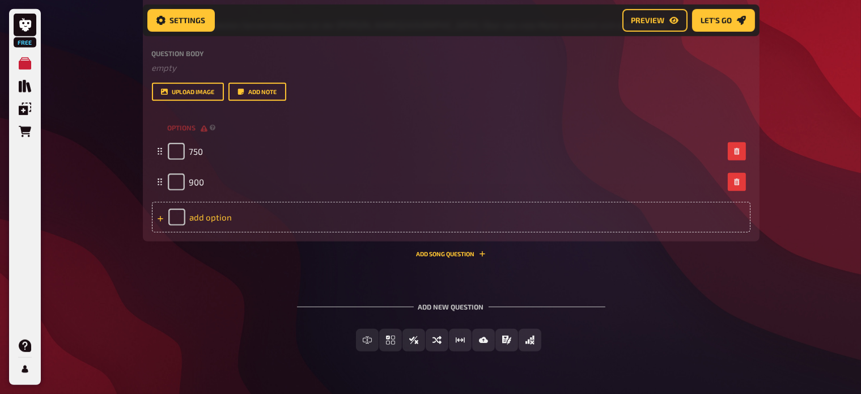
scroll to position [694, 0]
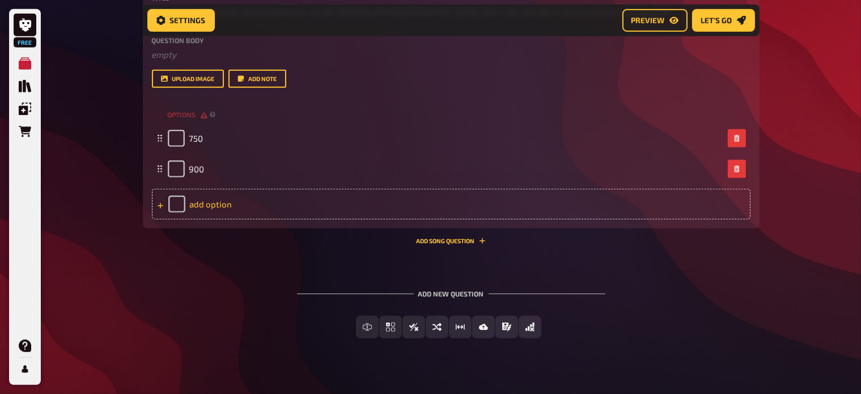
click at [222, 201] on div "add option" at bounding box center [451, 204] width 599 height 31
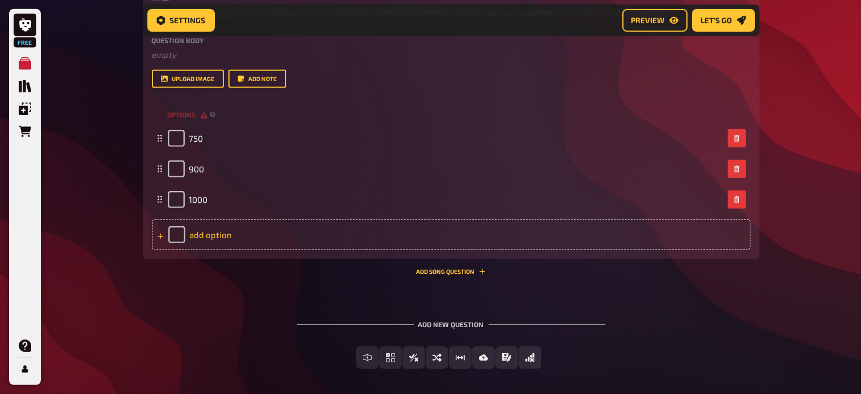
click at [213, 238] on div "add option" at bounding box center [451, 234] width 599 height 31
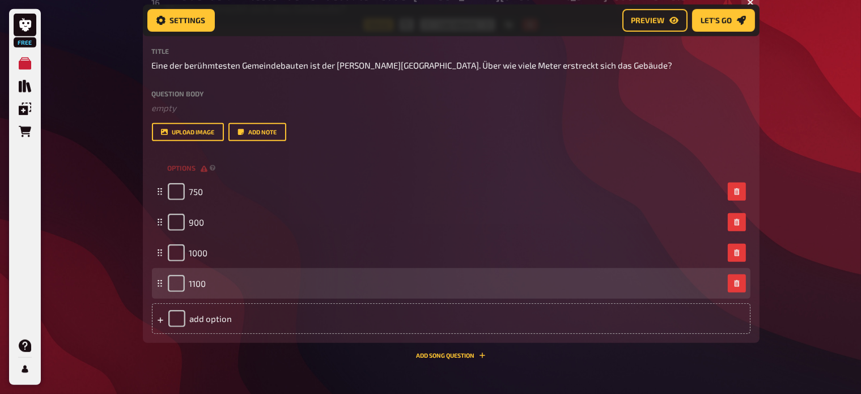
scroll to position [657, 0]
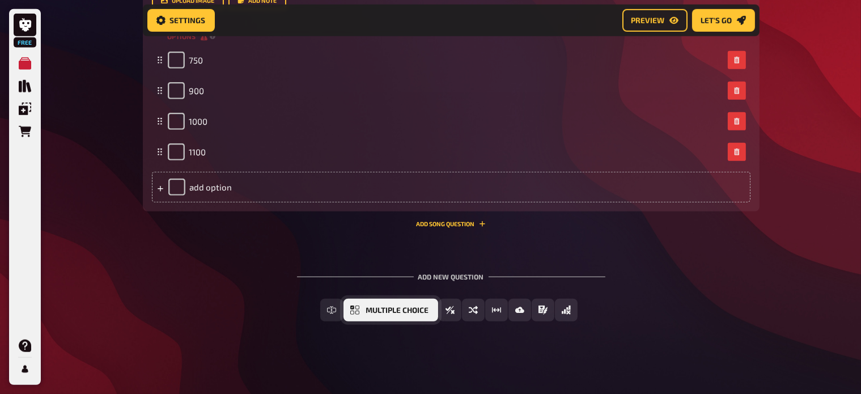
click at [386, 308] on span "Multiple Choice" at bounding box center [397, 311] width 63 height 8
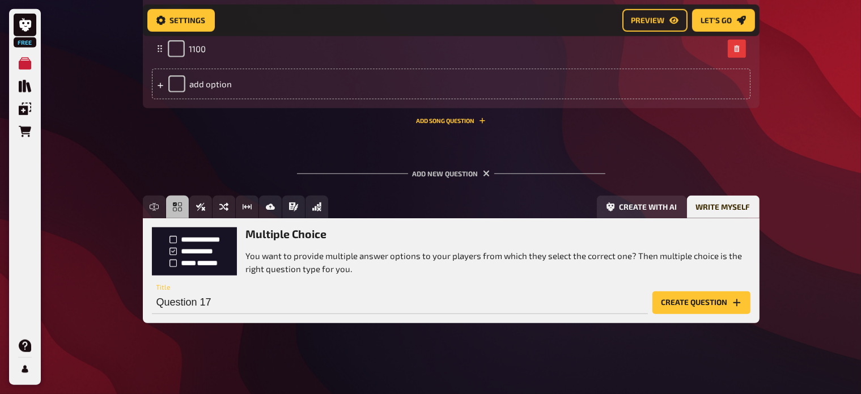
scroll to position [877, 0]
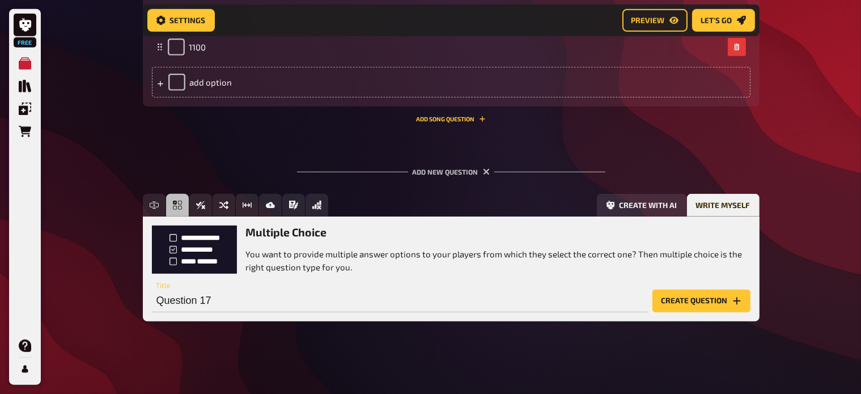
click at [702, 301] on button "Create question" at bounding box center [702, 301] width 98 height 23
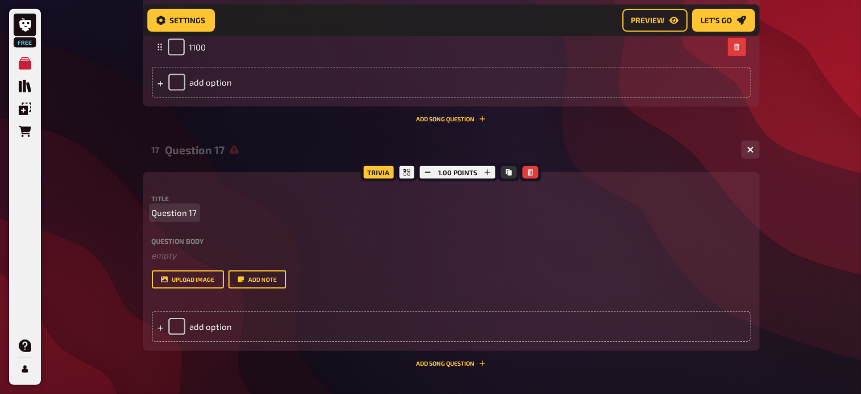
click at [200, 214] on p "Question 17" at bounding box center [451, 212] width 599 height 13
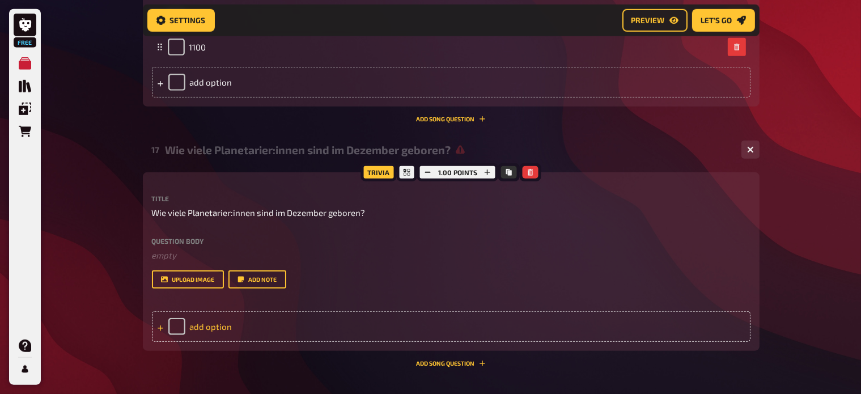
click at [259, 329] on div "add option" at bounding box center [451, 326] width 599 height 31
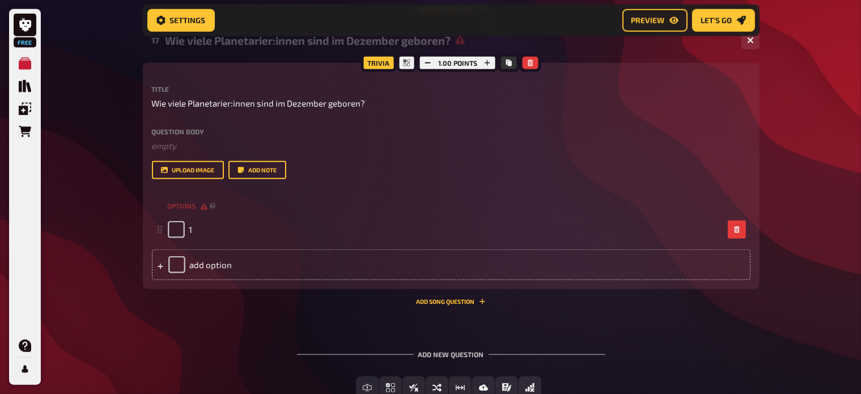
scroll to position [987, 0]
click at [227, 268] on div "add option" at bounding box center [451, 264] width 599 height 31
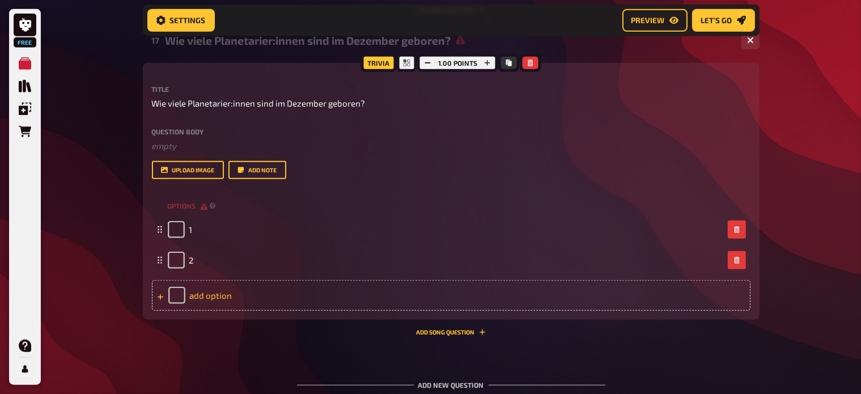
click at [227, 292] on div "add option" at bounding box center [451, 295] width 599 height 31
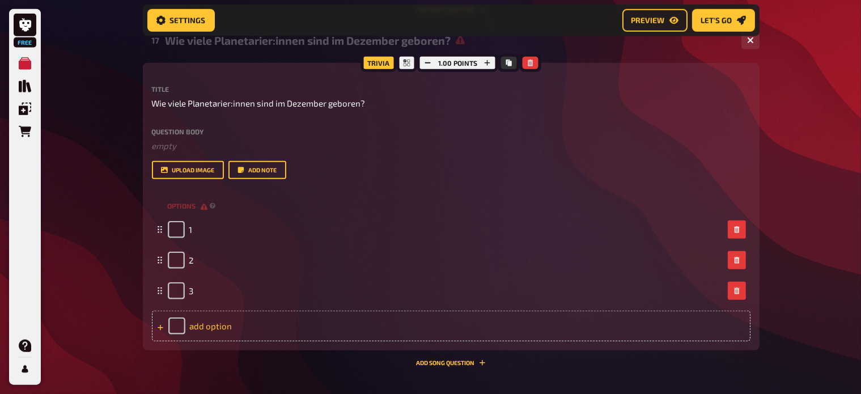
click at [219, 334] on div "add option" at bounding box center [451, 326] width 599 height 31
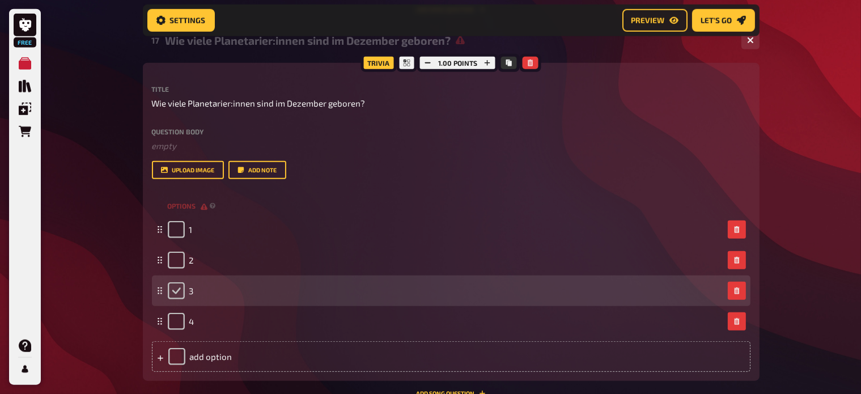
click at [178, 292] on input "checkbox" at bounding box center [176, 290] width 17 height 17
checkbox input "true"
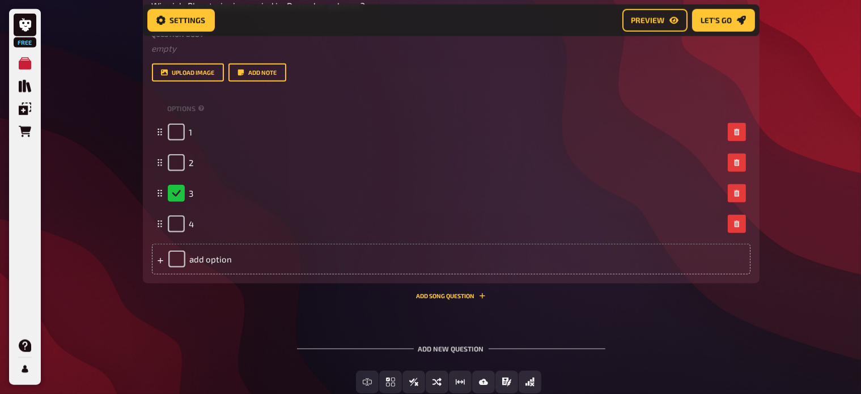
scroll to position [1156, 0]
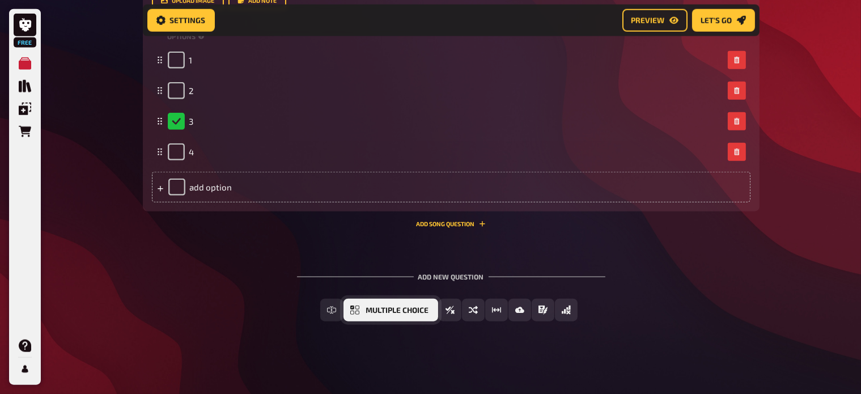
click at [393, 307] on span "Multiple Choice" at bounding box center [397, 311] width 63 height 8
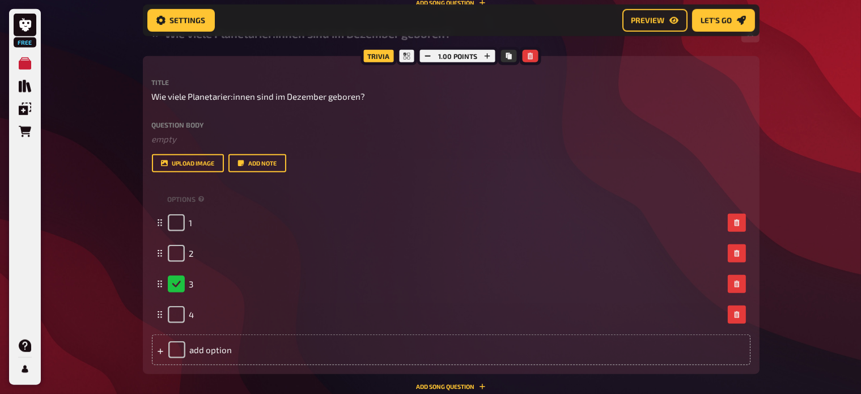
scroll to position [988, 0]
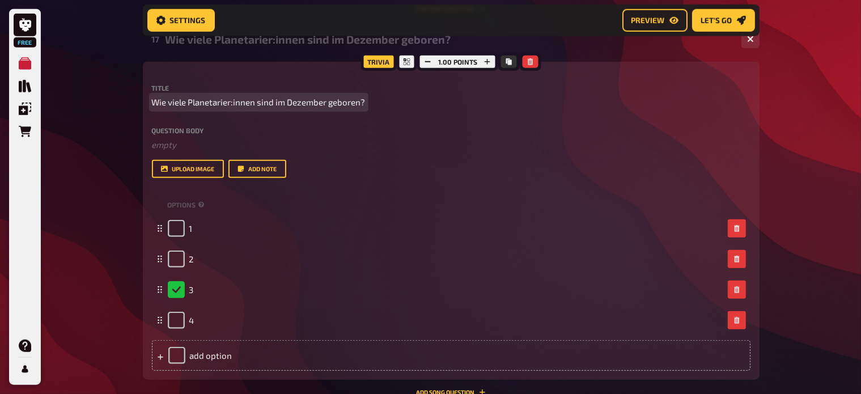
drag, startPoint x: 153, startPoint y: 101, endPoint x: 365, endPoint y: 101, distance: 212.0
click at [365, 101] on p "Wie viele Planetarier:innen sind im Dezember geboren?" at bounding box center [451, 102] width 599 height 13
copy span "Wie viele Planetarier:innen sind im Dezember geboren?"
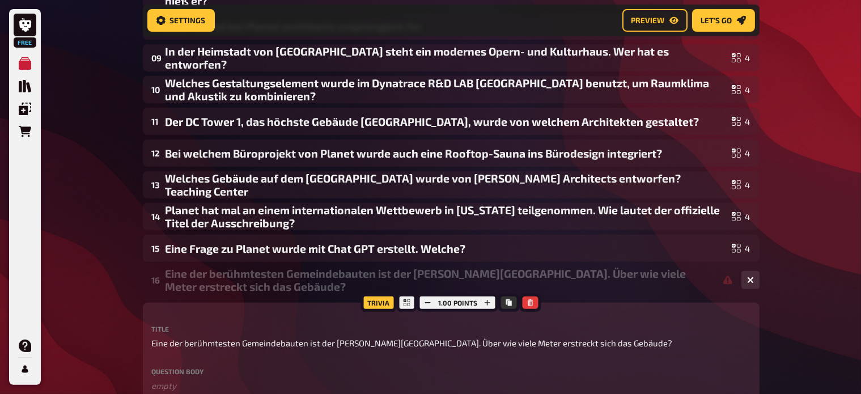
scroll to position [396, 0]
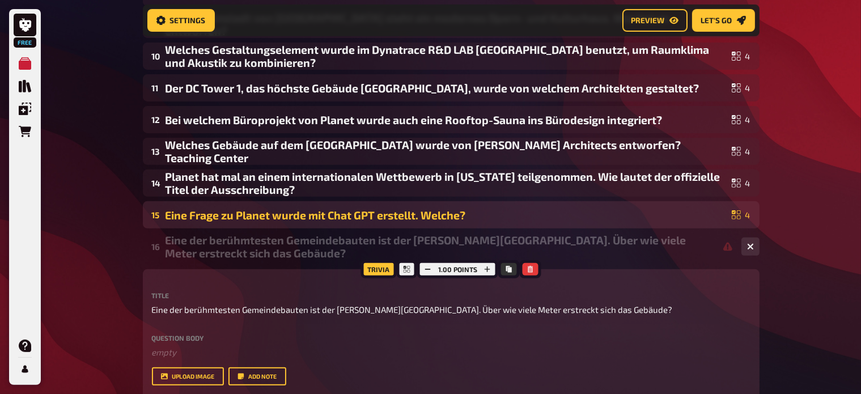
click at [236, 214] on div "Eine Frage zu Planet wurde mit Chat GPT erstellt. Welche?" at bounding box center [447, 215] width 562 height 13
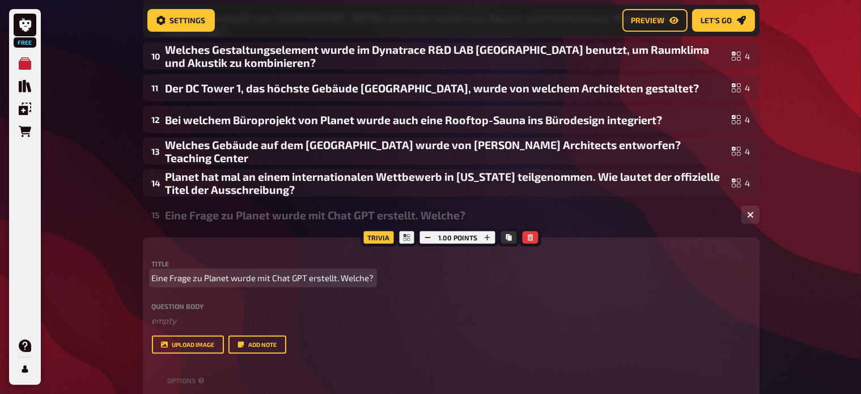
click at [191, 278] on span "Eine Frage zu Planet wurde mit Chat GPT erstellt. Welche?" at bounding box center [263, 278] width 222 height 13
click at [169, 278] on span "Eine Frage zu Planet wurde mit Chat GPT erstellt. Welche?" at bounding box center [263, 278] width 222 height 13
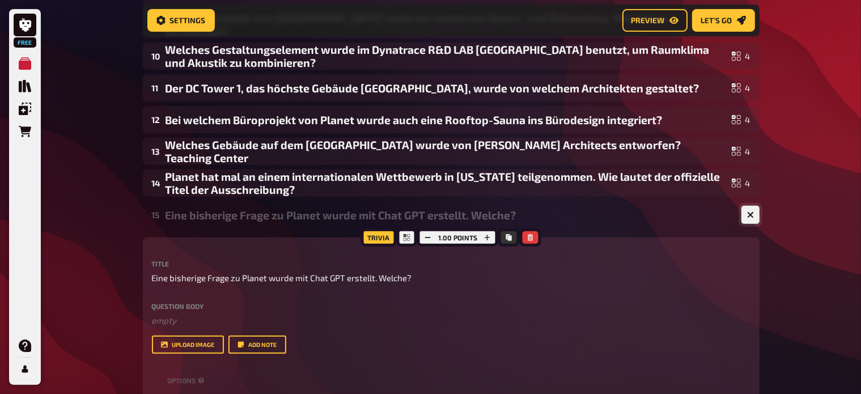
click at [746, 219] on button "button" at bounding box center [751, 215] width 18 height 18
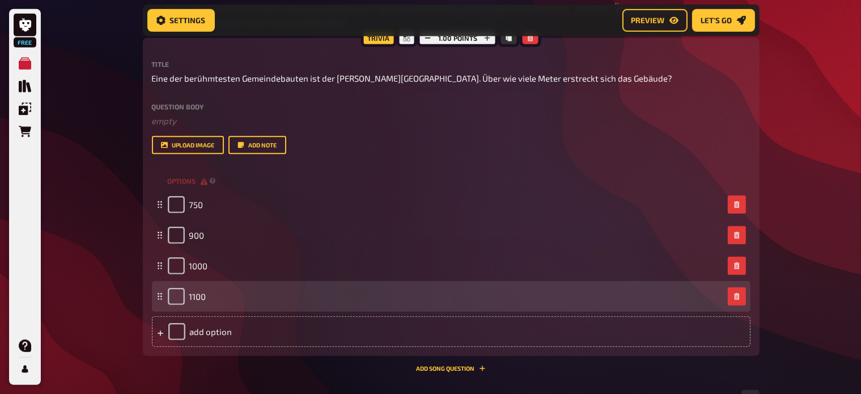
scroll to position [629, 0]
click at [182, 295] on input "checkbox" at bounding box center [176, 294] width 17 height 17
checkbox input "true"
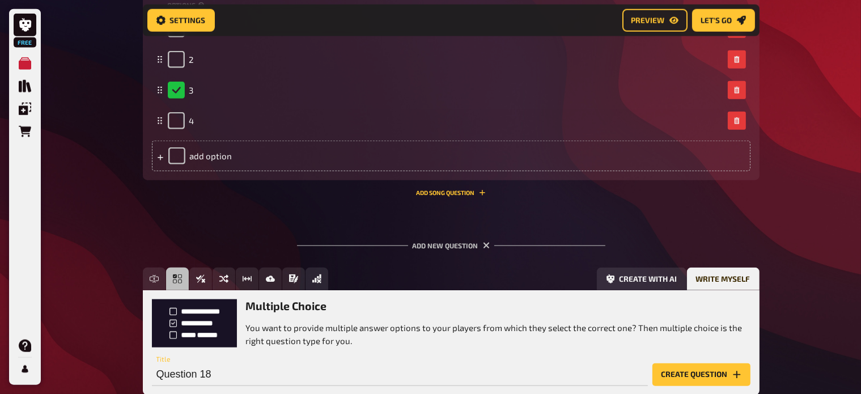
scroll to position [1261, 0]
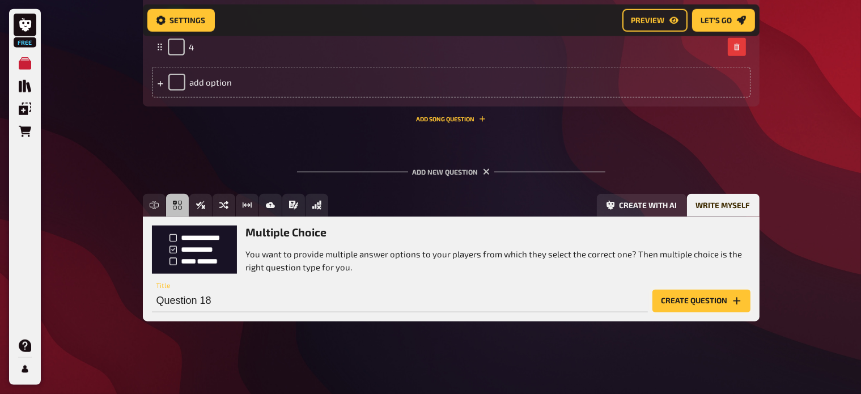
click at [682, 303] on button "Create question" at bounding box center [702, 301] width 98 height 23
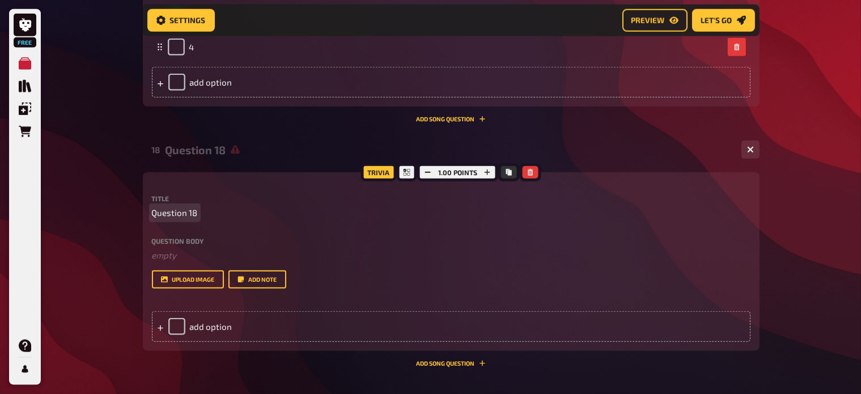
click at [184, 210] on span "Question 18" at bounding box center [175, 212] width 46 height 13
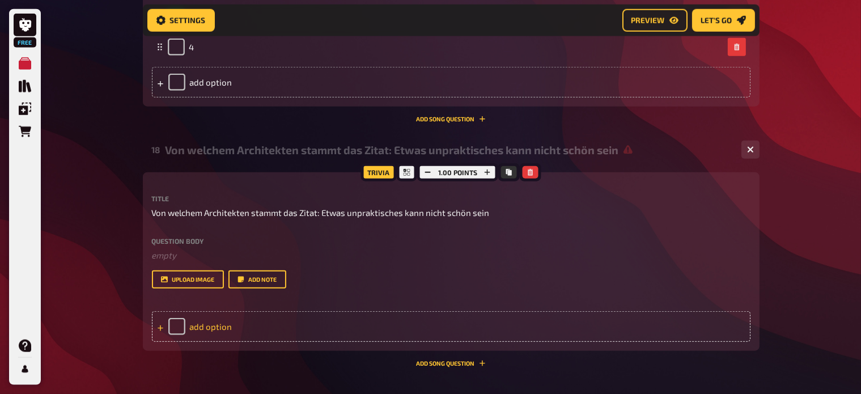
click at [226, 324] on div "add option" at bounding box center [451, 326] width 599 height 31
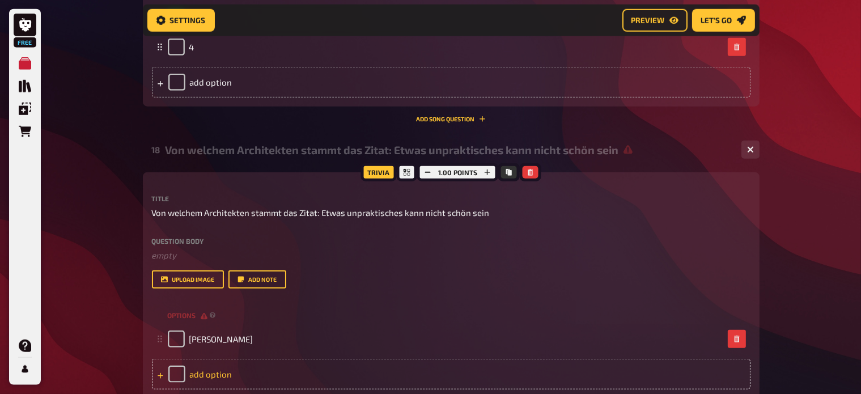
click at [244, 374] on div "add option" at bounding box center [451, 374] width 599 height 31
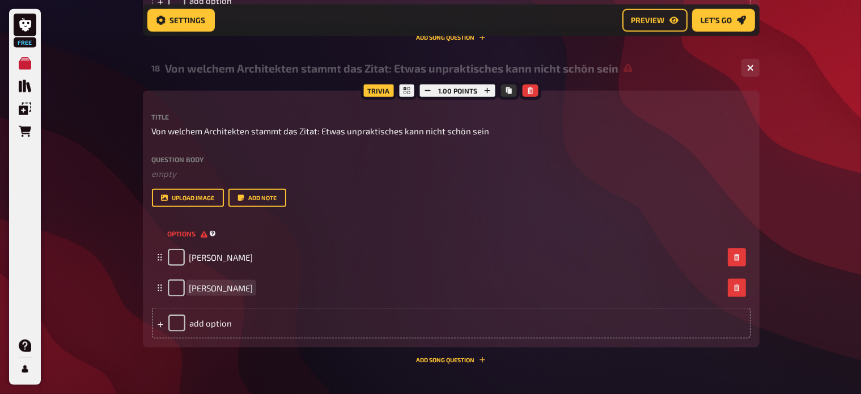
scroll to position [1349, 0]
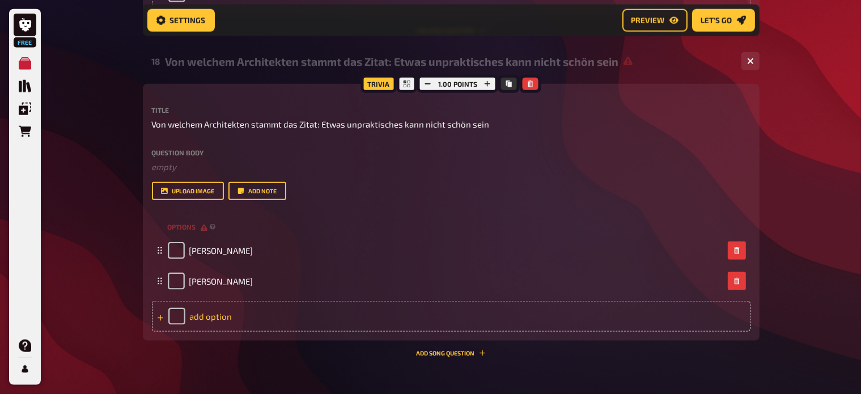
click at [282, 314] on div "add option" at bounding box center [451, 316] width 599 height 31
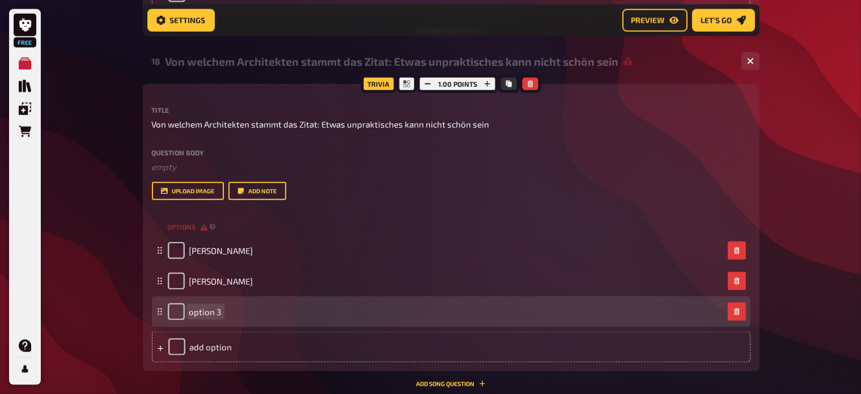
click at [197, 309] on span "option 3" at bounding box center [205, 312] width 32 height 10
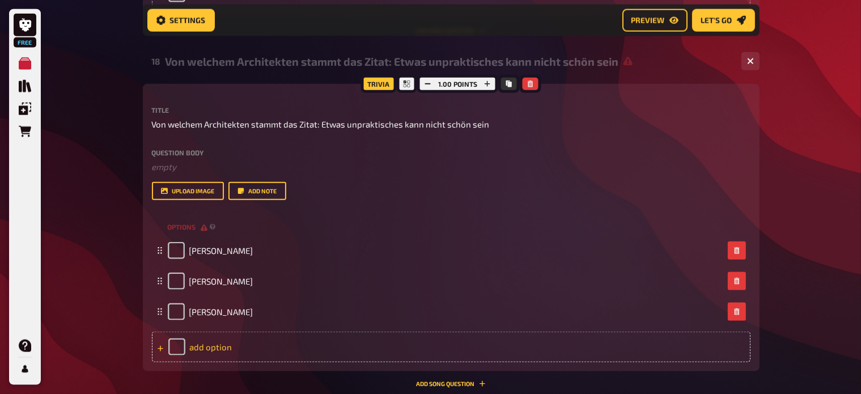
click at [247, 354] on div "add option" at bounding box center [451, 347] width 599 height 31
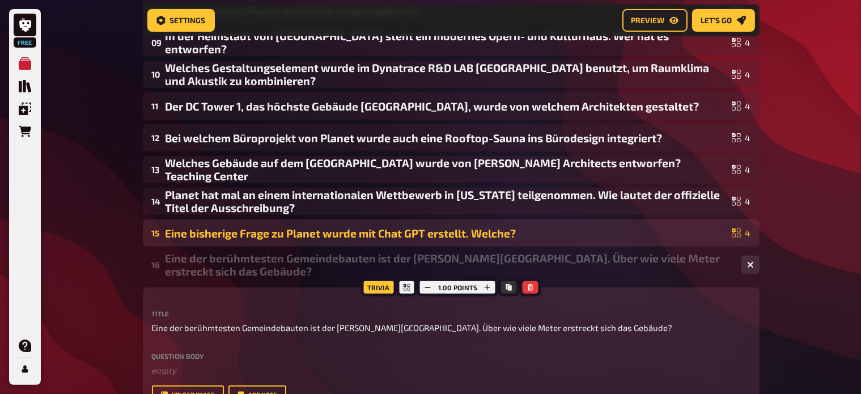
scroll to position [378, 0]
click at [755, 263] on button "button" at bounding box center [751, 265] width 18 height 18
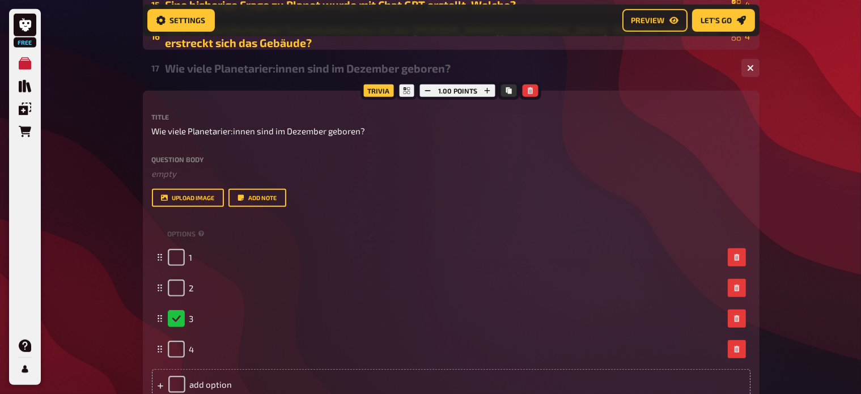
scroll to position [628, 0]
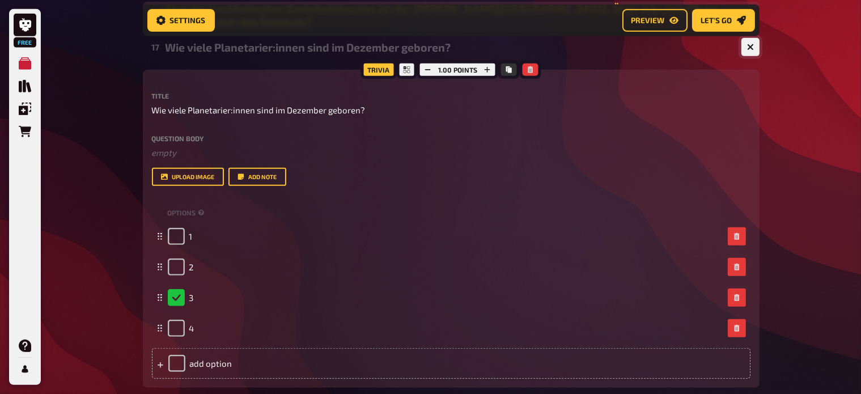
click at [747, 50] on button "button" at bounding box center [751, 47] width 18 height 18
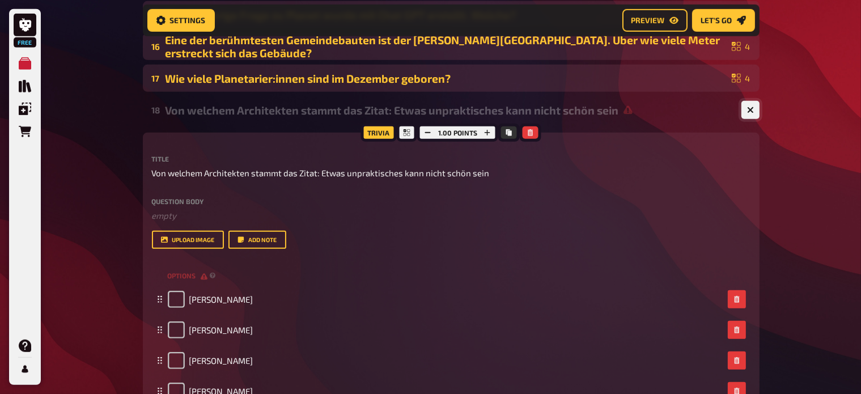
click at [749, 107] on icon "button" at bounding box center [750, 110] width 7 height 7
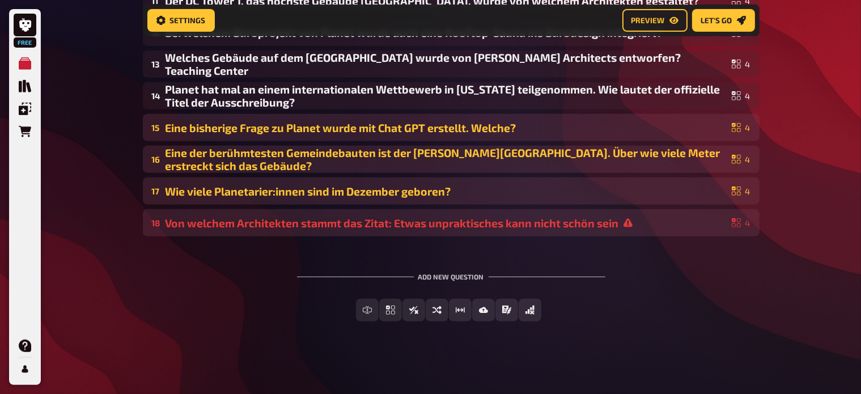
scroll to position [484, 0]
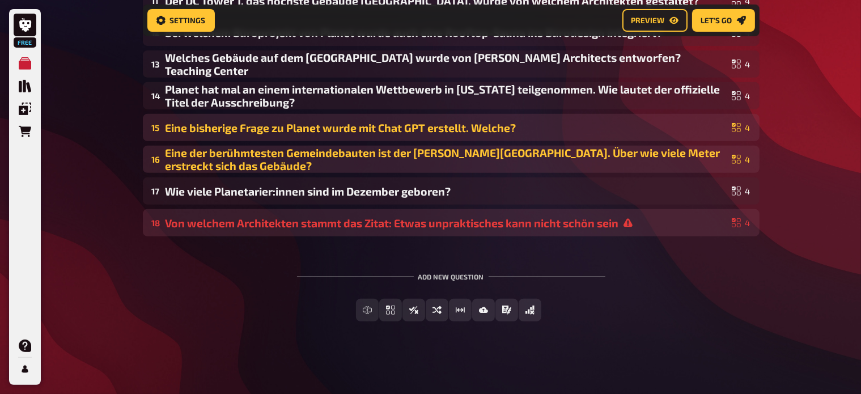
click at [315, 236] on div "01 Planet 4 02 Im James Bond Film Goldfinger (1964) war das Vorbild für den Bös…" at bounding box center [451, 4] width 617 height 670
click at [324, 230] on div "18 Von welchem Architekten stammt das Zitat: Etwas unpraktisches kann nicht sch…" at bounding box center [451, 222] width 617 height 27
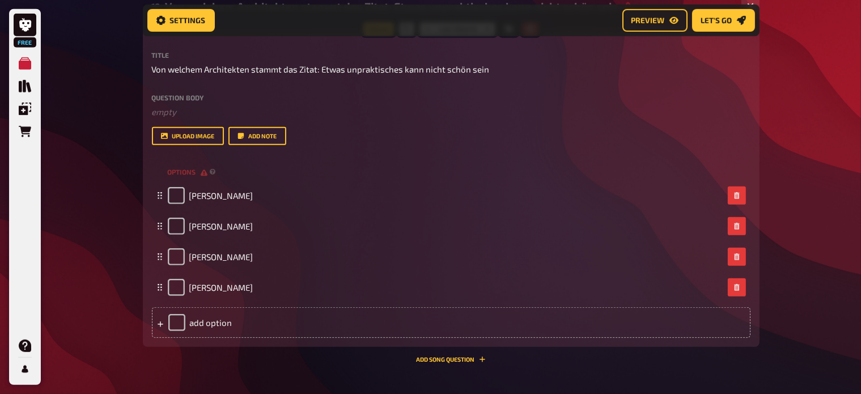
scroll to position [703, 0]
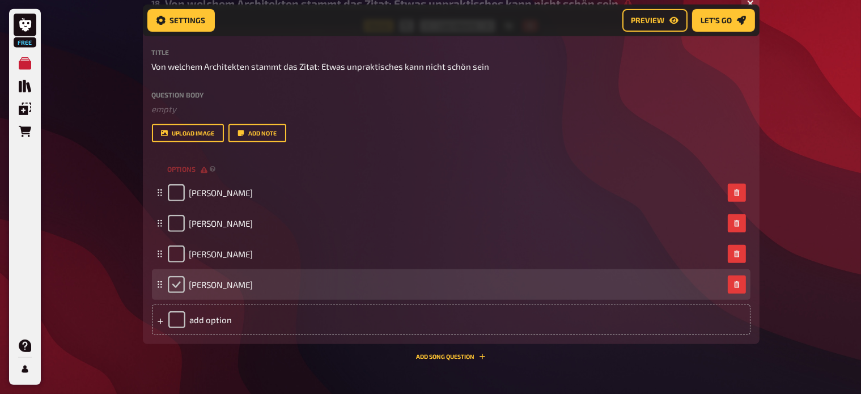
click at [178, 283] on input "checkbox" at bounding box center [176, 284] width 17 height 17
checkbox input "true"
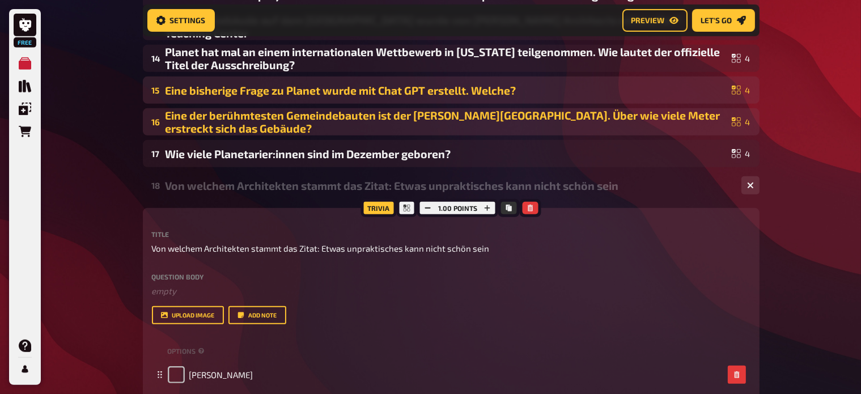
click at [251, 196] on div "18 Von welchem Architekten stammt das Zitat: Etwas unpraktisches kann nicht sch…" at bounding box center [451, 185] width 617 height 27
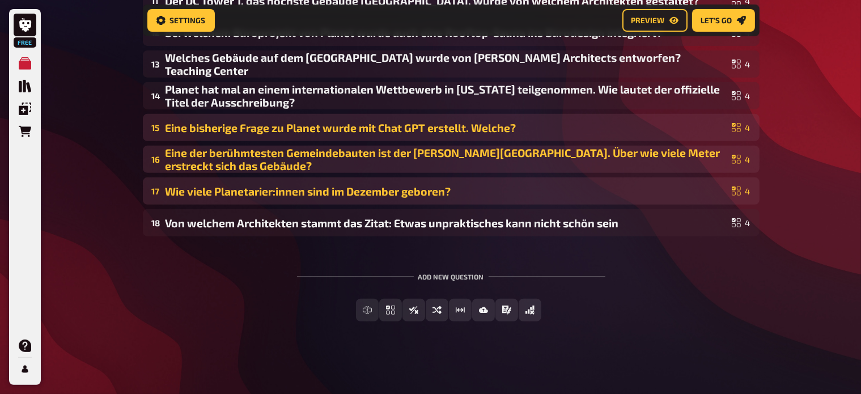
scroll to position [484, 0]
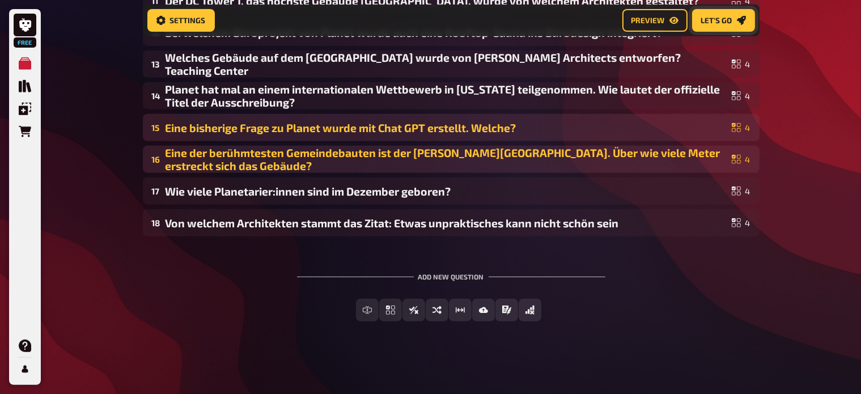
click at [734, 20] on button "Let's go" at bounding box center [723, 20] width 63 height 23
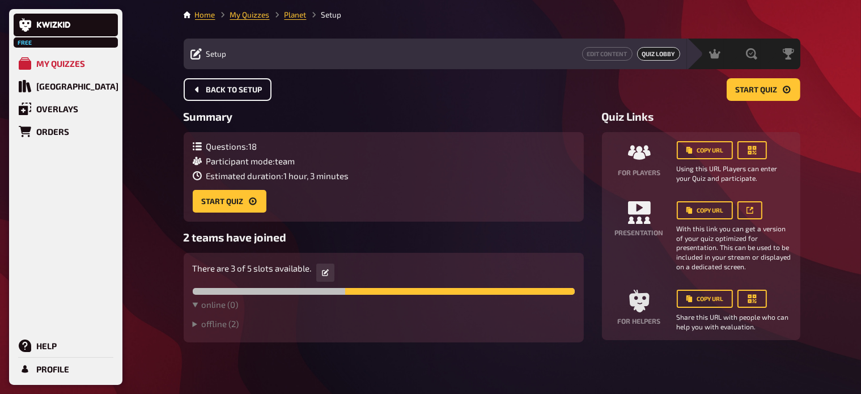
click at [206, 88] on span "Back to setup" at bounding box center [234, 90] width 56 height 8
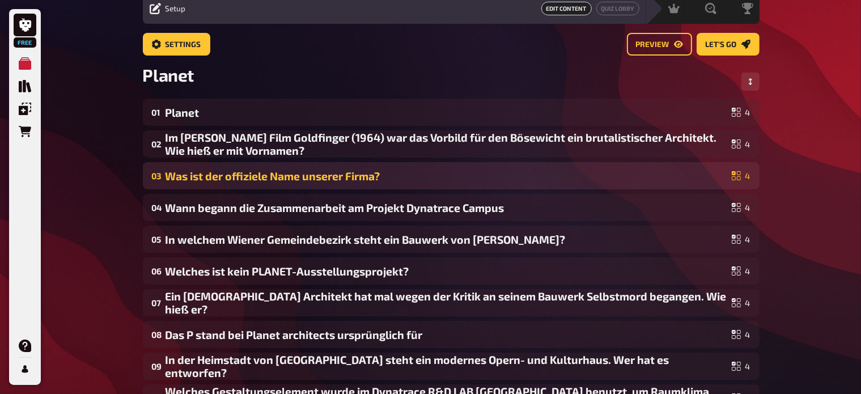
scroll to position [39, 0]
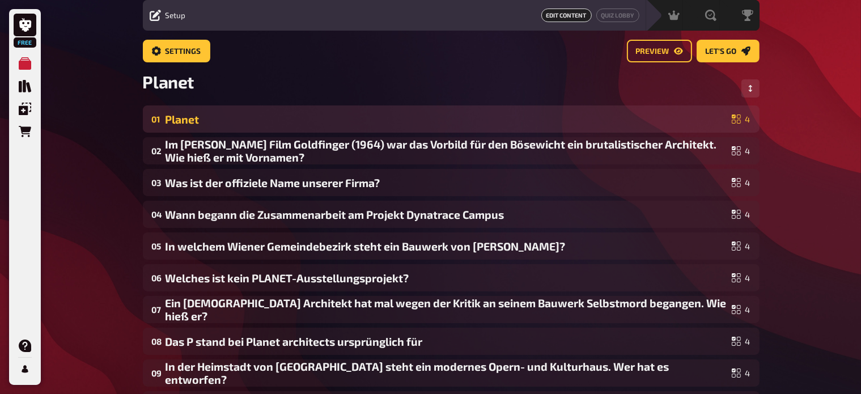
click at [179, 121] on div "Planet" at bounding box center [447, 119] width 562 height 13
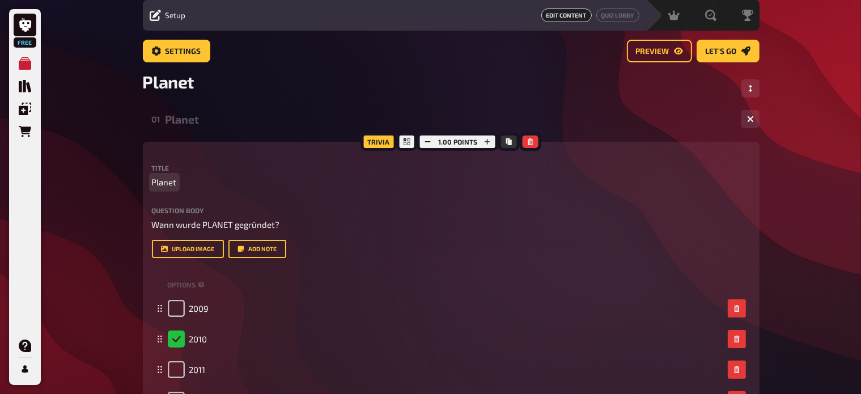
click at [176, 177] on span "Planet" at bounding box center [164, 182] width 25 height 13
click at [176, 118] on div "Planet" at bounding box center [449, 119] width 567 height 13
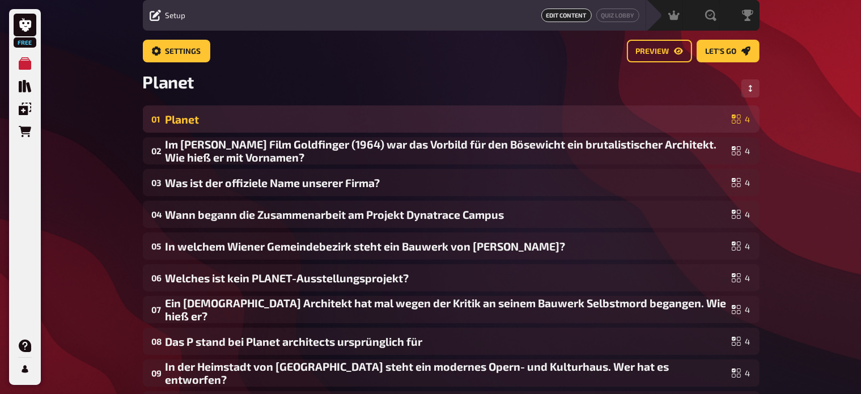
click at [203, 118] on div "Planet" at bounding box center [447, 119] width 562 height 13
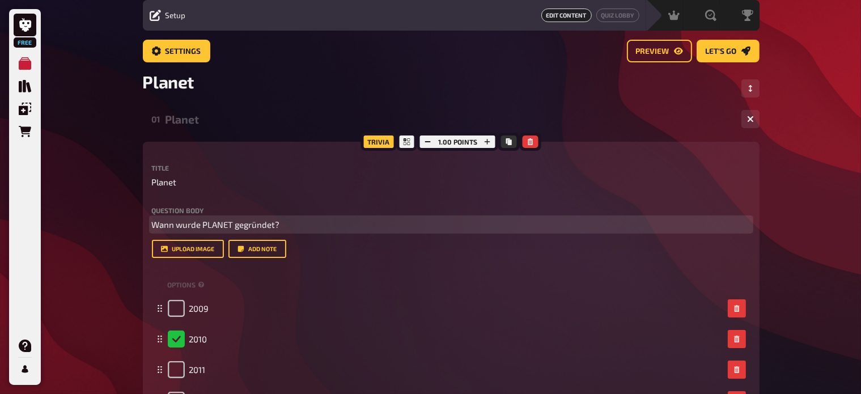
click at [291, 226] on p "[PERSON_NAME] wurde PLANET gegründet?" at bounding box center [451, 224] width 599 height 13
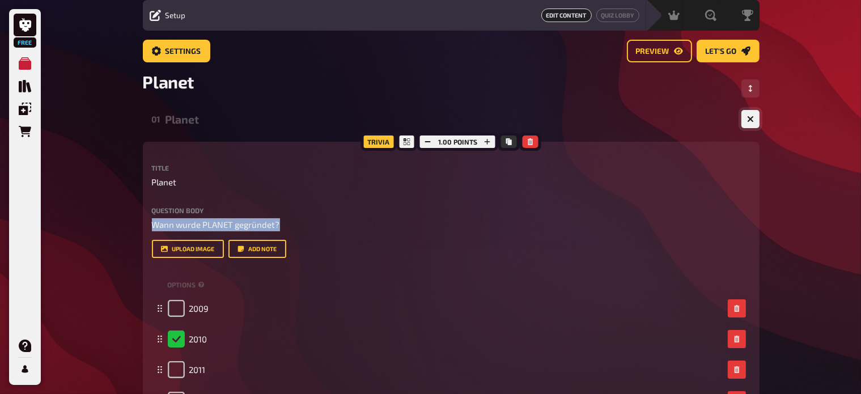
click at [746, 115] on button "button" at bounding box center [751, 119] width 18 height 18
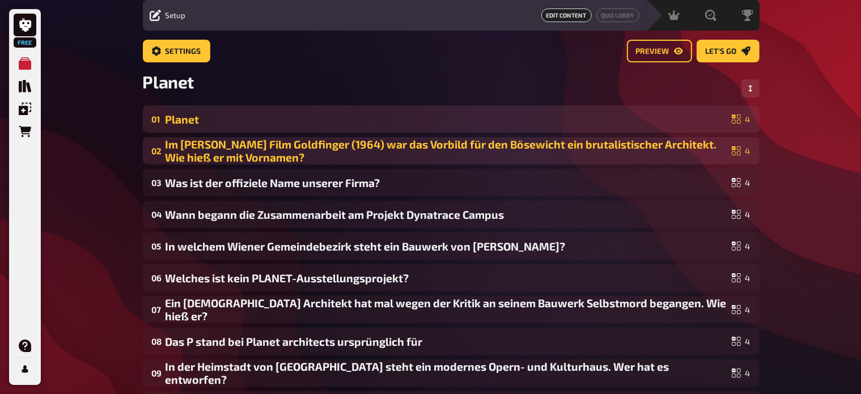
click at [345, 154] on div "Im James Bond Film Goldfinger (1964) war das Vorbild für den Bösewicht ein brut…" at bounding box center [447, 151] width 562 height 26
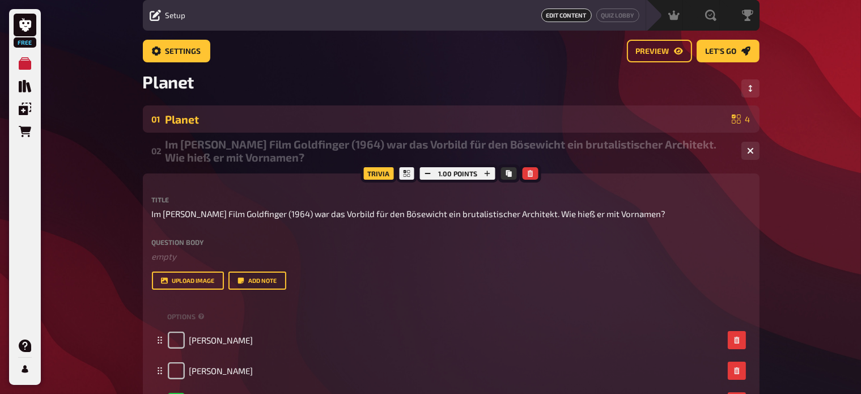
click at [288, 145] on div "Im James Bond Film Goldfinger (1964) war das Vorbild für den Bösewicht ein brut…" at bounding box center [449, 151] width 567 height 26
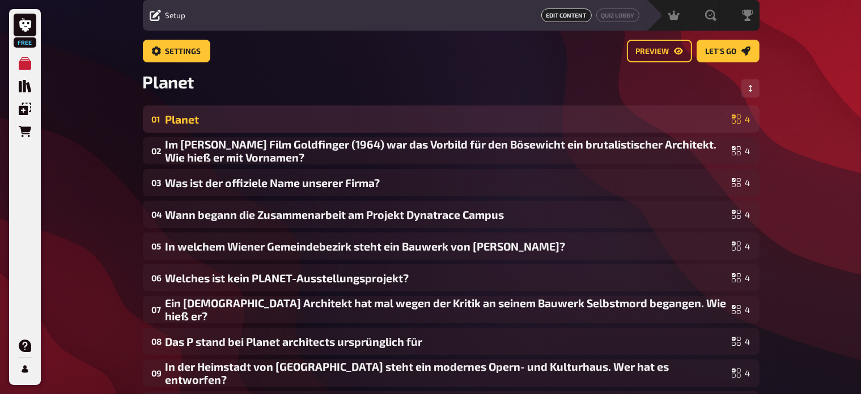
click at [193, 113] on div "Planet" at bounding box center [447, 119] width 562 height 13
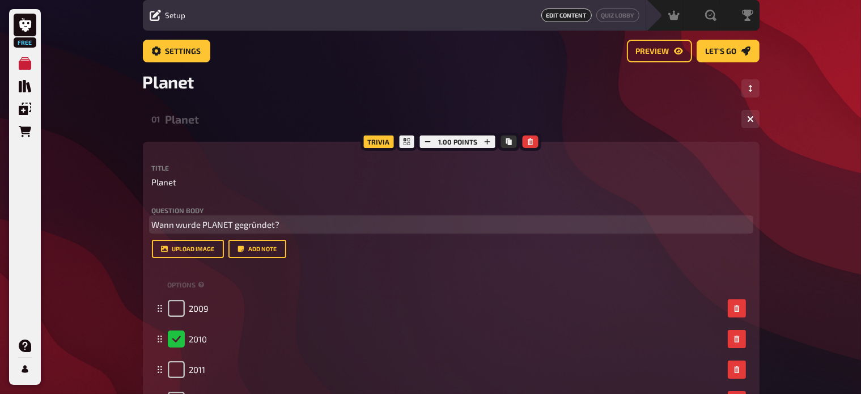
click at [282, 222] on p "[PERSON_NAME] wurde PLANET gegründet?" at bounding box center [451, 224] width 599 height 13
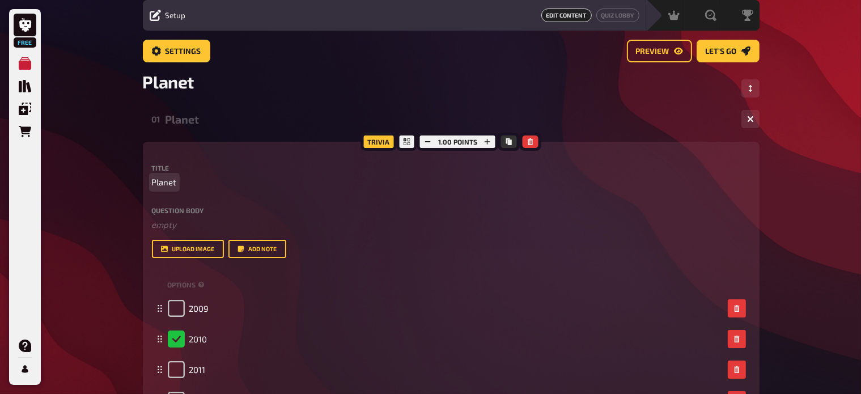
click at [188, 180] on p "Planet" at bounding box center [451, 182] width 599 height 13
click at [263, 117] on div "[PERSON_NAME] wurde PLANET gegründet?" at bounding box center [449, 119] width 567 height 13
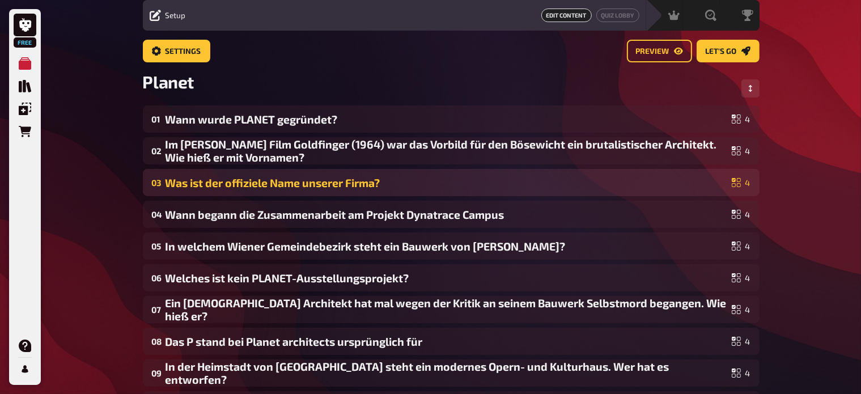
click at [256, 185] on div "Was ist der offiziele Name unserer Firma?" at bounding box center [447, 182] width 562 height 13
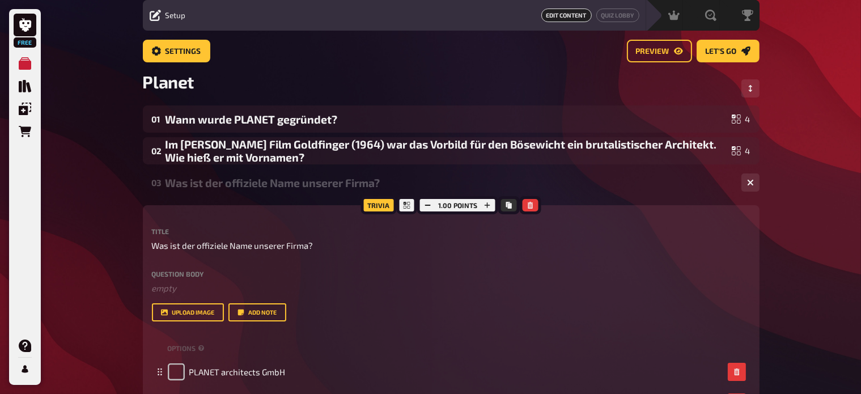
click at [255, 181] on div "Was ist der offiziele Name unserer Firma?" at bounding box center [449, 182] width 567 height 13
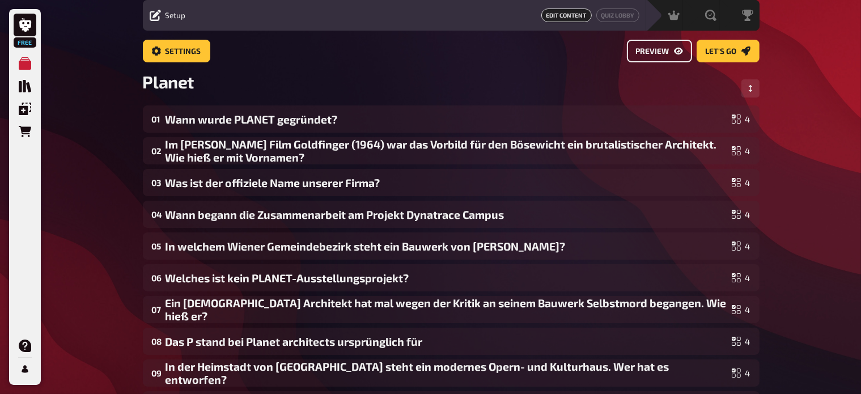
click at [659, 49] on span "Preview" at bounding box center [652, 52] width 33 height 8
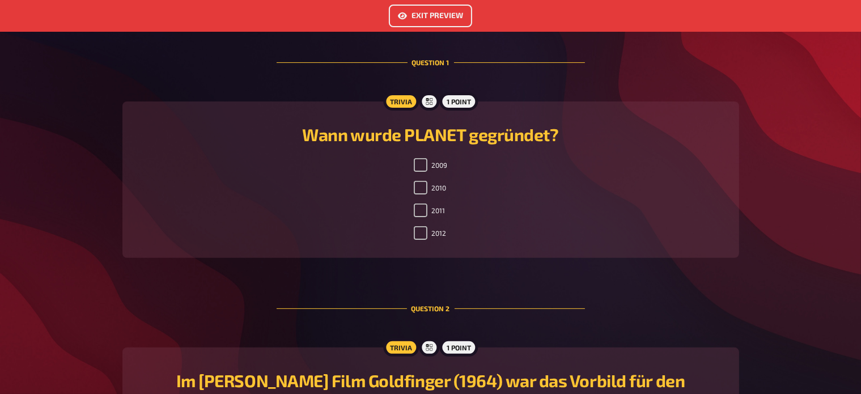
scroll to position [301, 0]
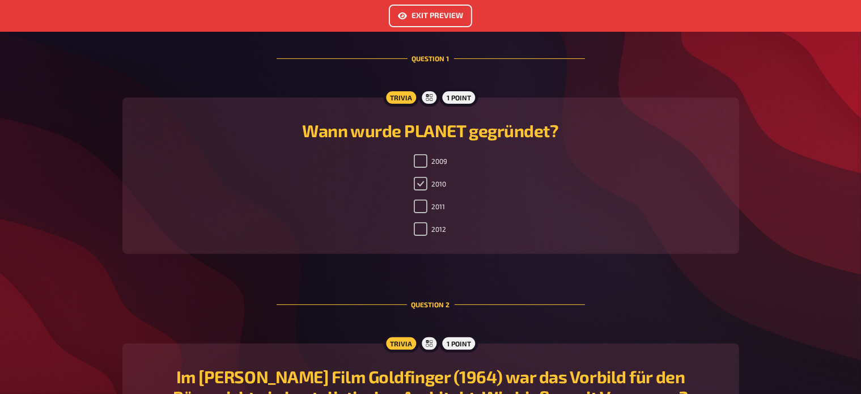
click at [425, 179] on input "2010" at bounding box center [421, 184] width 14 height 14
checkbox input "false"
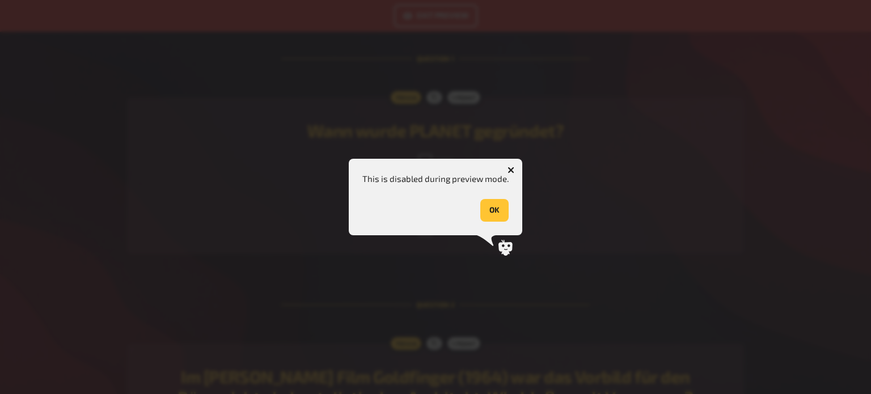
click at [513, 167] on icon "button" at bounding box center [510, 170] width 7 height 7
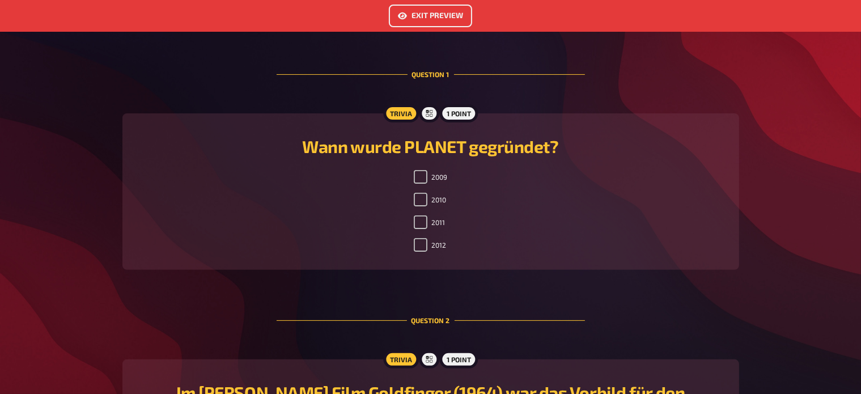
scroll to position [0, 0]
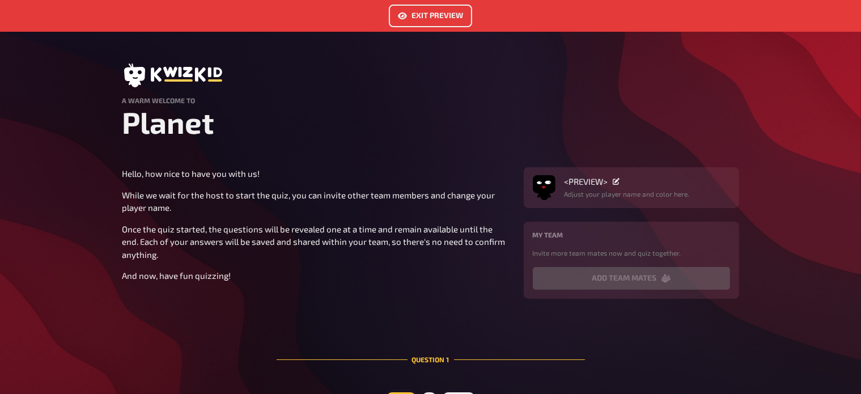
click at [420, 23] on button "Exit Preview" at bounding box center [430, 16] width 83 height 23
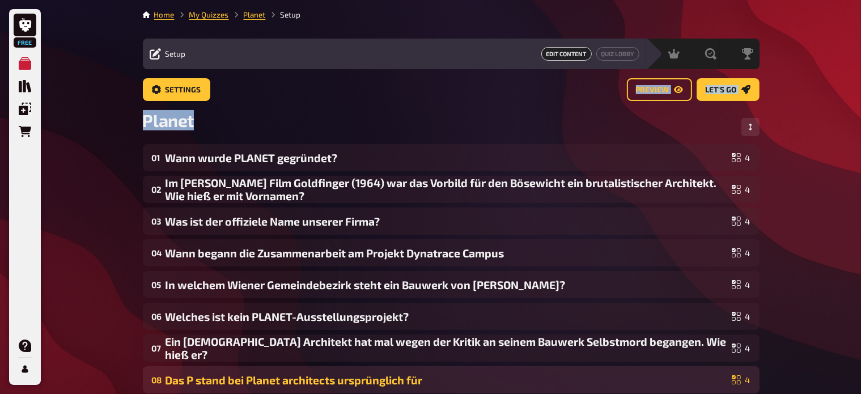
drag, startPoint x: 502, startPoint y: 84, endPoint x: 641, endPoint y: 379, distance: 326.7
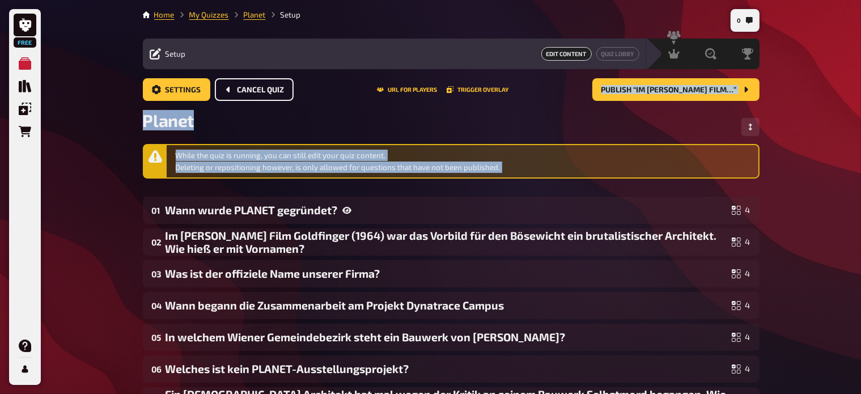
click at [247, 88] on span "Cancel Quiz" at bounding box center [261, 90] width 47 height 8
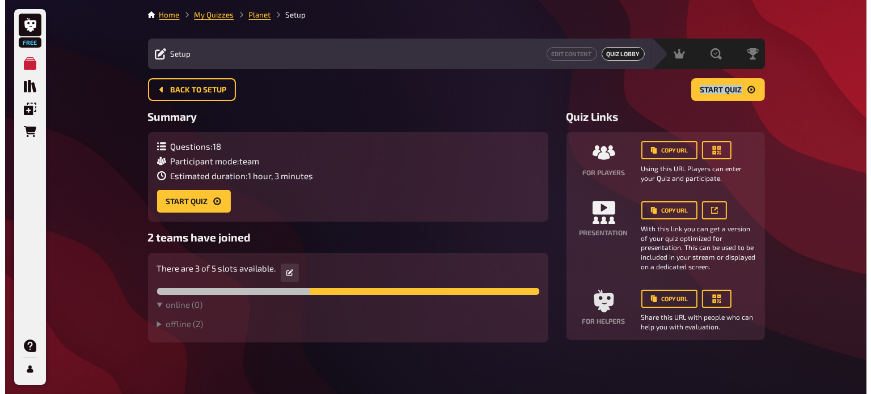
scroll to position [4, 0]
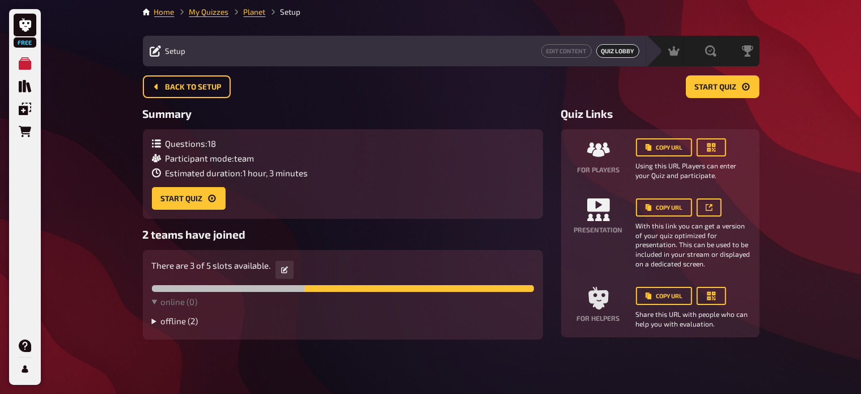
click at [178, 323] on summary "offline ( 2 )" at bounding box center [343, 321] width 382 height 10
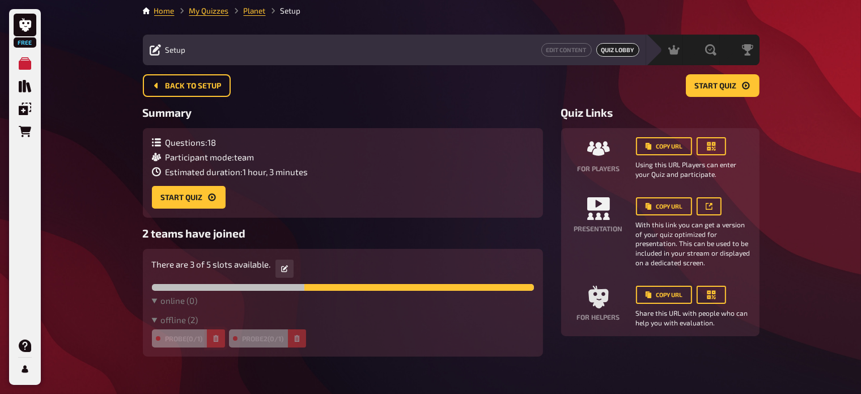
click at [218, 340] on icon "button" at bounding box center [215, 338] width 5 height 7
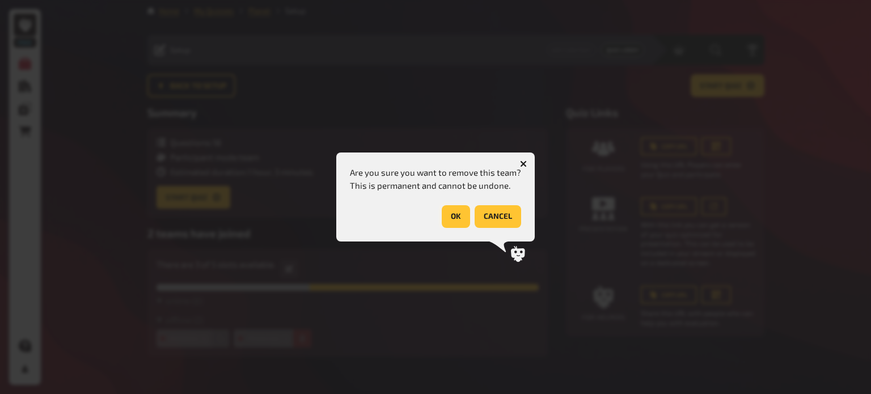
click at [450, 219] on button "OK" at bounding box center [456, 216] width 28 height 23
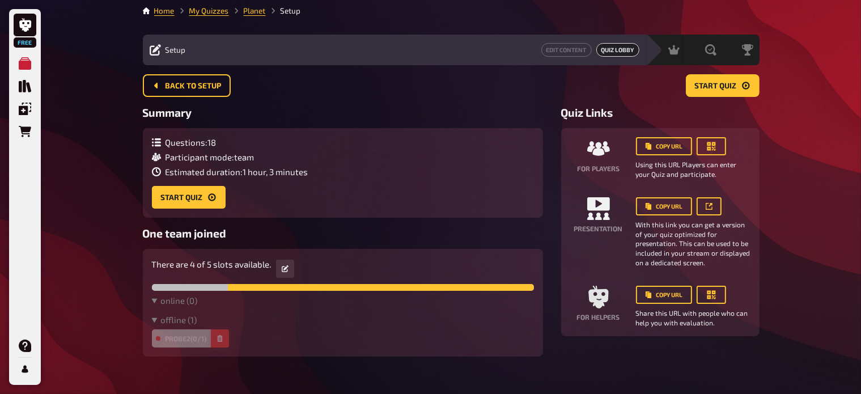
click at [222, 335] on button "button" at bounding box center [220, 338] width 18 height 18
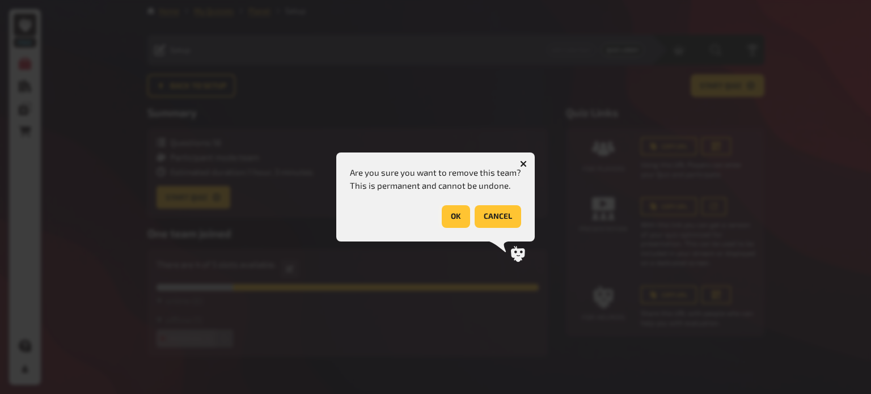
click at [460, 213] on button "OK" at bounding box center [456, 216] width 28 height 23
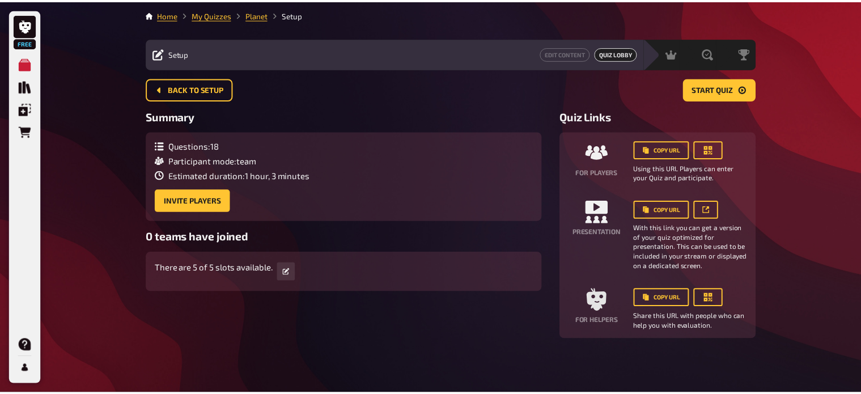
scroll to position [1, 0]
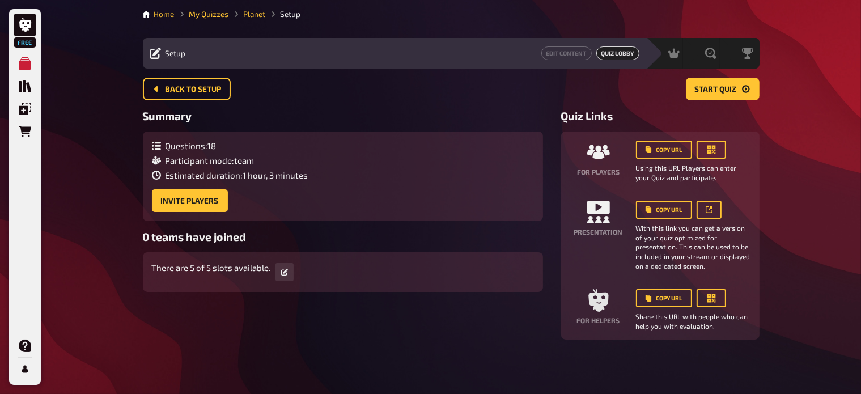
click at [294, 269] on div "There are 5 of 5 slots available." at bounding box center [343, 272] width 382 height 22
click at [285, 272] on icon "button" at bounding box center [284, 272] width 7 height 7
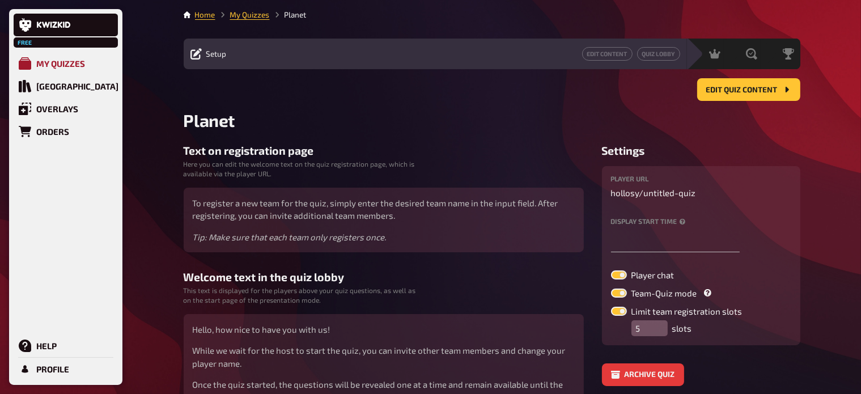
click at [79, 63] on div "My Quizzes" at bounding box center [60, 63] width 49 height 10
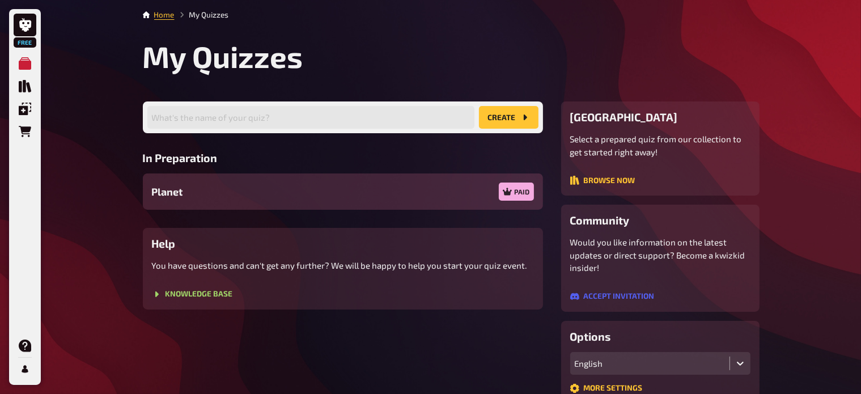
click at [181, 184] on span "Planet" at bounding box center [167, 191] width 31 height 15
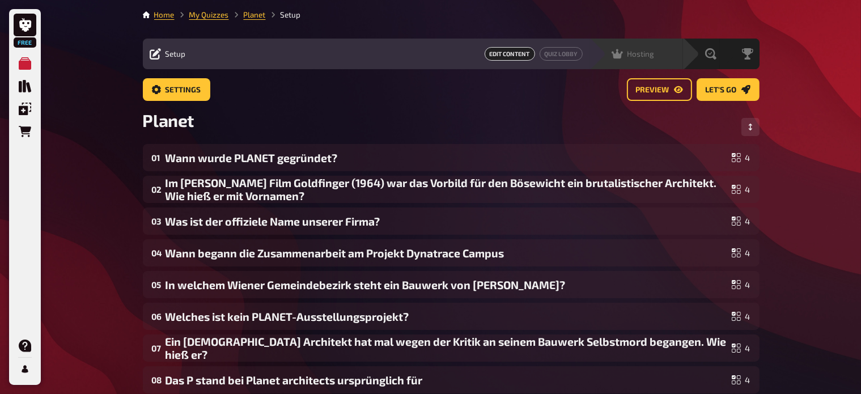
click at [620, 52] on icon at bounding box center [617, 53] width 11 height 11
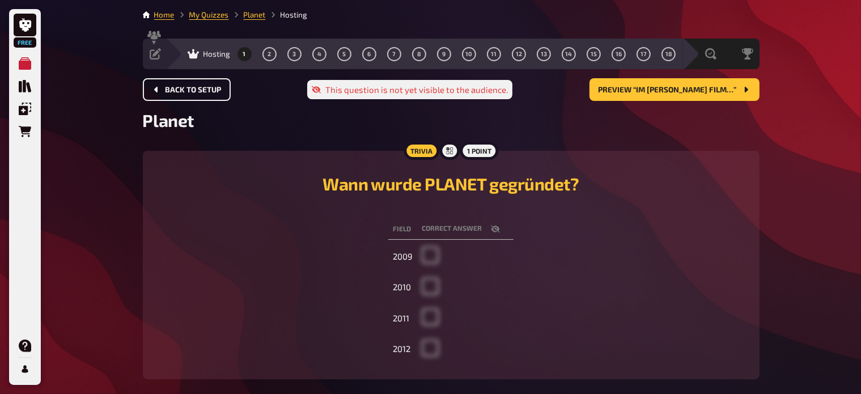
click at [204, 91] on span "Back to setup" at bounding box center [194, 90] width 56 height 8
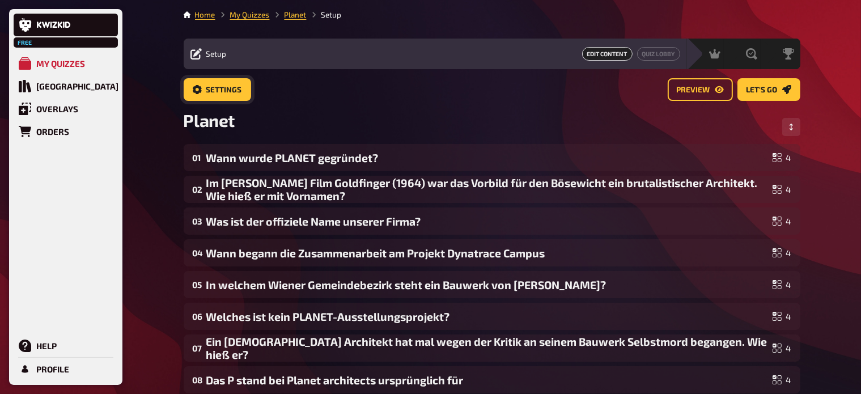
click at [227, 96] on button "Settings" at bounding box center [217, 89] width 67 height 23
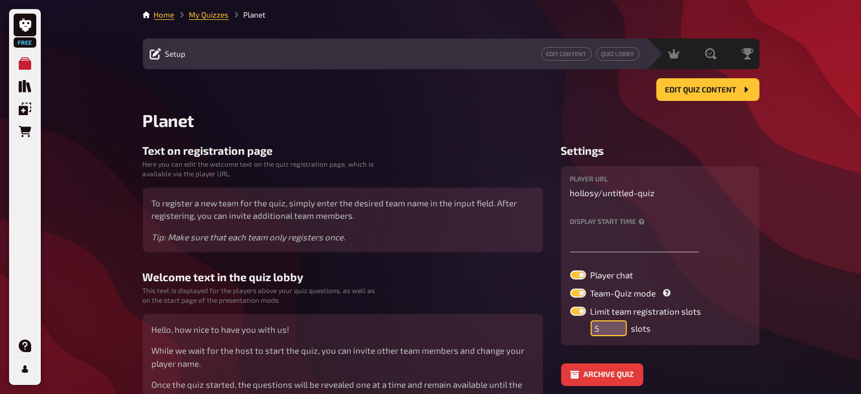
click at [602, 326] on input "5" at bounding box center [609, 328] width 36 height 16
click at [619, 320] on input "6" at bounding box center [609, 328] width 36 height 16
click at [619, 320] on input "7" at bounding box center [609, 328] width 36 height 16
type input "8"
click at [619, 320] on input "8" at bounding box center [609, 328] width 36 height 16
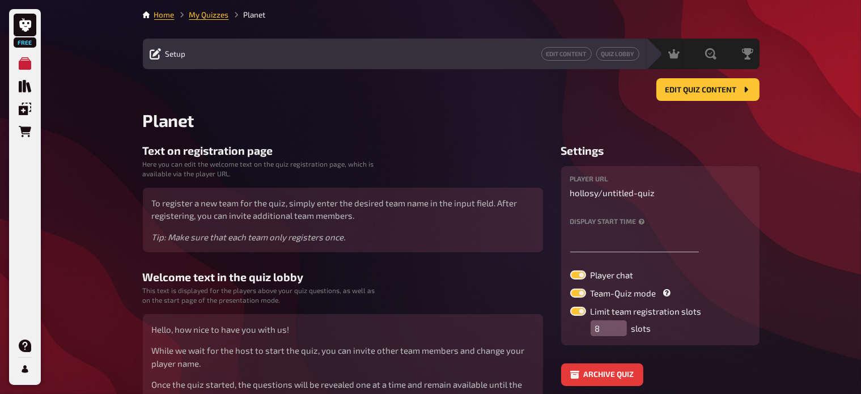
click at [549, 295] on div "Text on registration page Here you can edit the welcome text on the quiz regist…" at bounding box center [451, 295] width 617 height 303
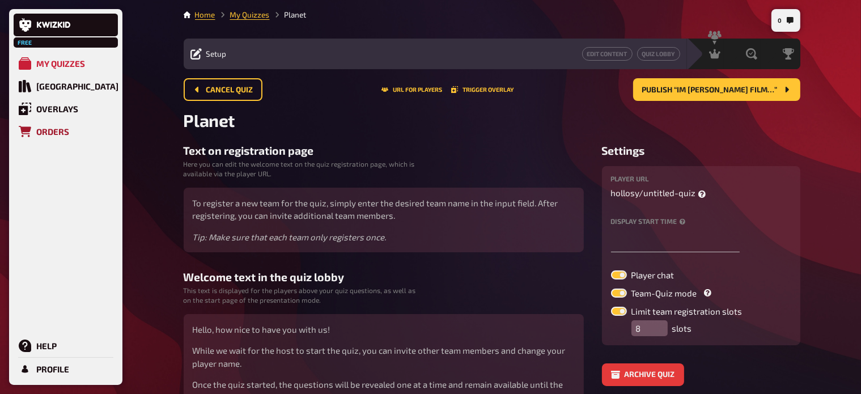
click at [43, 136] on div "Orders" at bounding box center [52, 131] width 33 height 10
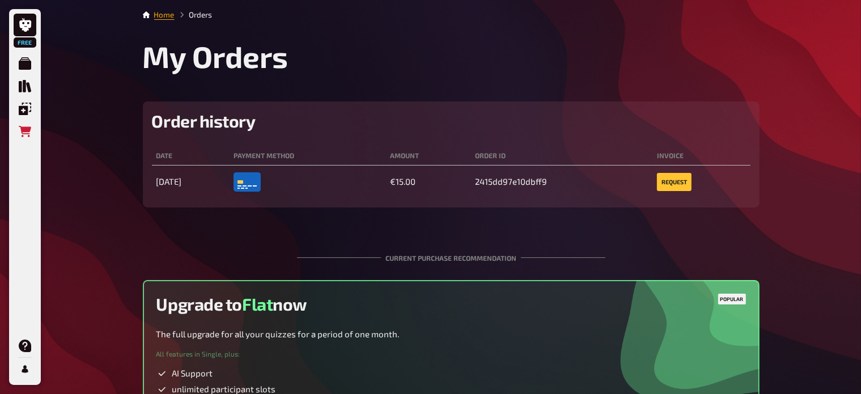
click at [165, 10] on link "Home" at bounding box center [164, 14] width 20 height 9
